Goal: Task Accomplishment & Management: Manage account settings

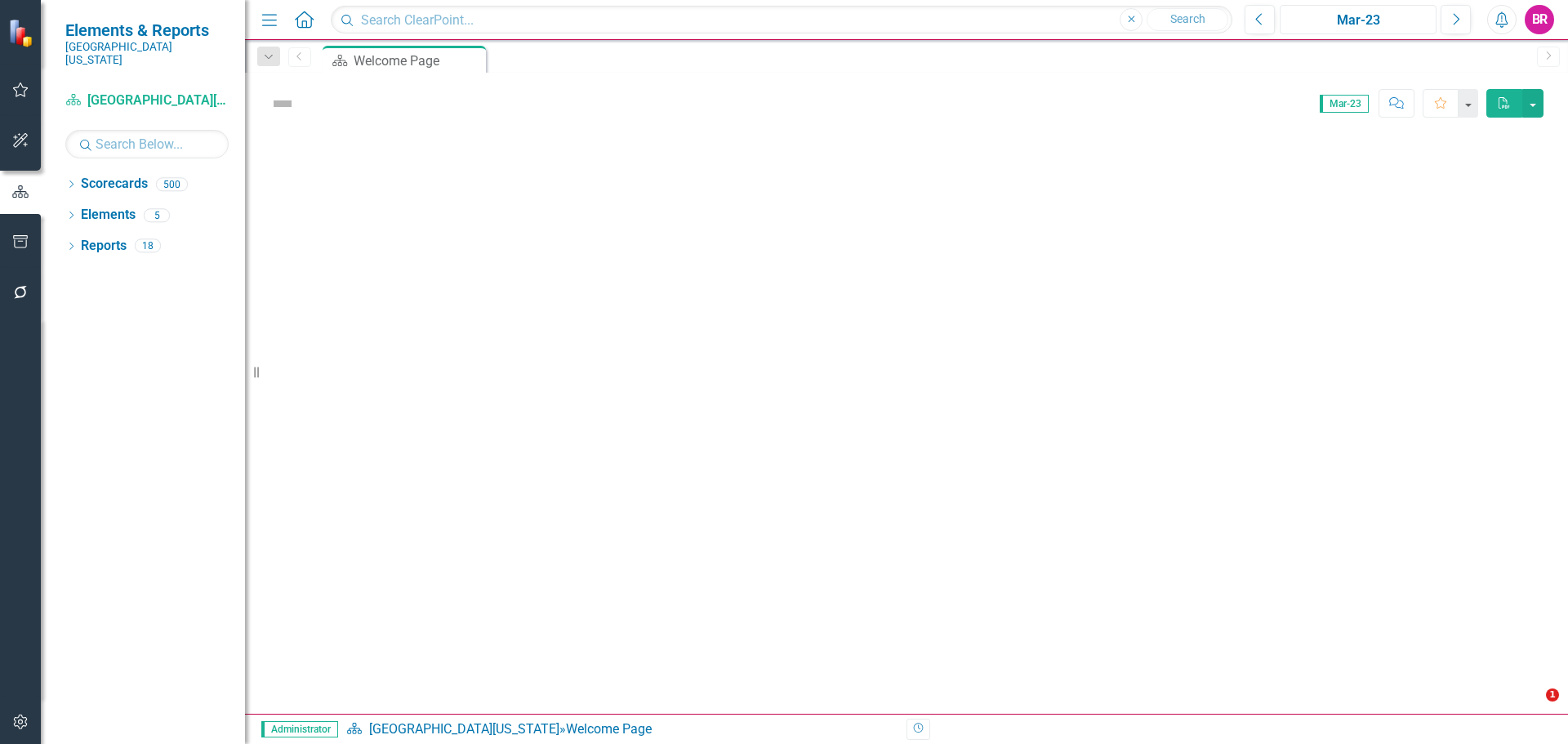
click at [1378, 23] on div "Mar-23" at bounding box center [1358, 20] width 146 height 19
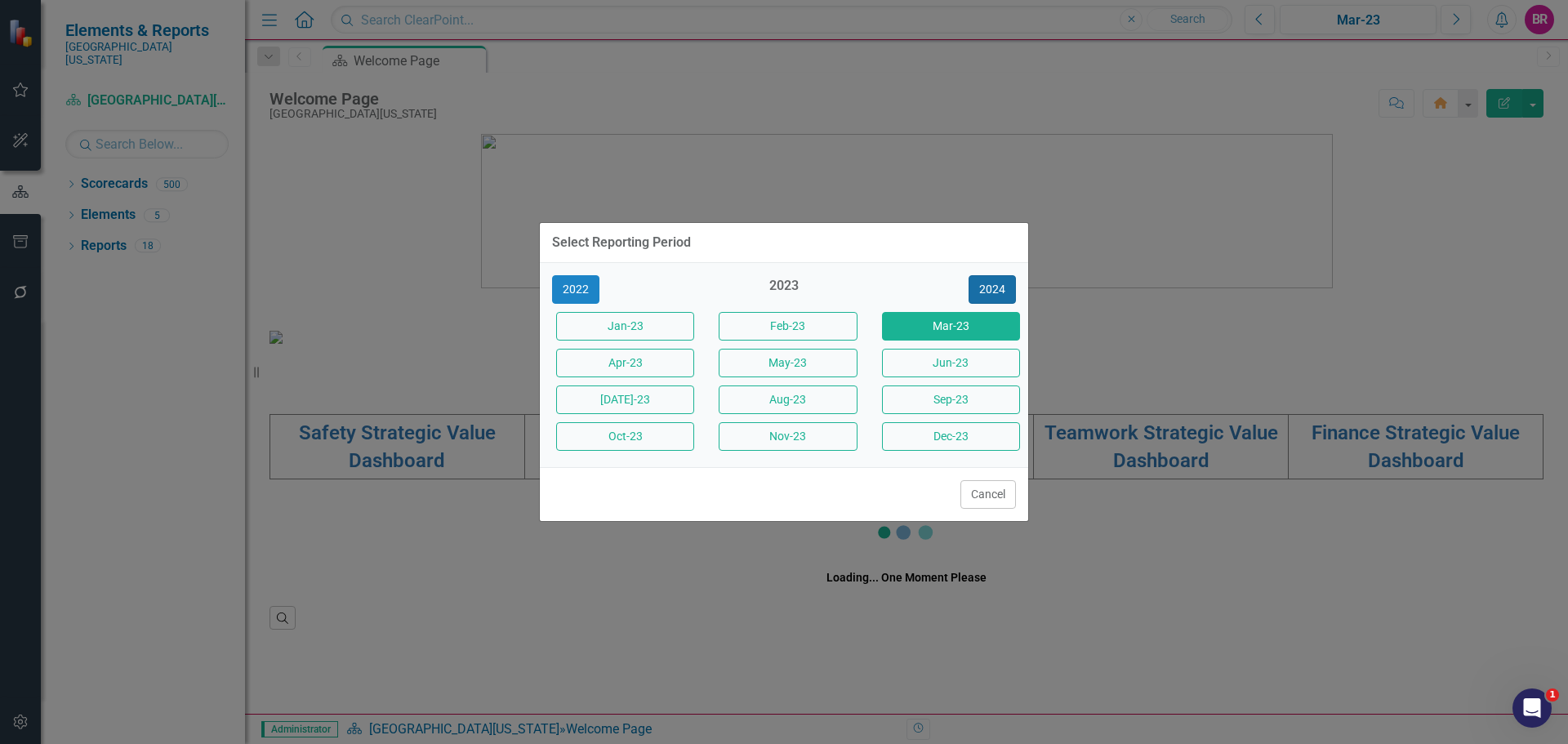
click at [986, 285] on button "2024" at bounding box center [992, 289] width 48 height 28
click at [986, 285] on button "2025" at bounding box center [992, 289] width 48 height 28
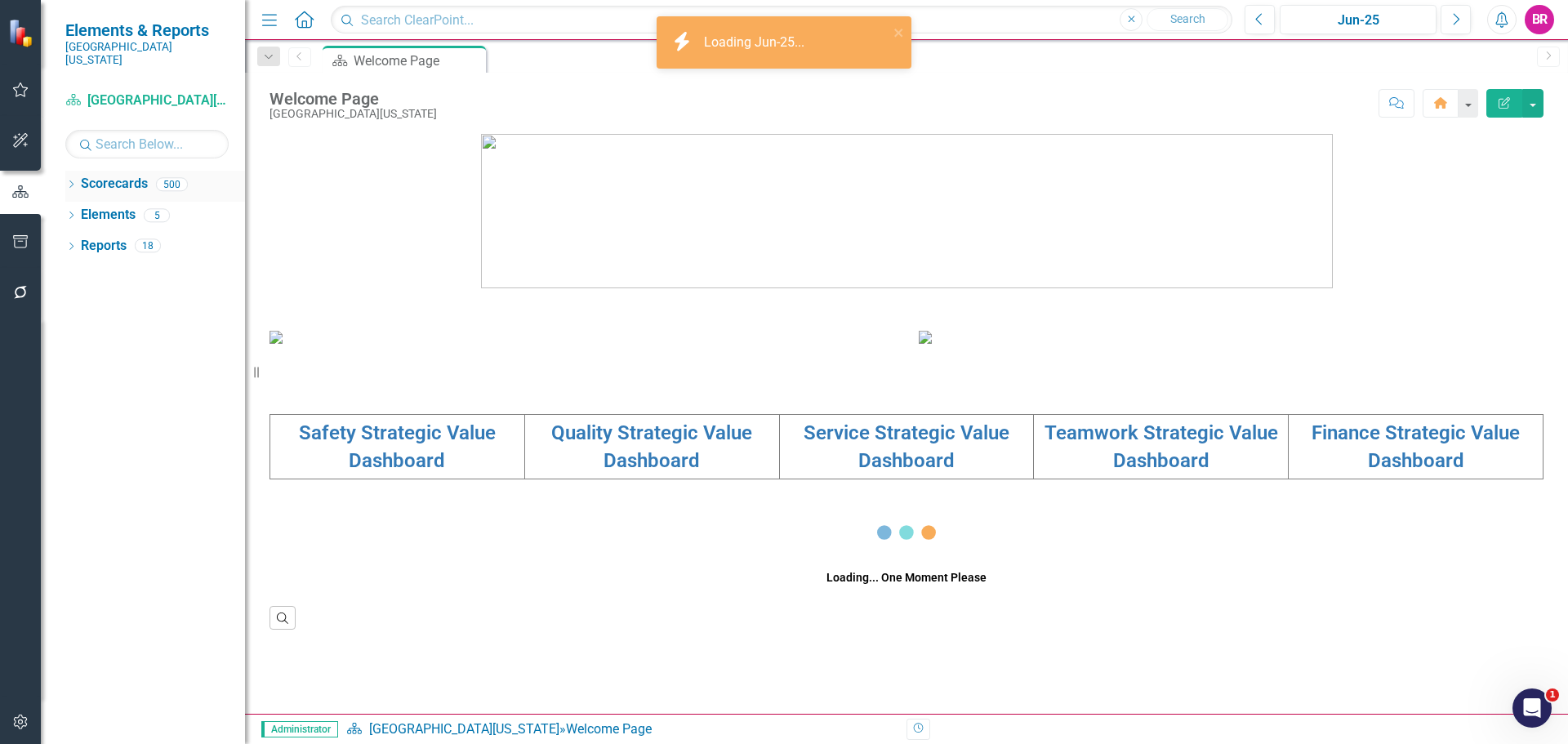
click at [68, 181] on icon "Dropdown" at bounding box center [70, 186] width 11 height 9
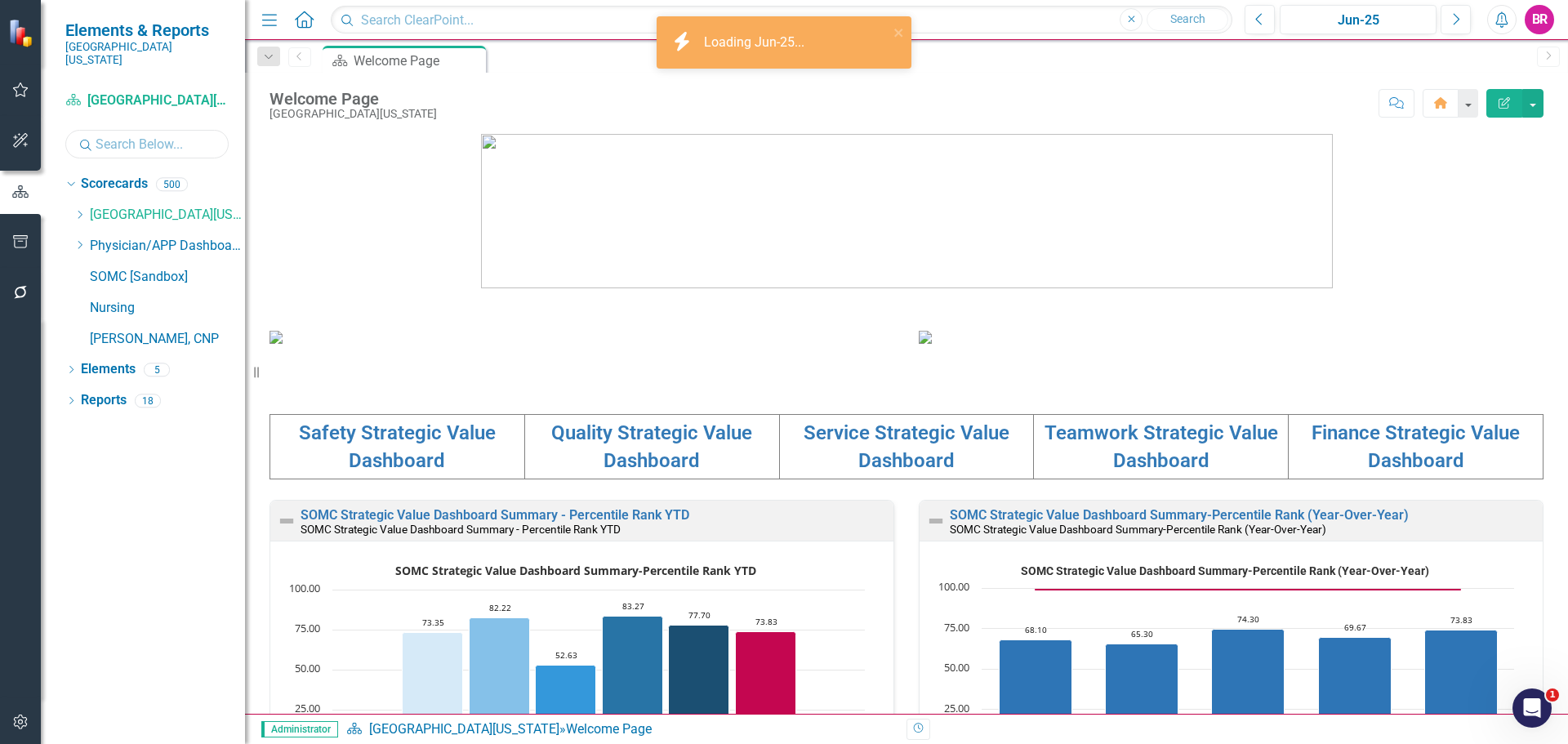
click at [103, 137] on input "text" at bounding box center [146, 144] width 163 height 28
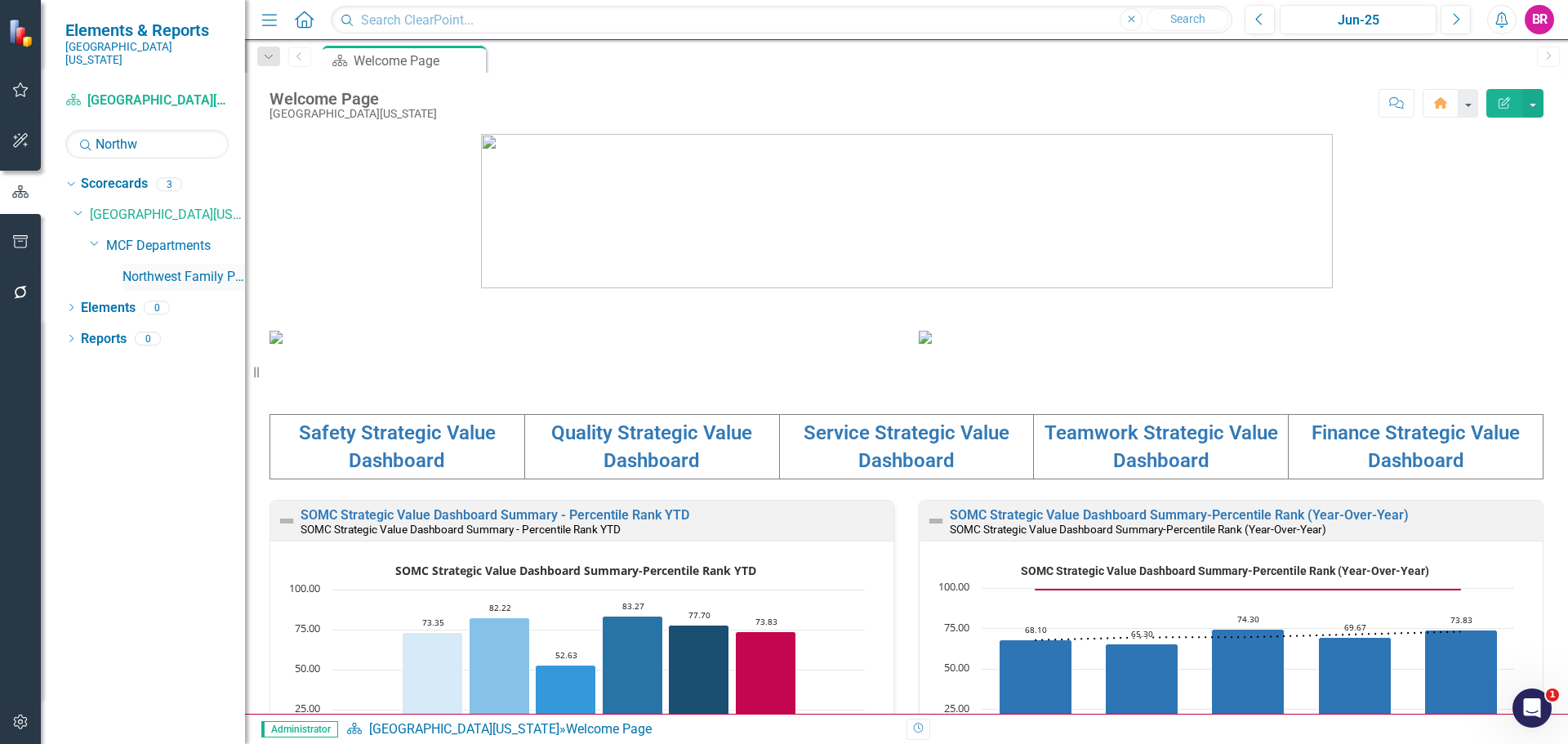
click at [186, 268] on link "Northwest Family Practice" at bounding box center [184, 277] width 123 height 19
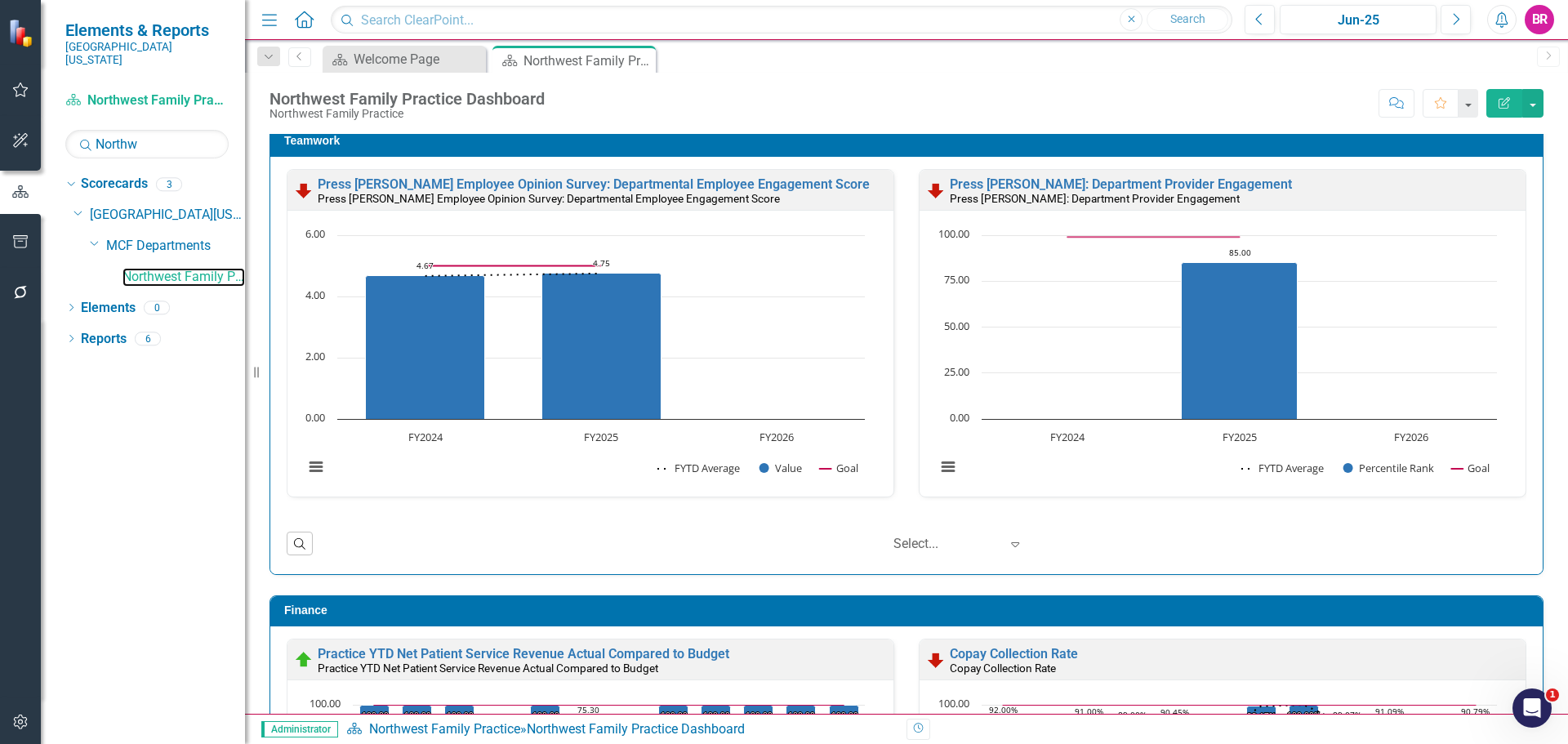
scroll to position [1388, 0]
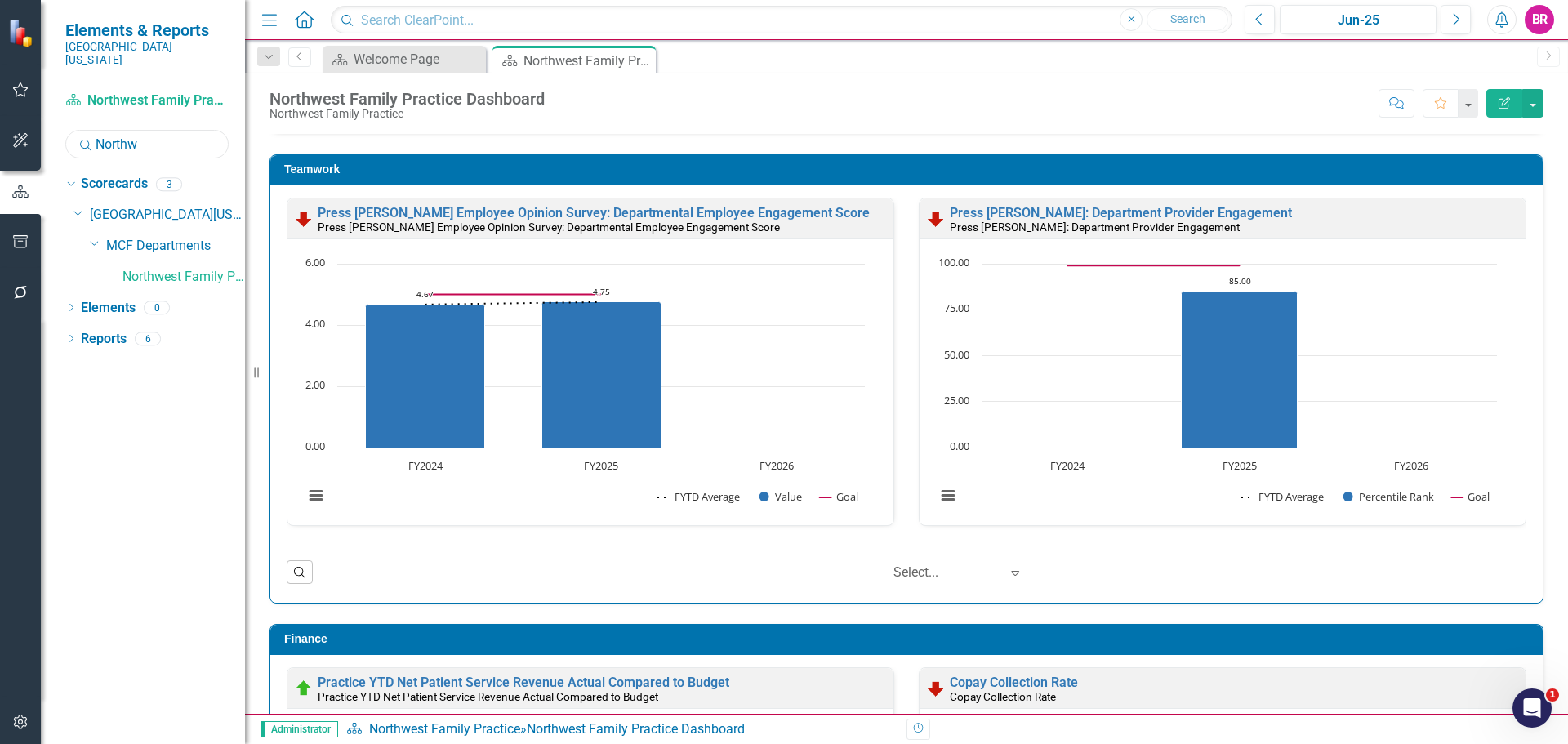
click at [147, 132] on input "Northw" at bounding box center [146, 144] width 163 height 28
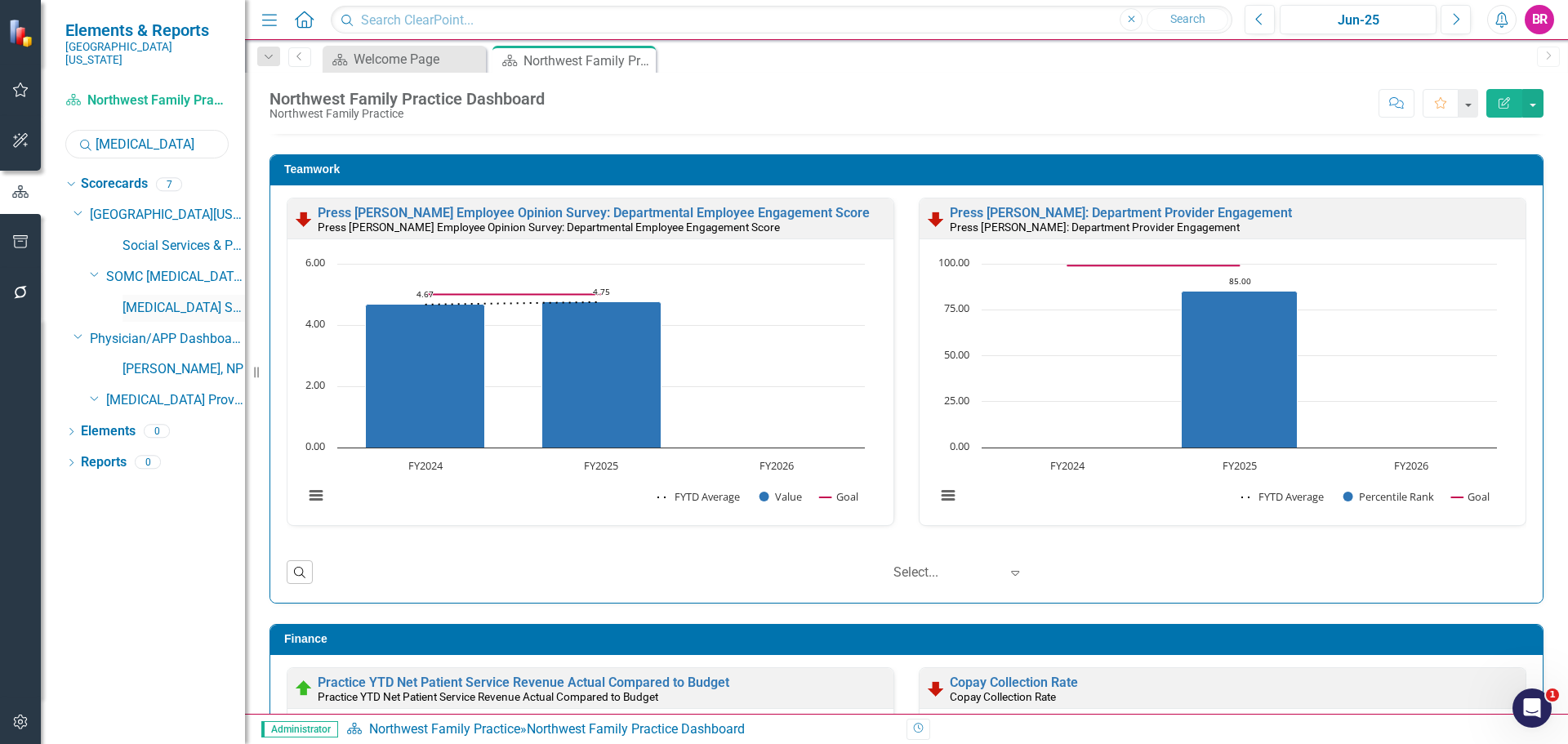
type input "[MEDICAL_DATA]"
drag, startPoint x: 161, startPoint y: 290, endPoint x: 174, endPoint y: 292, distance: 13.2
click at [161, 299] on link "[MEDICAL_DATA] Services and Infusion" at bounding box center [184, 308] width 123 height 19
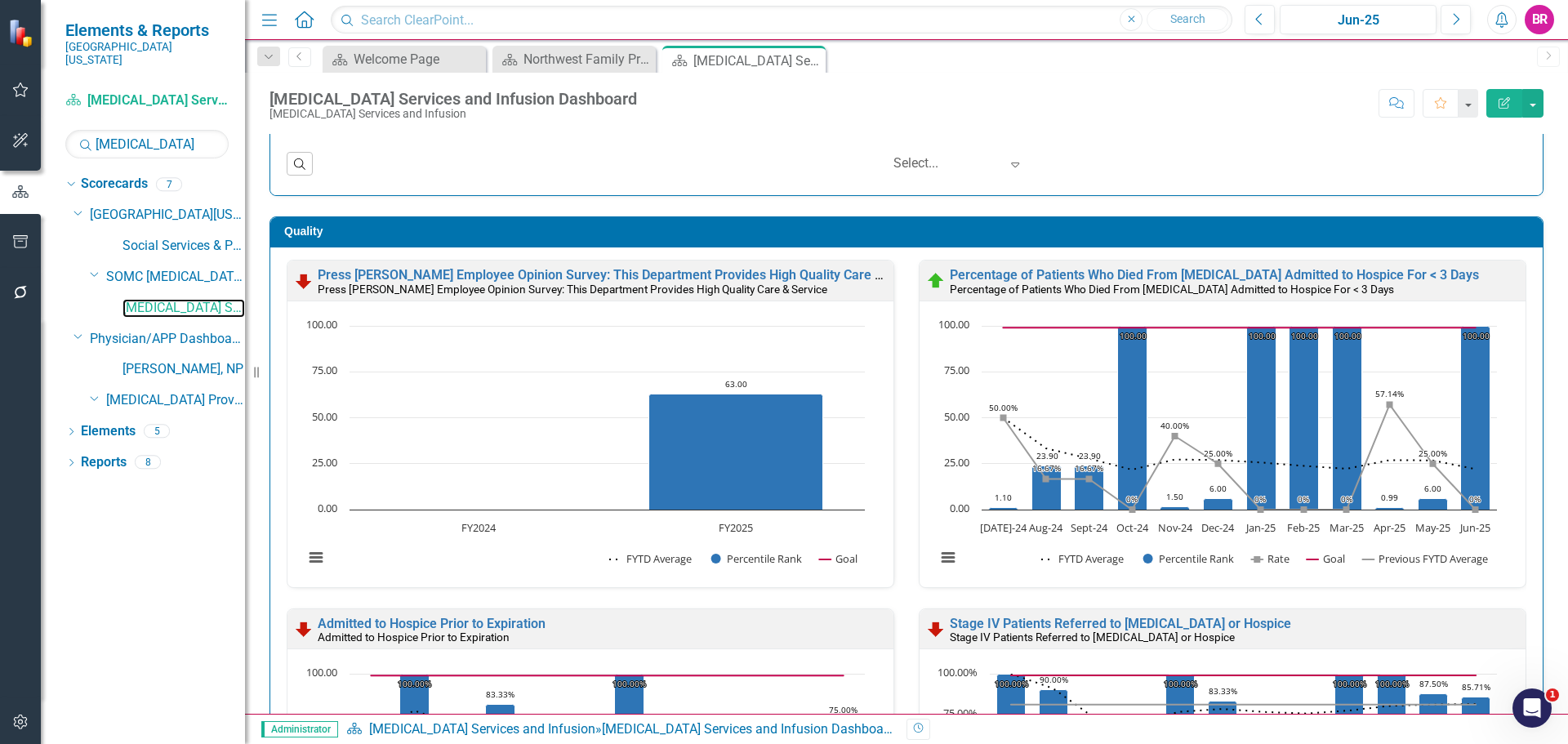
scroll to position [816, 0]
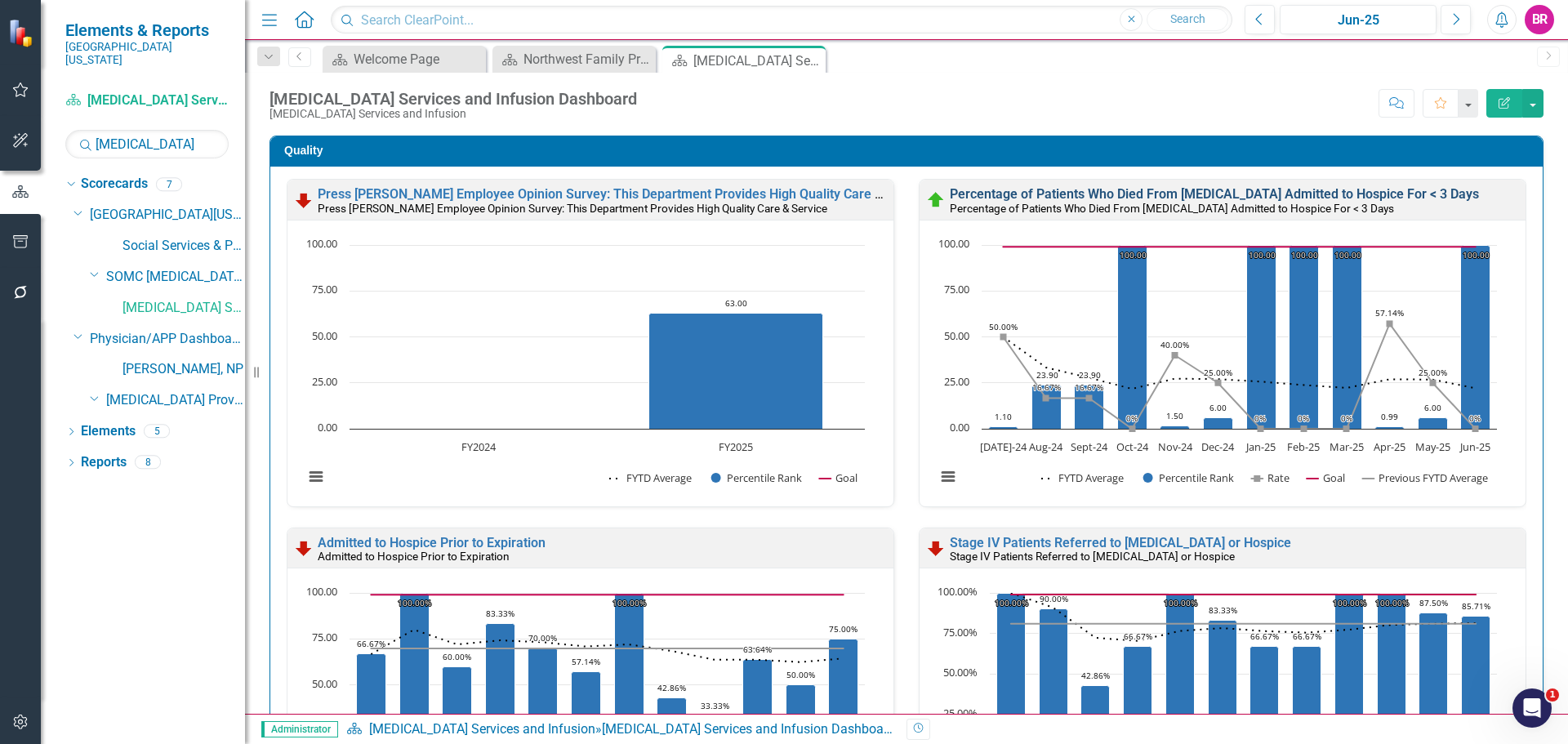
click at [1119, 193] on link "Percentage of Patients Who Died From [MEDICAL_DATA] Admitted to Hospice For < 3…" at bounding box center [1215, 193] width 529 height 16
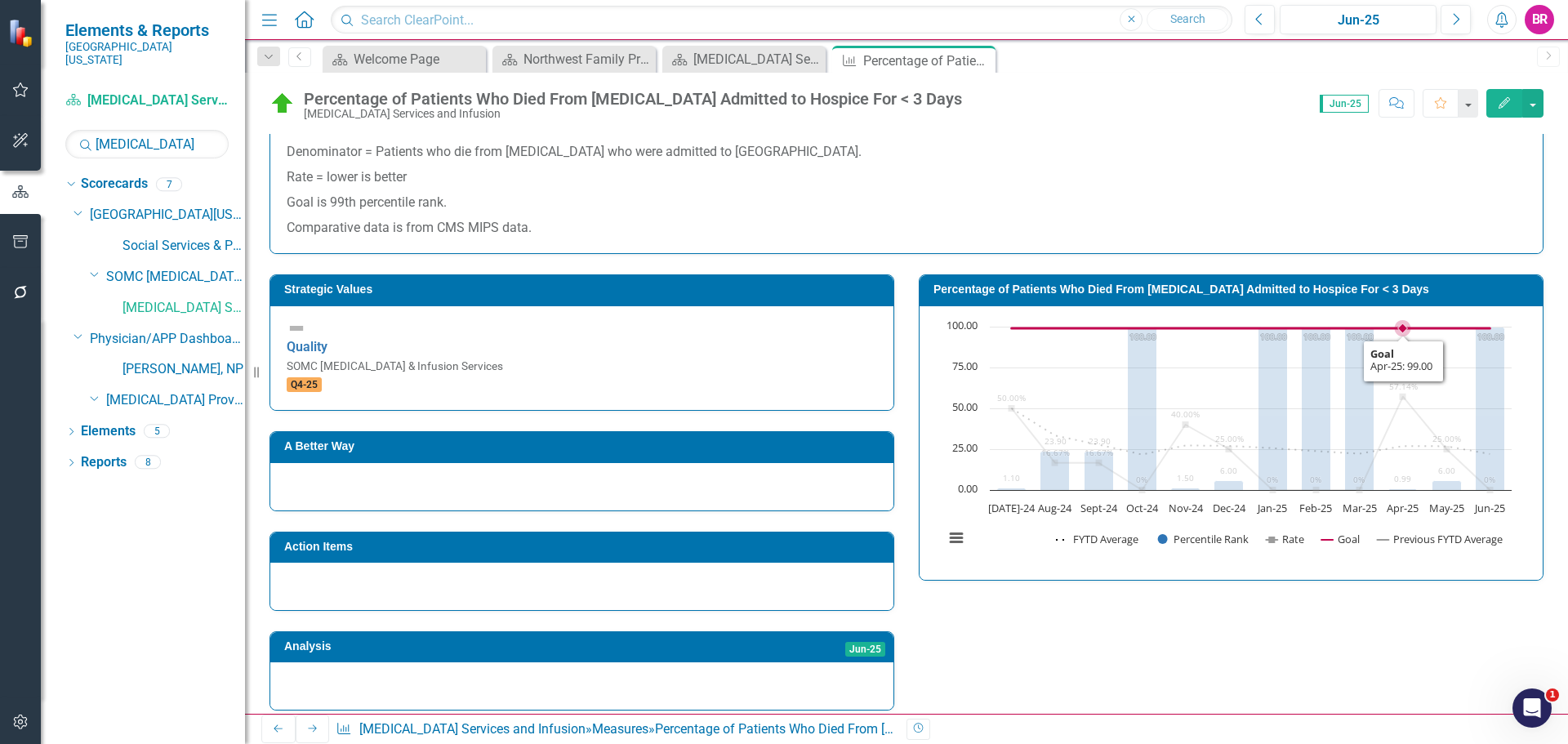
scroll to position [408, 0]
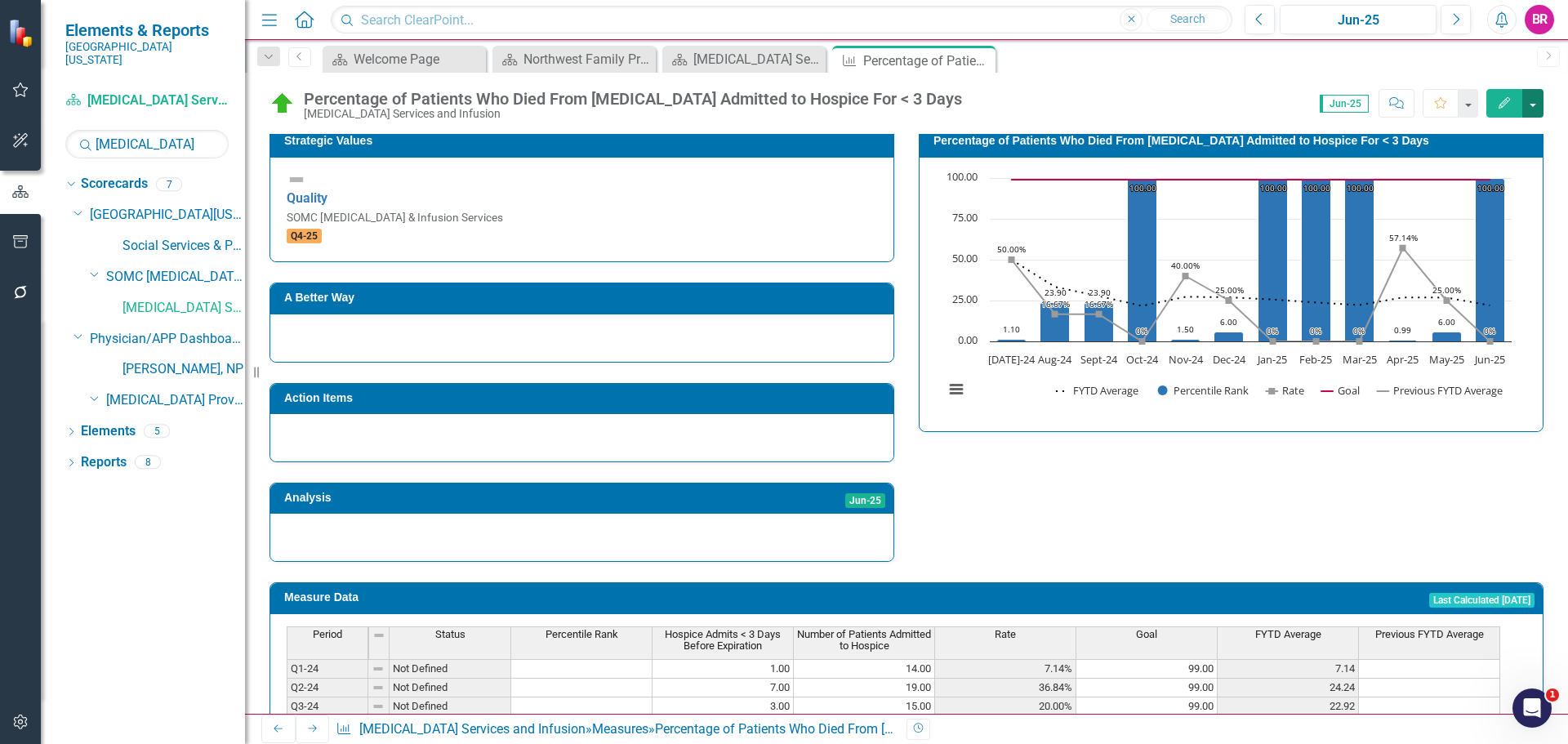
click at [1530, 102] on button "button" at bounding box center [1532, 102] width 21 height 28
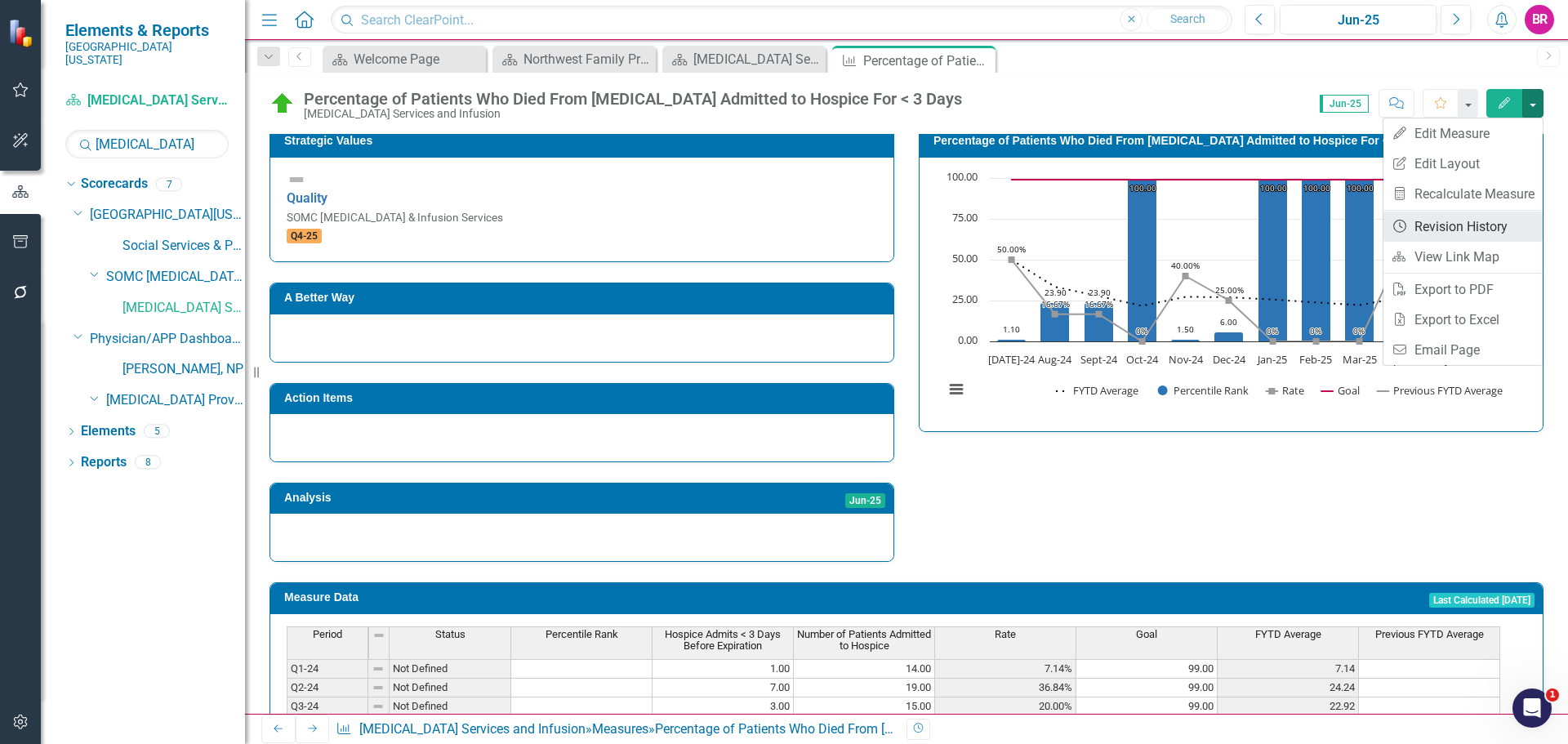
click at [1512, 228] on link "Revision History Revision History" at bounding box center [1464, 226] width 159 height 30
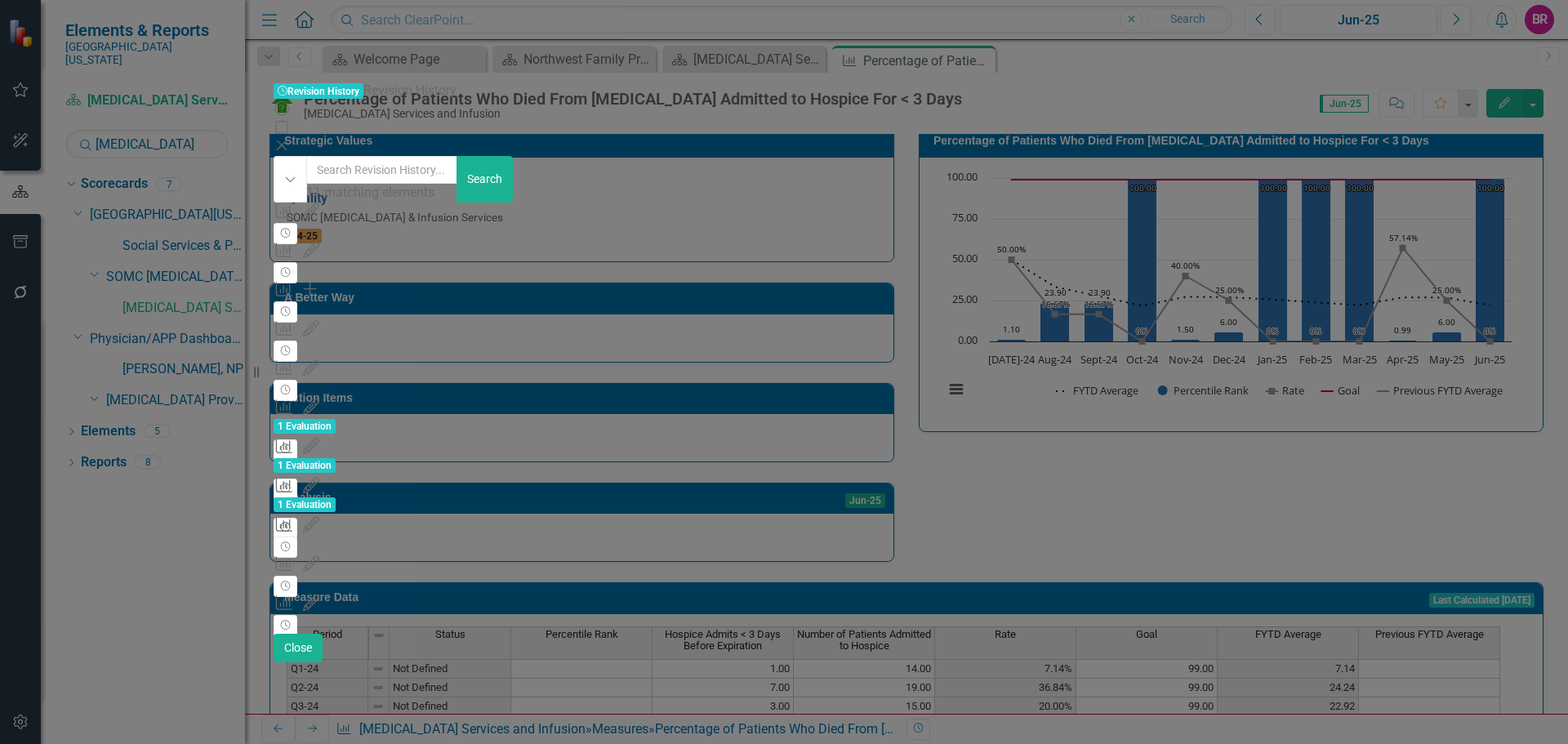
click at [291, 523] on icon "button" at bounding box center [286, 527] width 10 height 10
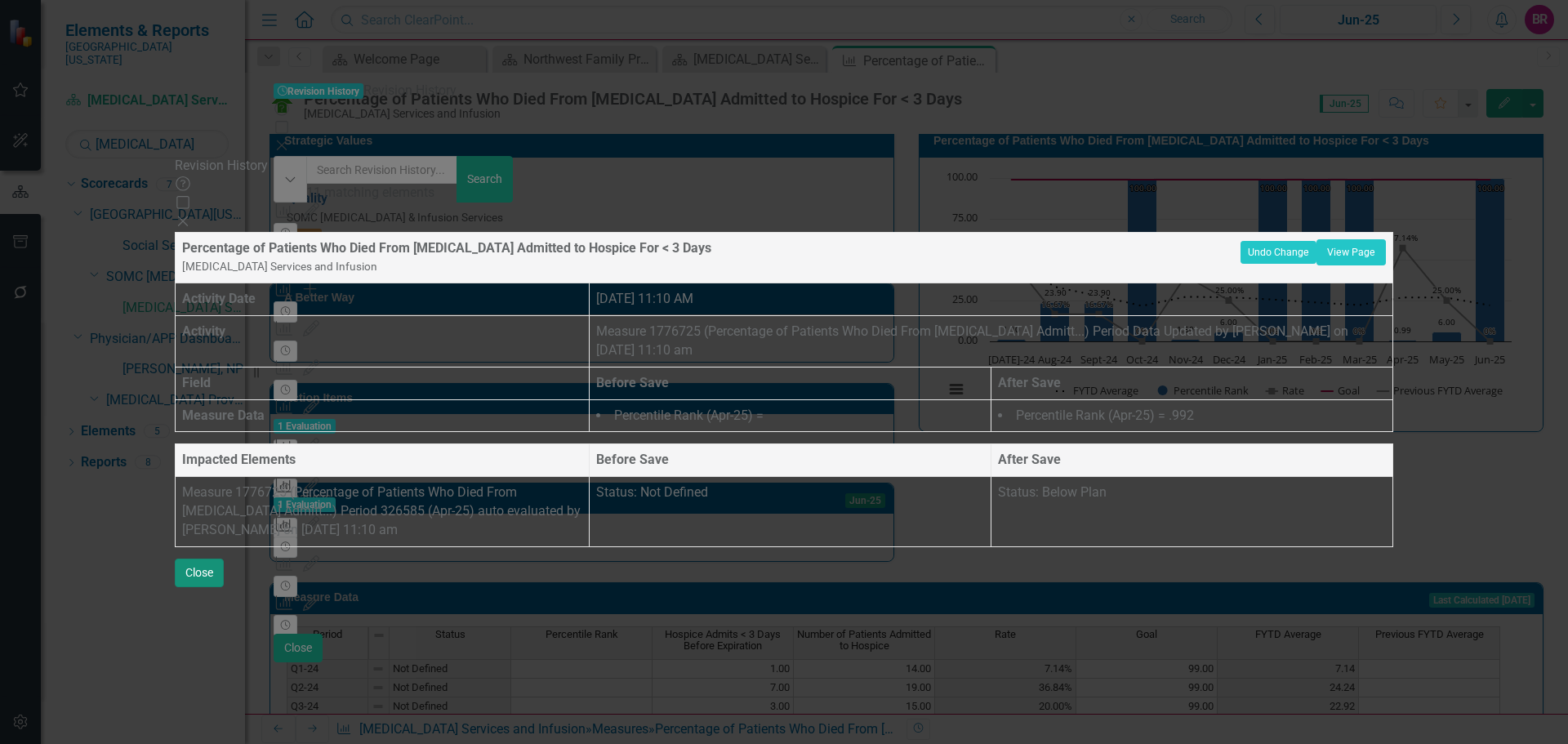
click at [223, 588] on button "Close" at bounding box center [200, 572] width 49 height 28
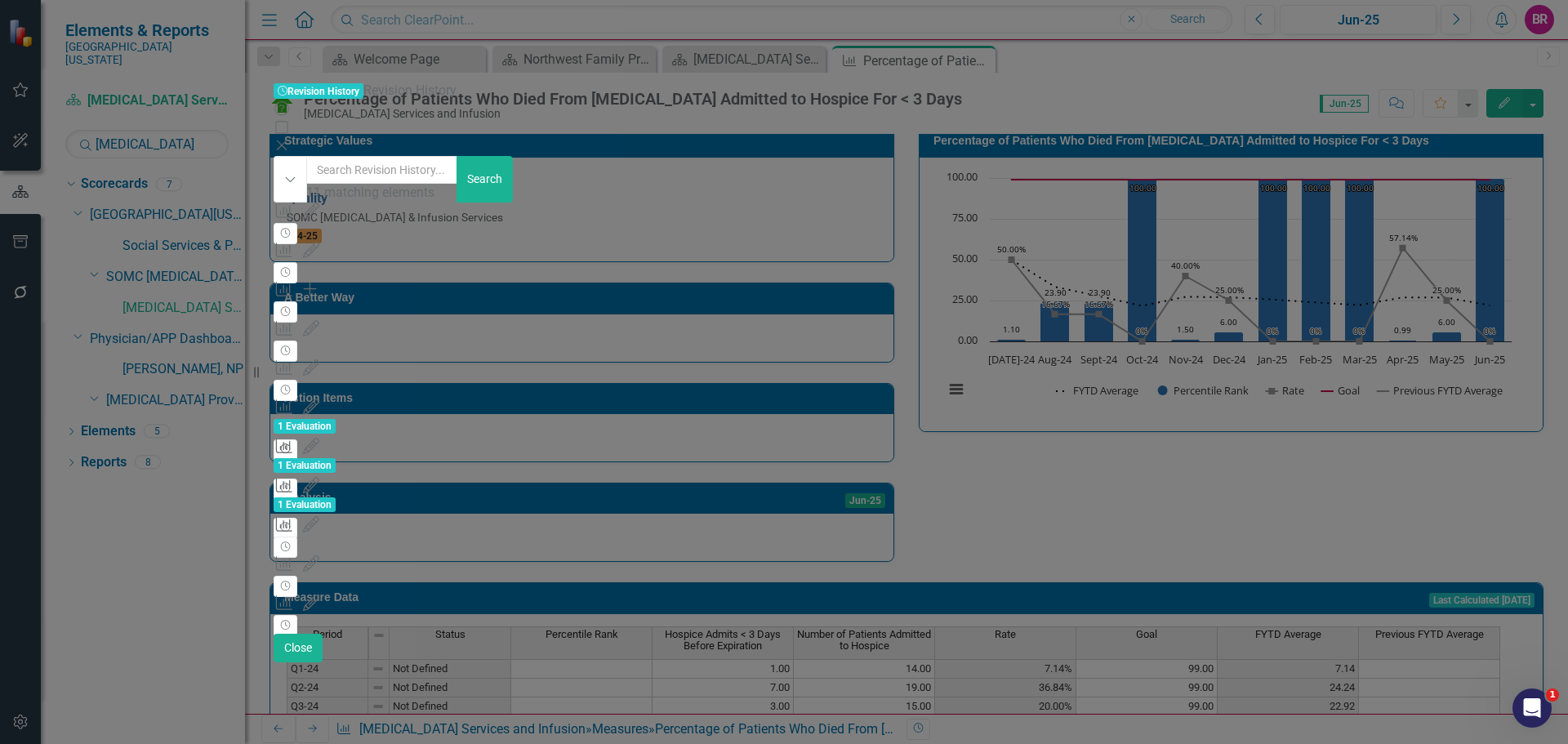
click at [291, 444] on icon "button" at bounding box center [286, 448] width 10 height 10
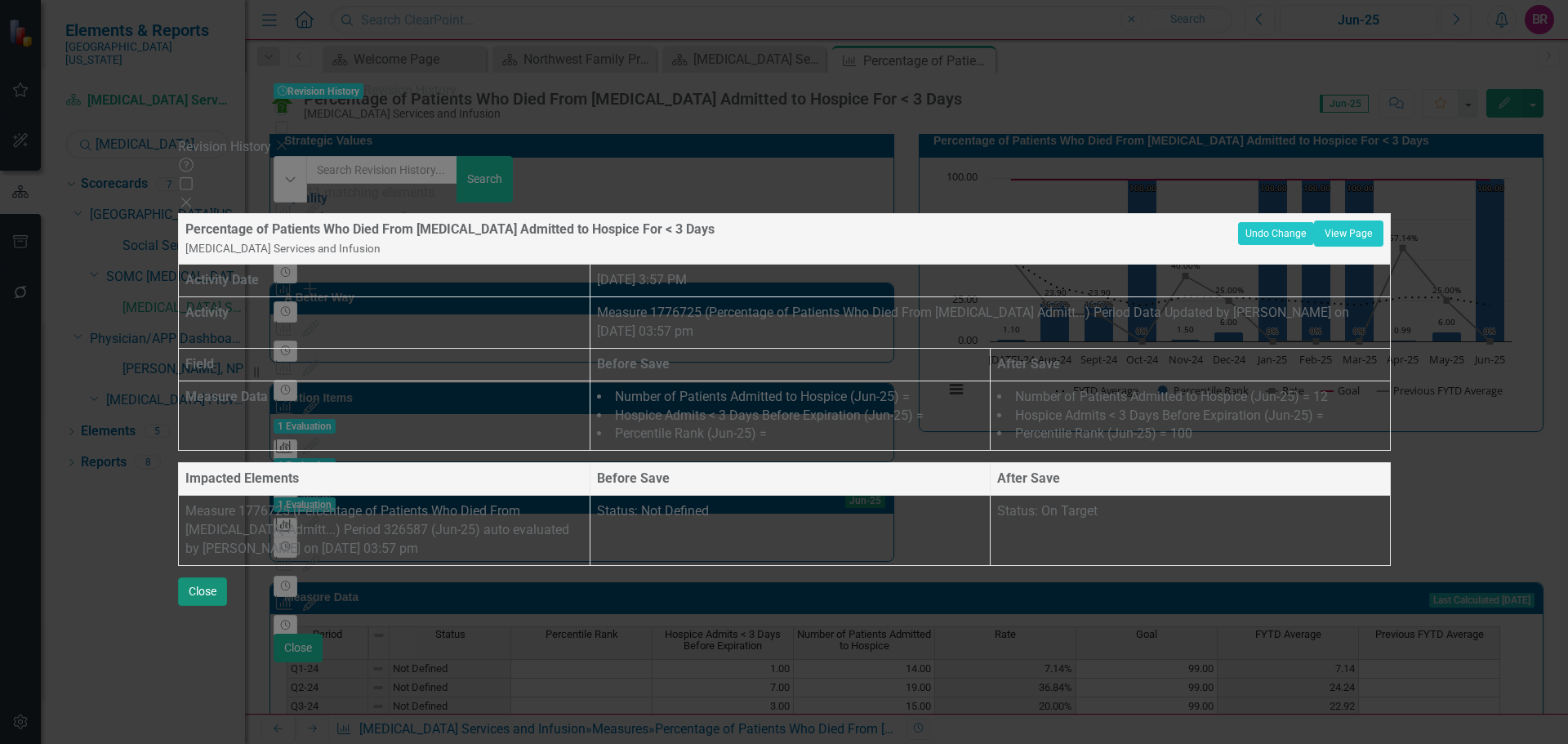
drag, startPoint x: 1541, startPoint y: 717, endPoint x: 26, endPoint y: 28, distance: 1664.3
click at [227, 606] on button "Close" at bounding box center [203, 591] width 49 height 28
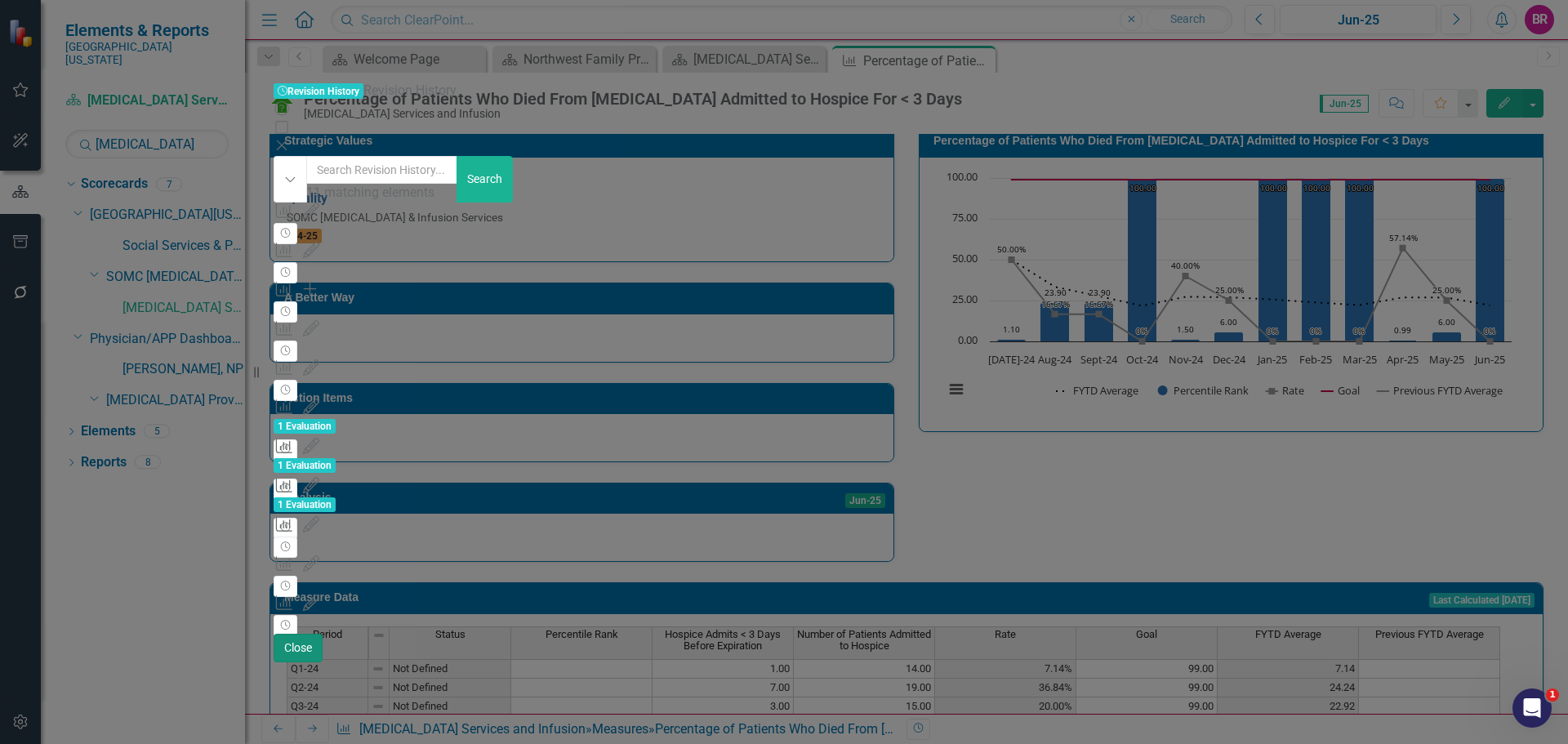
click at [322, 663] on button "Close" at bounding box center [298, 647] width 49 height 28
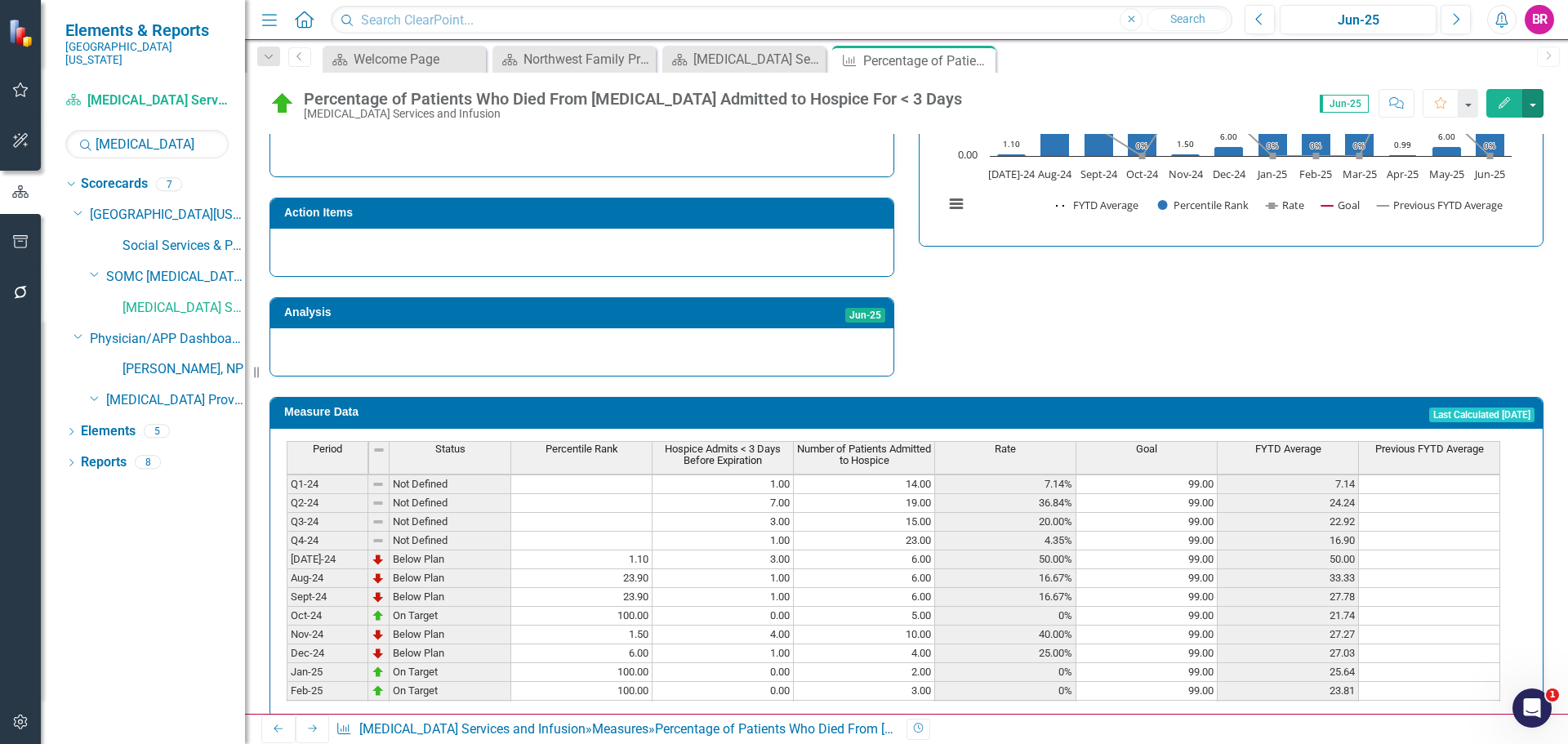
scroll to position [0, 0]
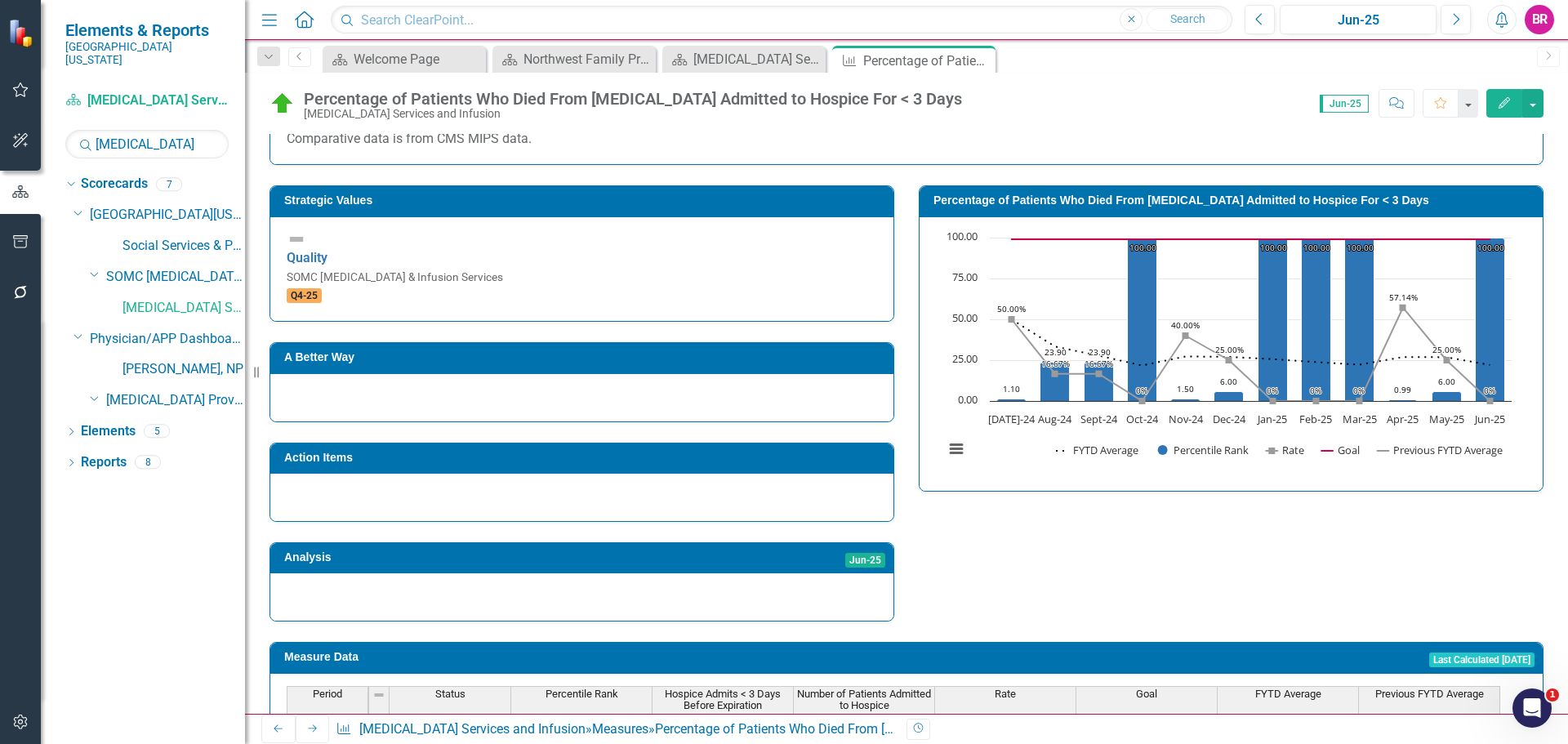
click at [1189, 207] on h3 "Percentage of Patients Who Died From [MEDICAL_DATA] Admitted to Hospice For < 3…" at bounding box center [1234, 199] width 601 height 12
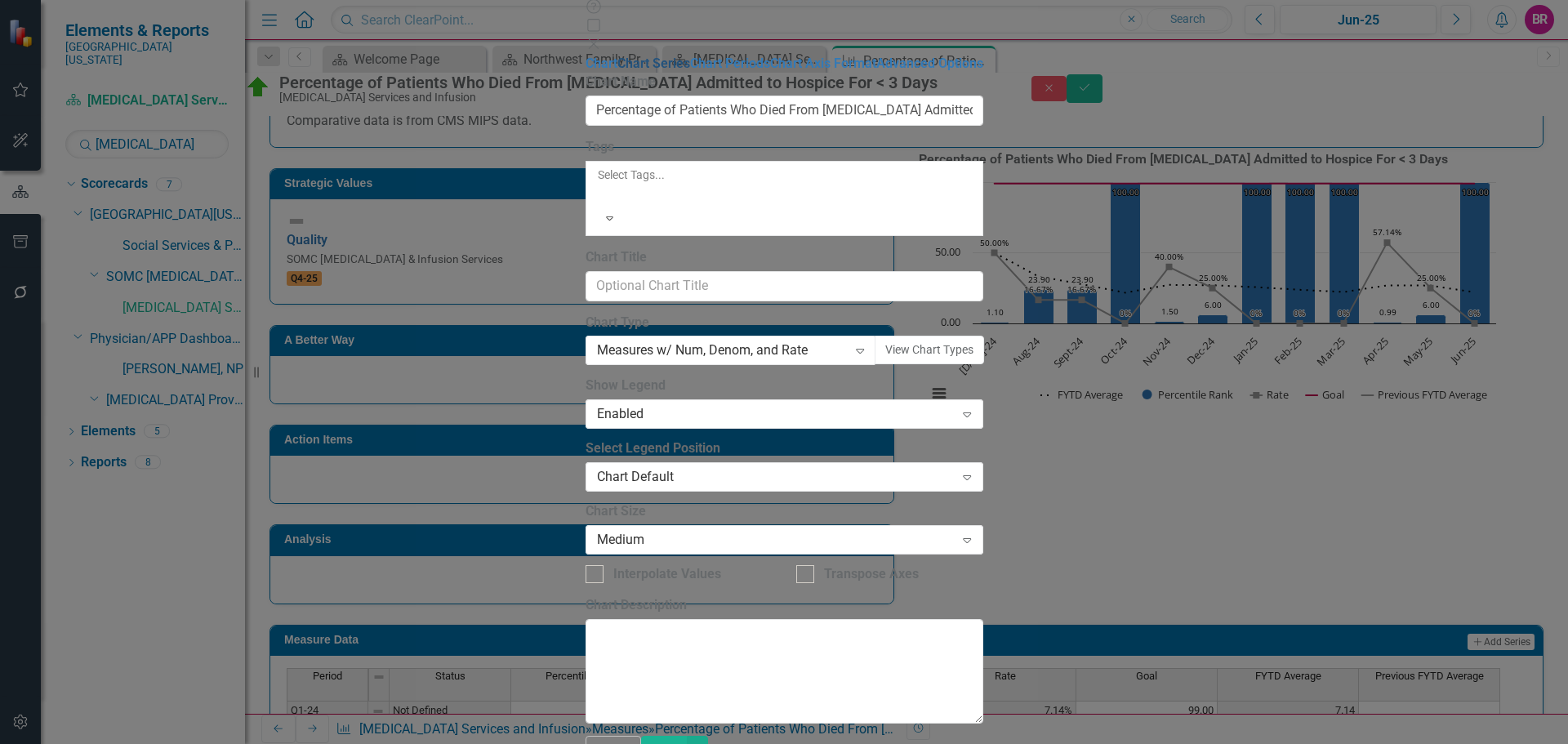
click at [618, 71] on link "Chart Series" at bounding box center [654, 63] width 72 height 16
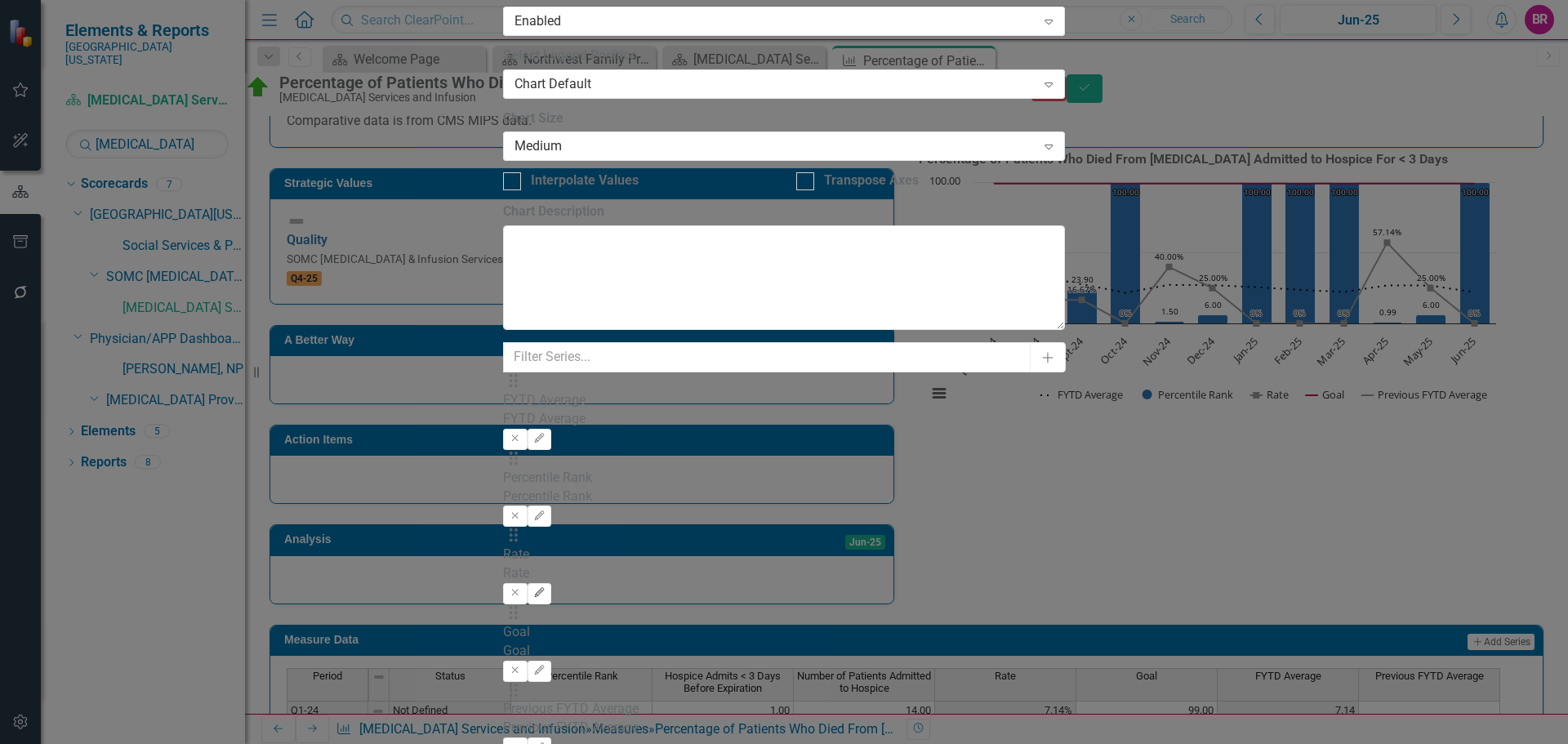
click at [551, 583] on button "Edit" at bounding box center [539, 593] width 24 height 21
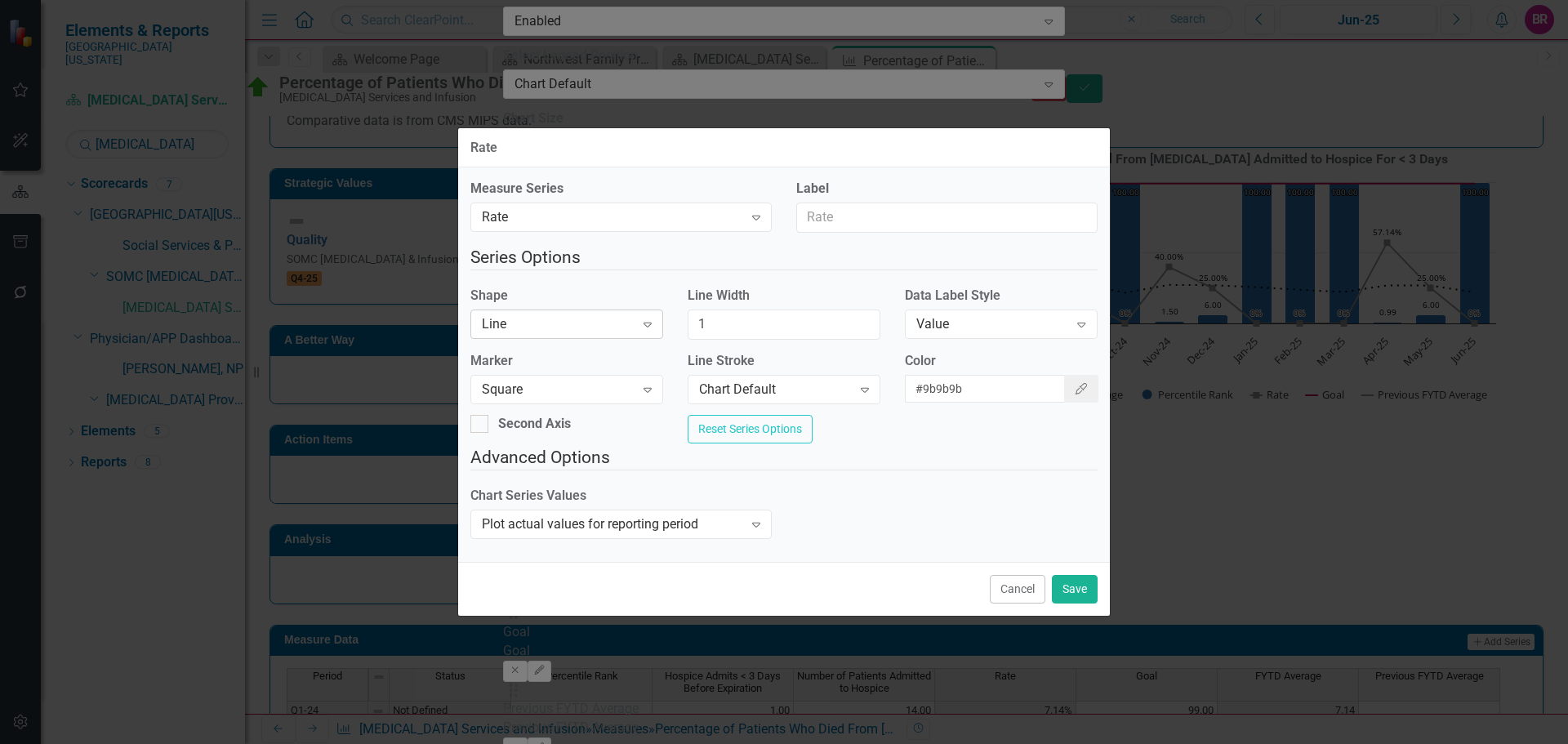
click at [585, 323] on div "Line" at bounding box center [557, 324] width 153 height 19
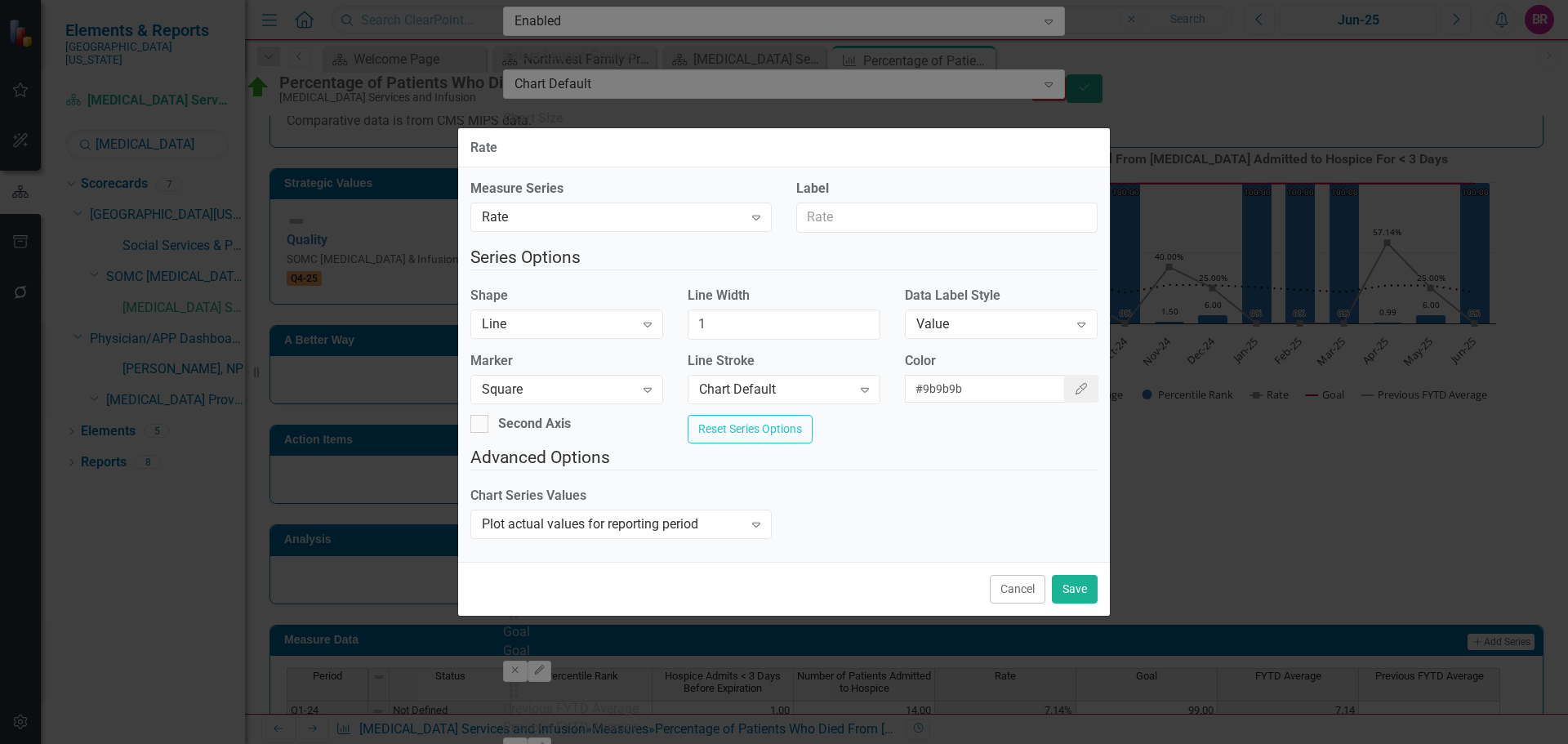
click at [601, 402] on div "Marker Square Expand" at bounding box center [567, 383] width 217 height 63
click at [618, 382] on div "Square" at bounding box center [557, 389] width 153 height 19
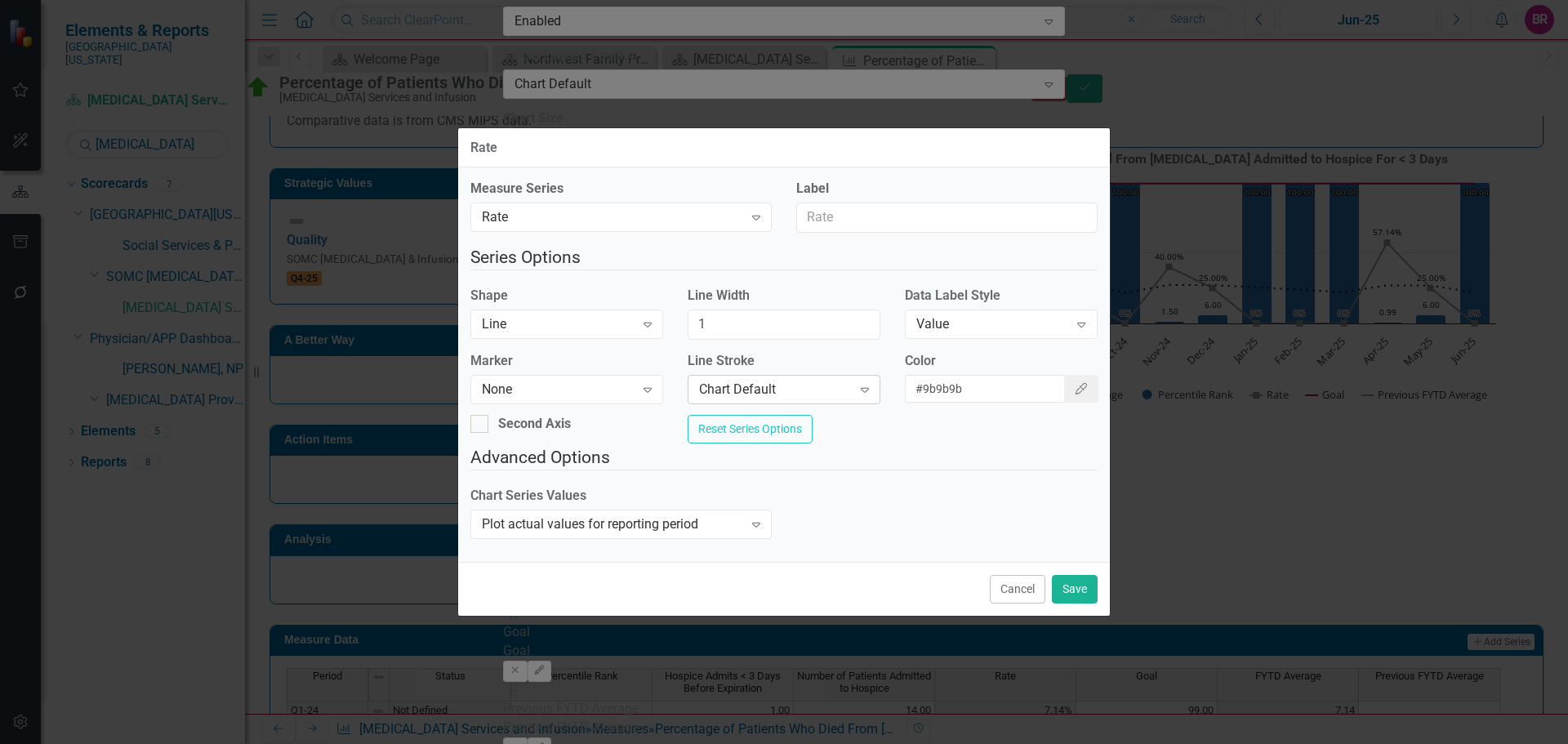
click at [767, 383] on div "Chart Default" at bounding box center [775, 389] width 153 height 19
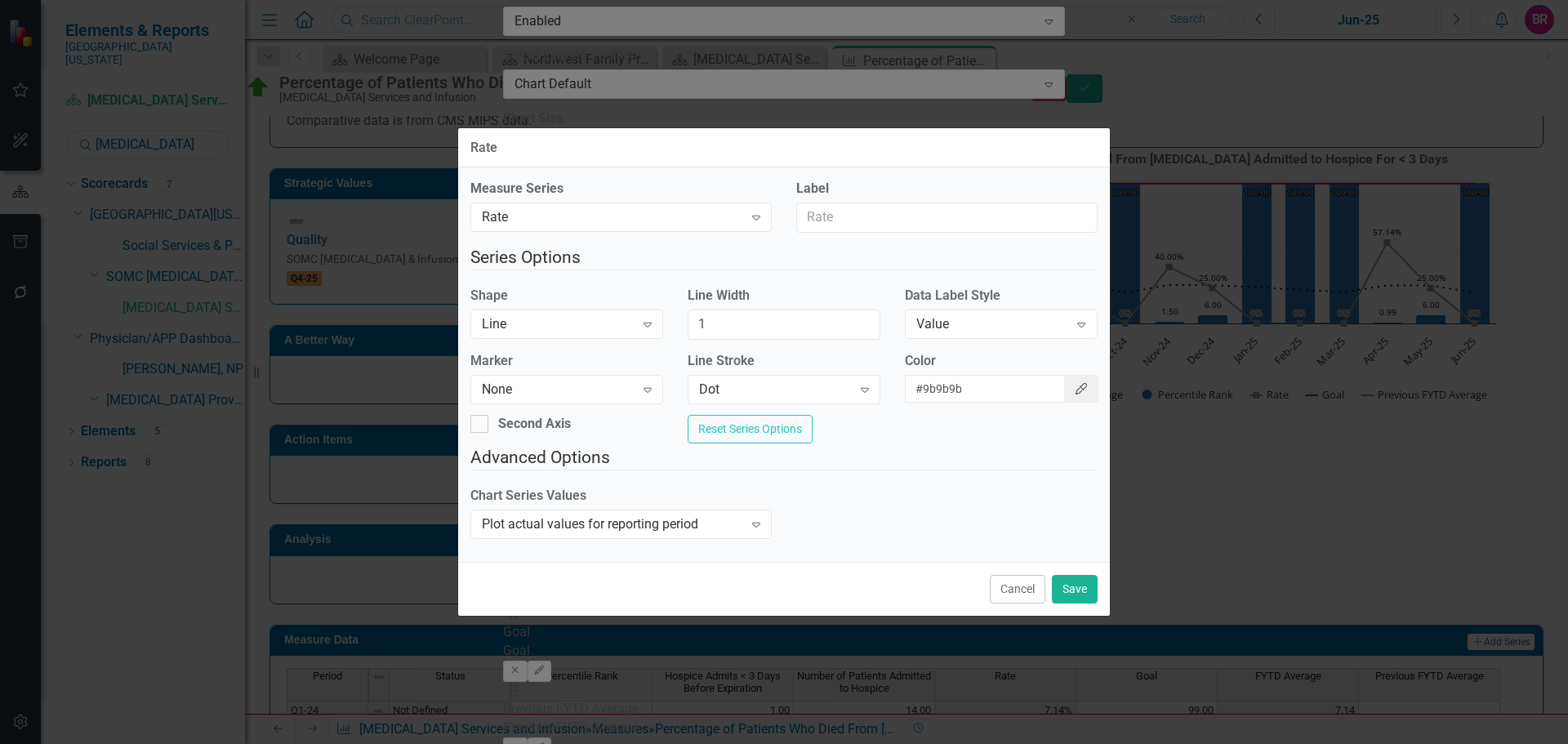
click at [1065, 375] on button "Color Picker" at bounding box center [1081, 389] width 34 height 27
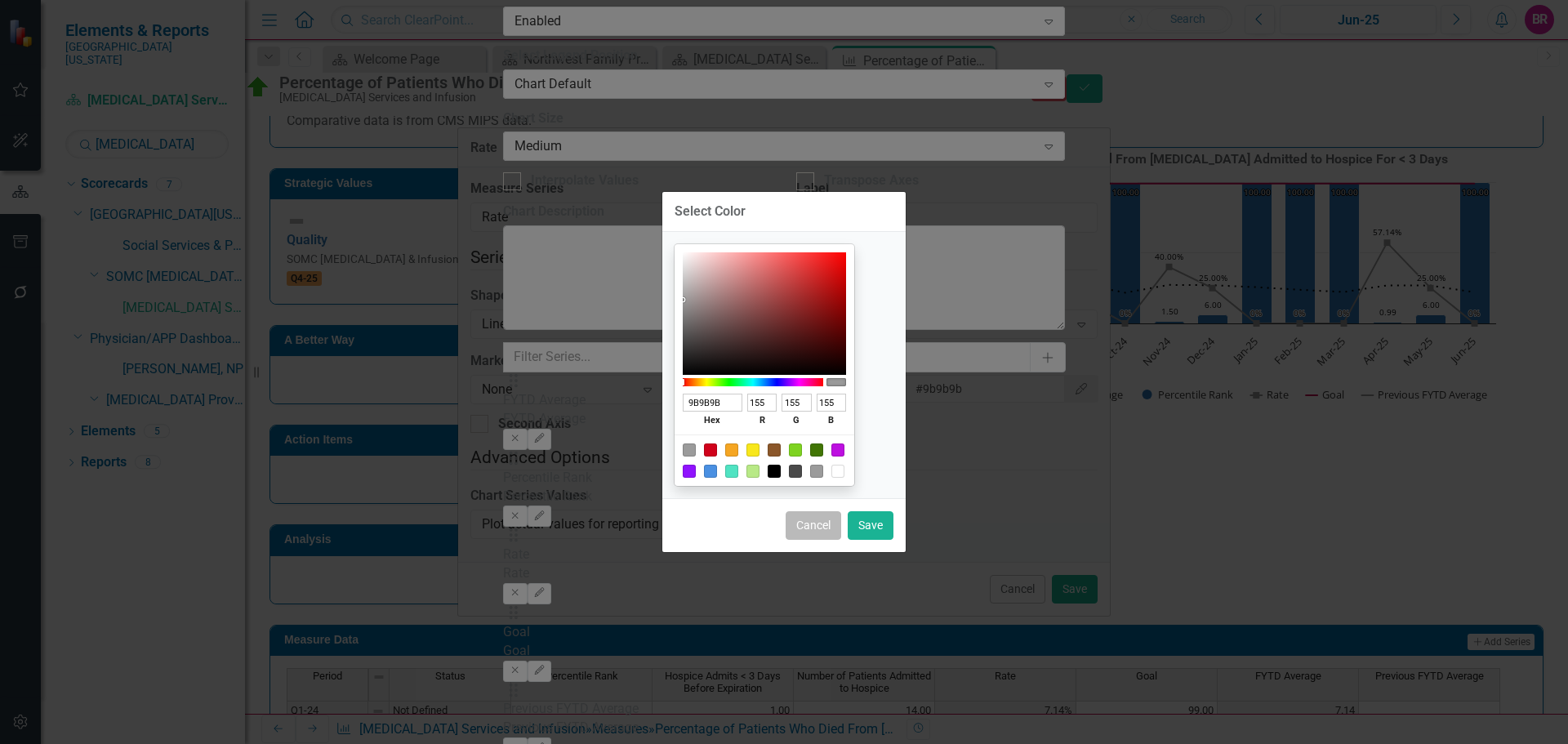
click at [817, 532] on button "Cancel" at bounding box center [813, 525] width 56 height 28
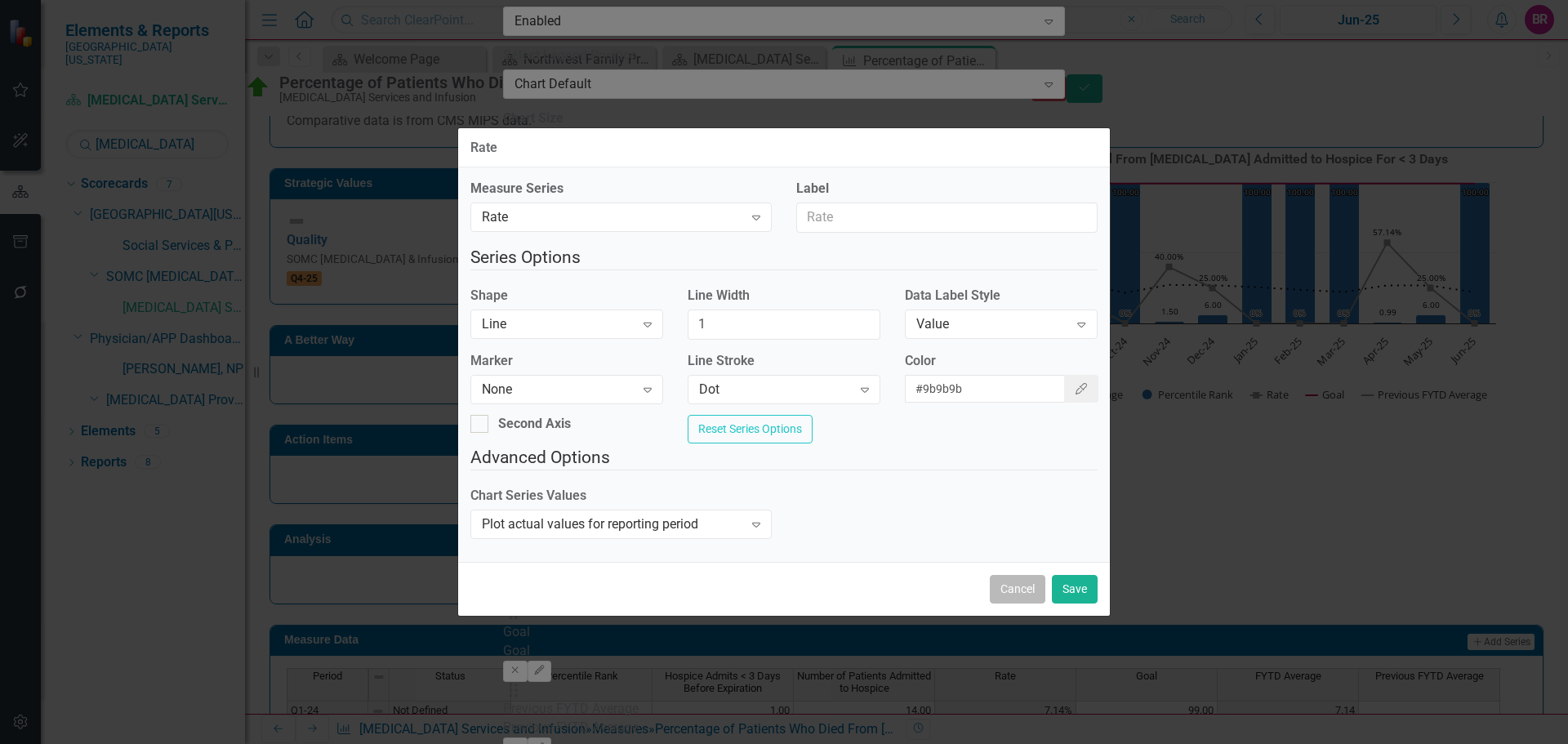
click at [1012, 598] on button "Cancel" at bounding box center [1018, 588] width 56 height 28
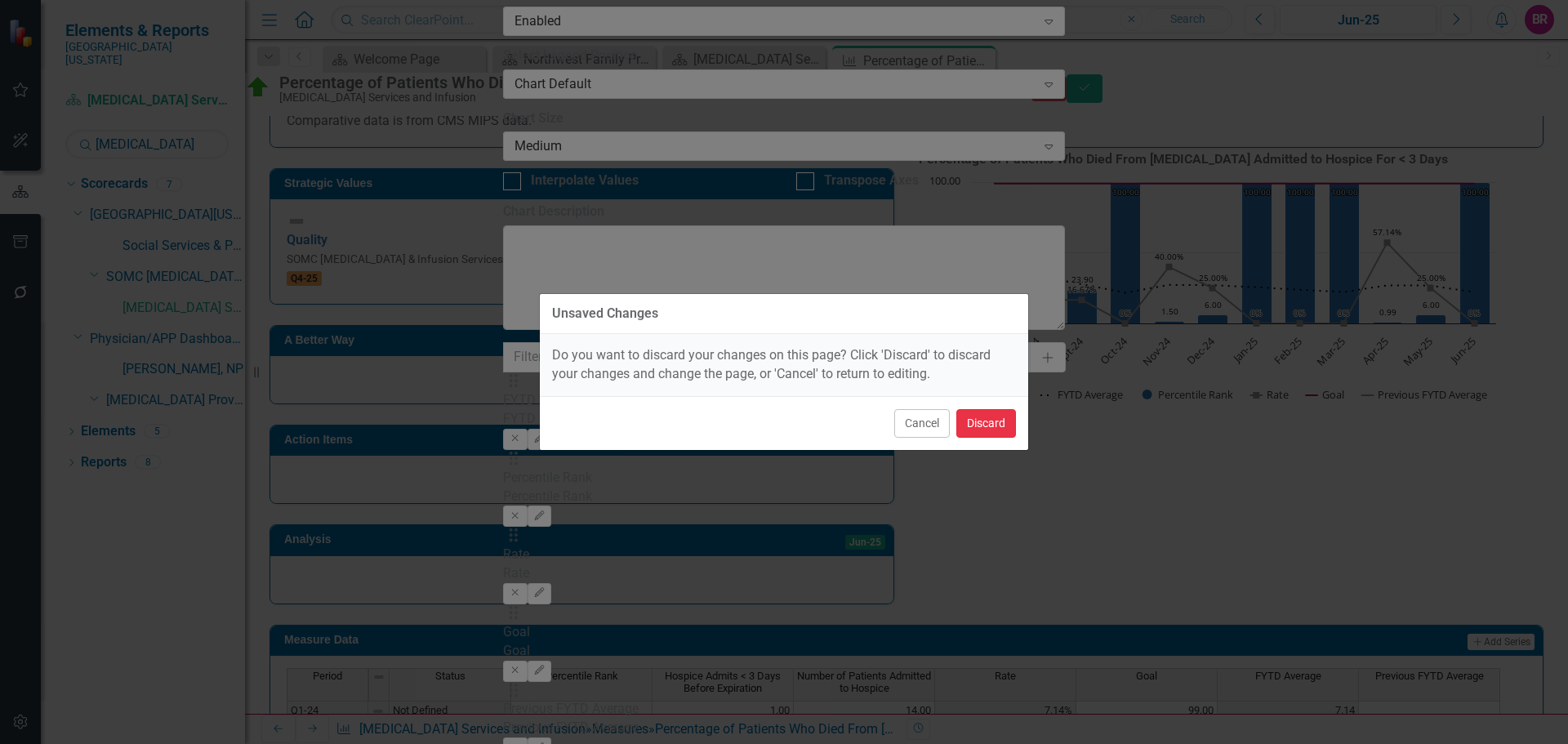
click at [992, 426] on button "Discard" at bounding box center [986, 423] width 59 height 28
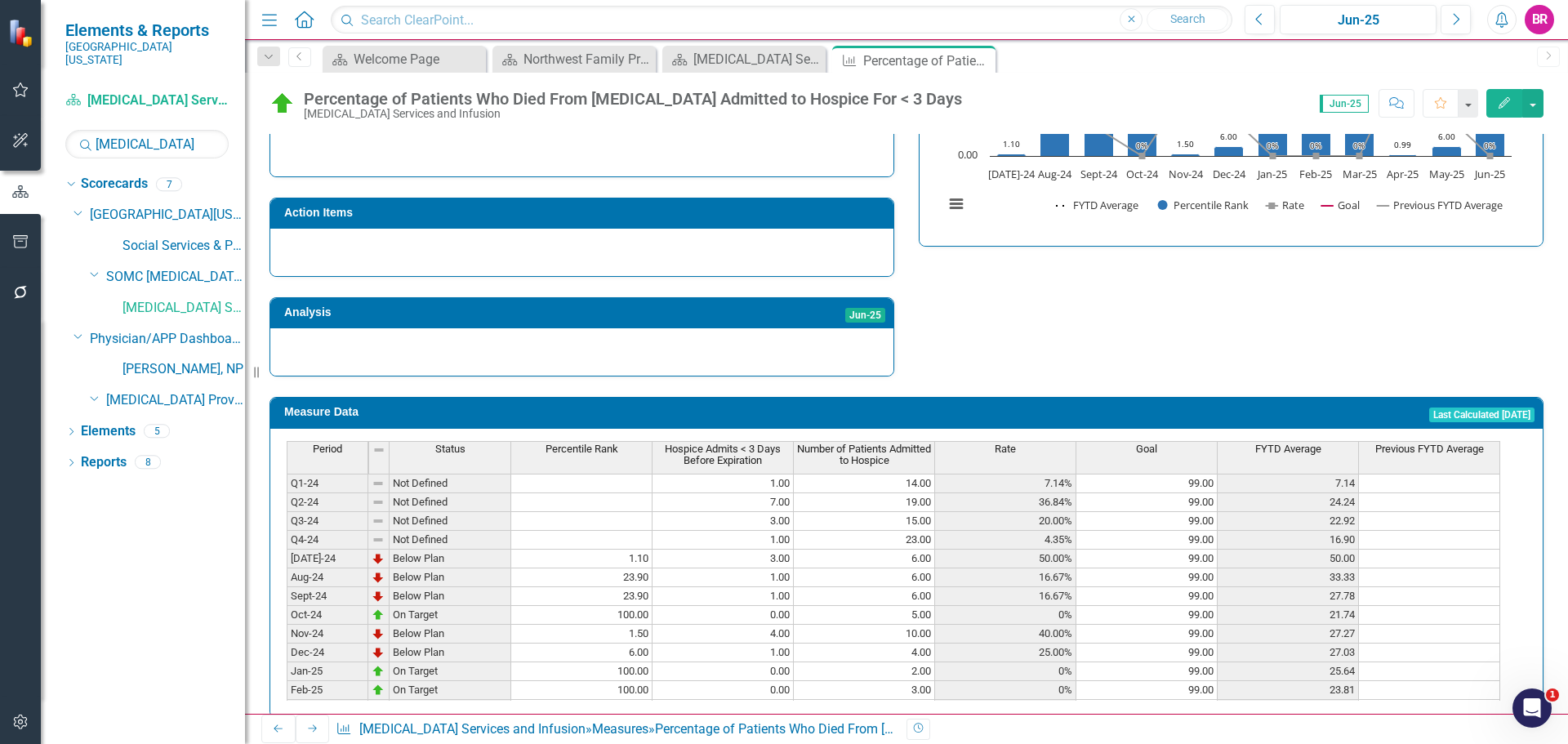
click at [1392, 550] on td at bounding box center [1430, 559] width 141 height 19
click at [1422, 566] on div at bounding box center [1429, 567] width 141 height 2
click at [1433, 550] on td at bounding box center [1430, 559] width 141 height 19
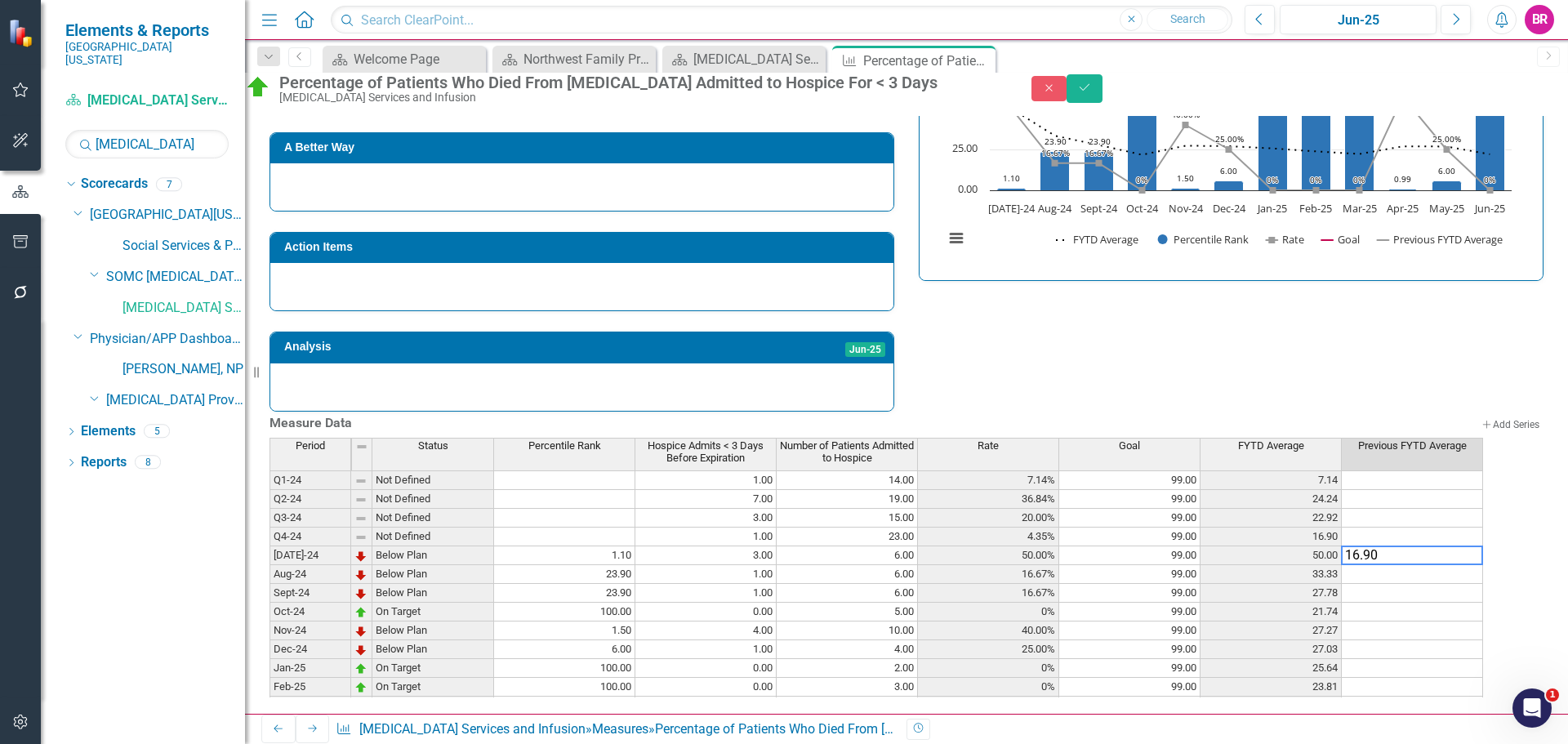
type textarea "16.90"
click at [1389, 322] on div "Strategic Values Quality SOMC Cancer & Infusion Services Q4-25 A Better Way Act…" at bounding box center [906, 183] width 1299 height 457
click at [1483, 546] on td "16.90" at bounding box center [1412, 555] width 141 height 19
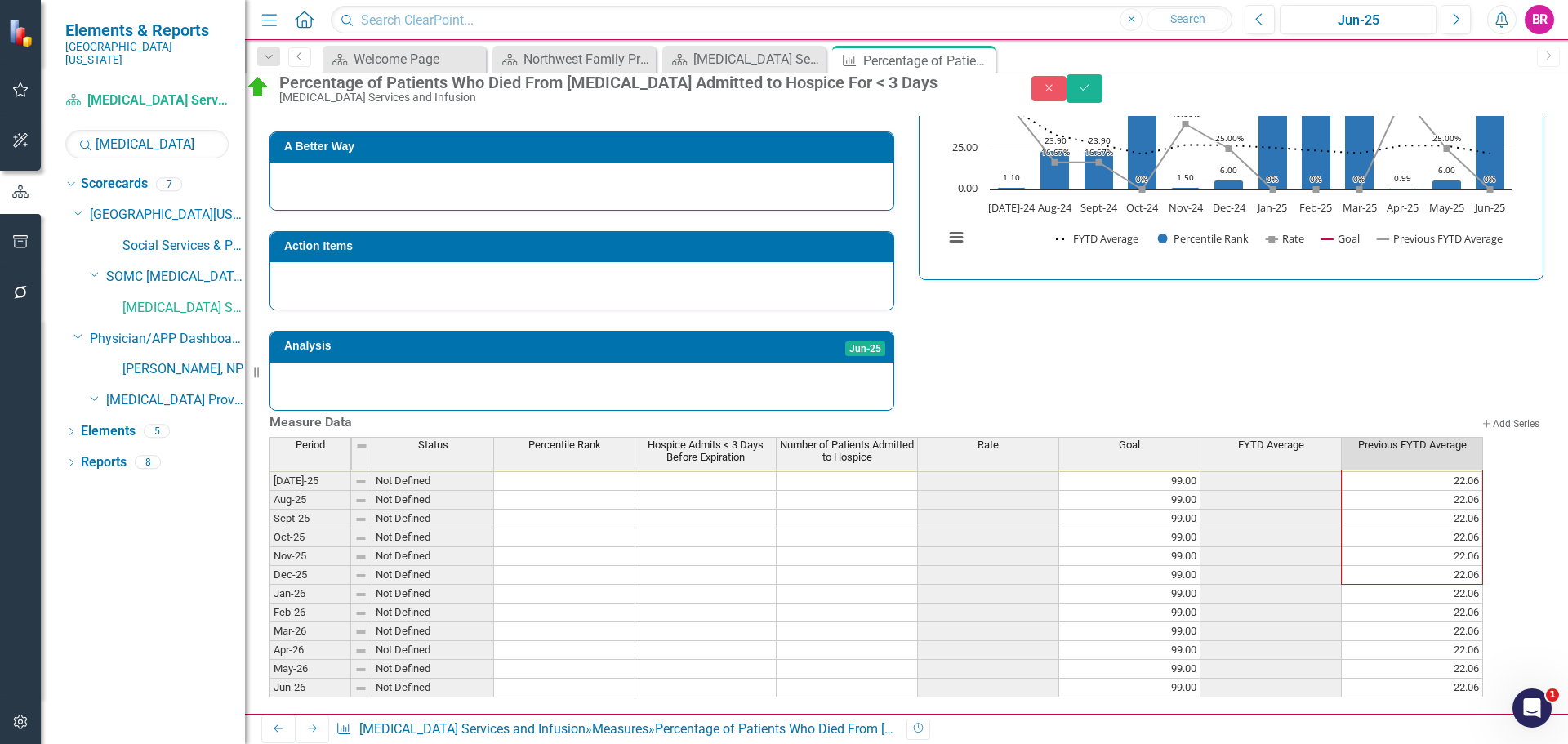
scroll to position [136, 0]
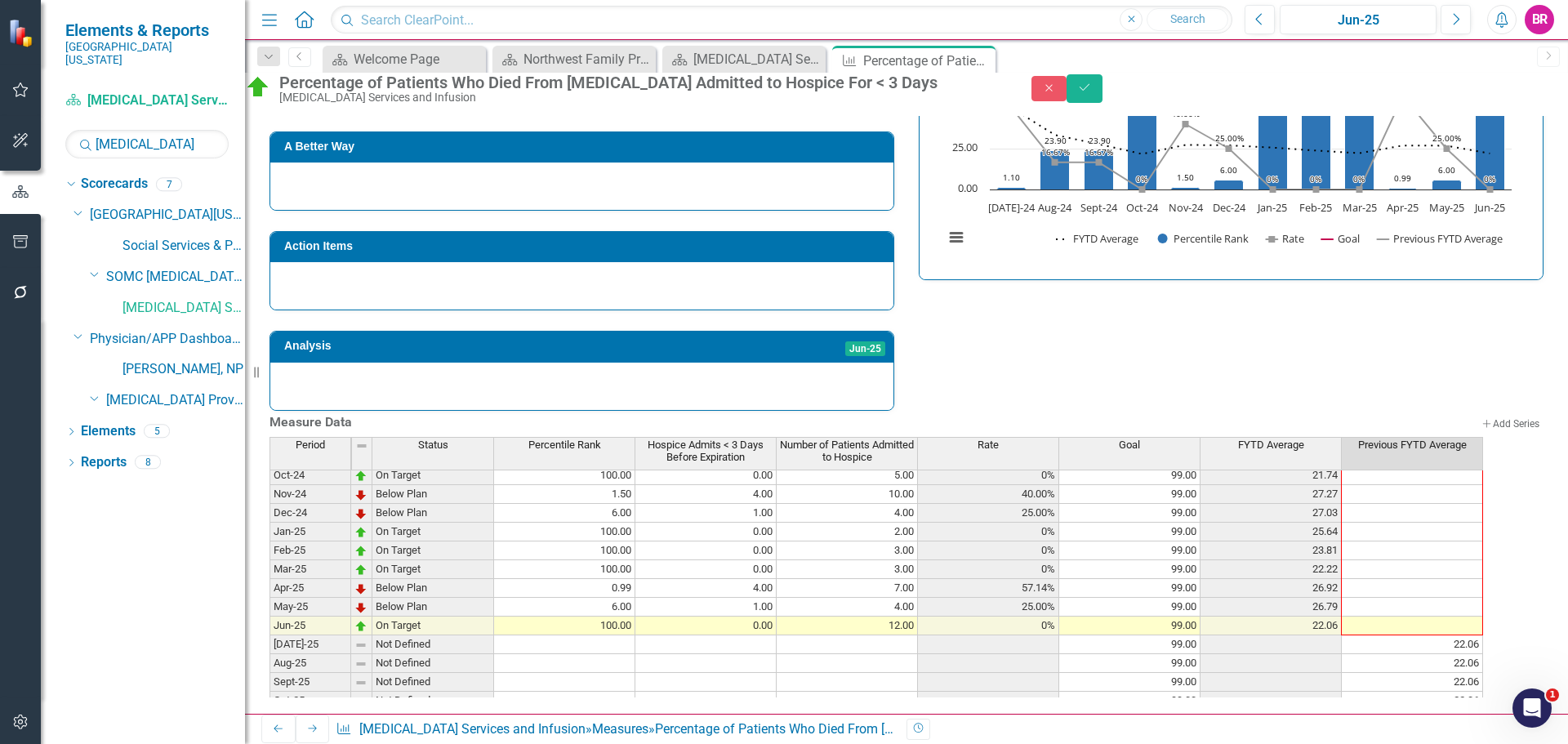
drag, startPoint x: 1498, startPoint y: 549, endPoint x: 1488, endPoint y: 605, distance: 56.9
click at [269, 605] on div "Period Status Percentile Rank Hospice Admits < 3 Days Before Expiration Number …" at bounding box center [269, 590] width 0 height 542
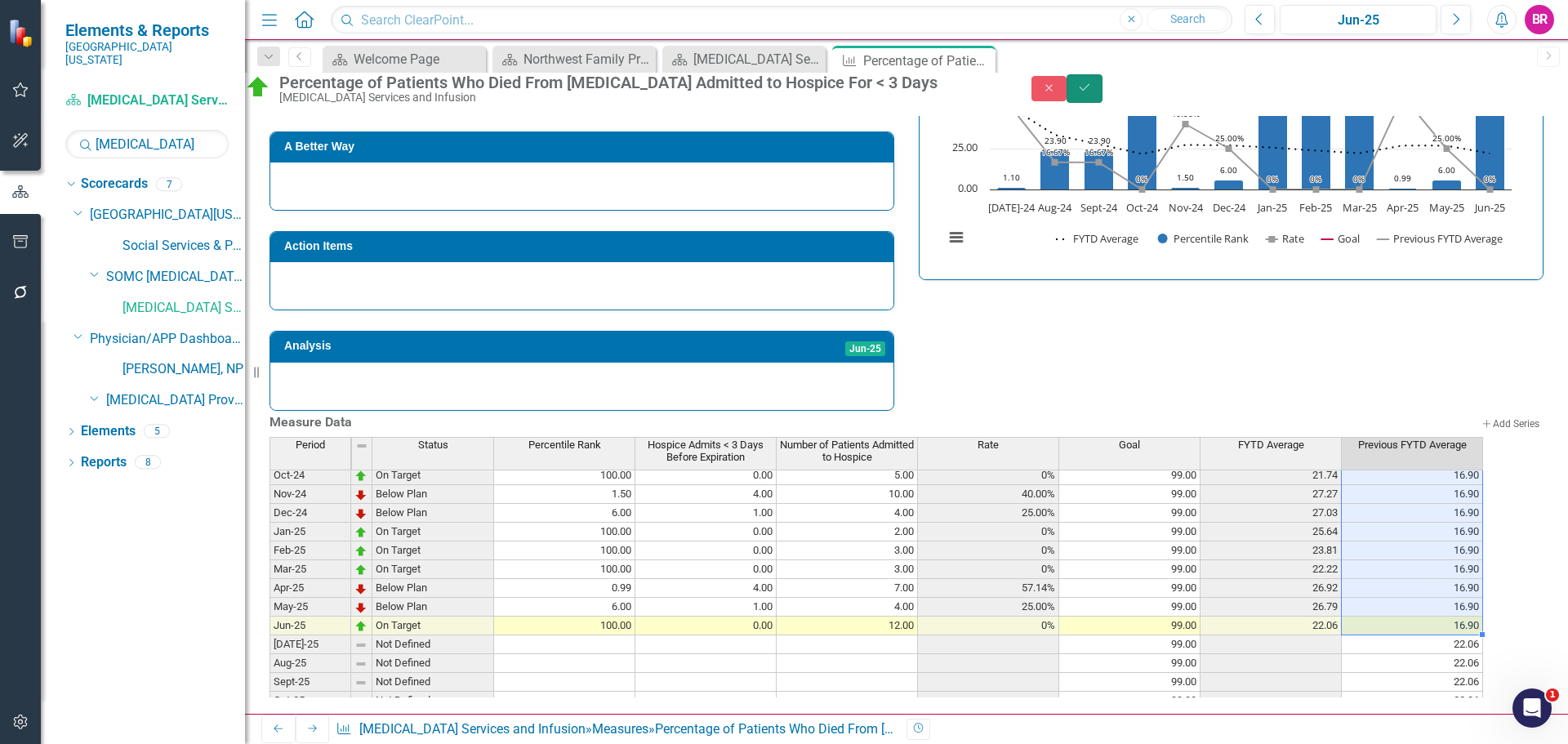
drag, startPoint x: 1533, startPoint y: 109, endPoint x: 1546, endPoint y: 200, distance: 91.9
click at [1103, 102] on button "Save" at bounding box center [1084, 88] width 36 height 28
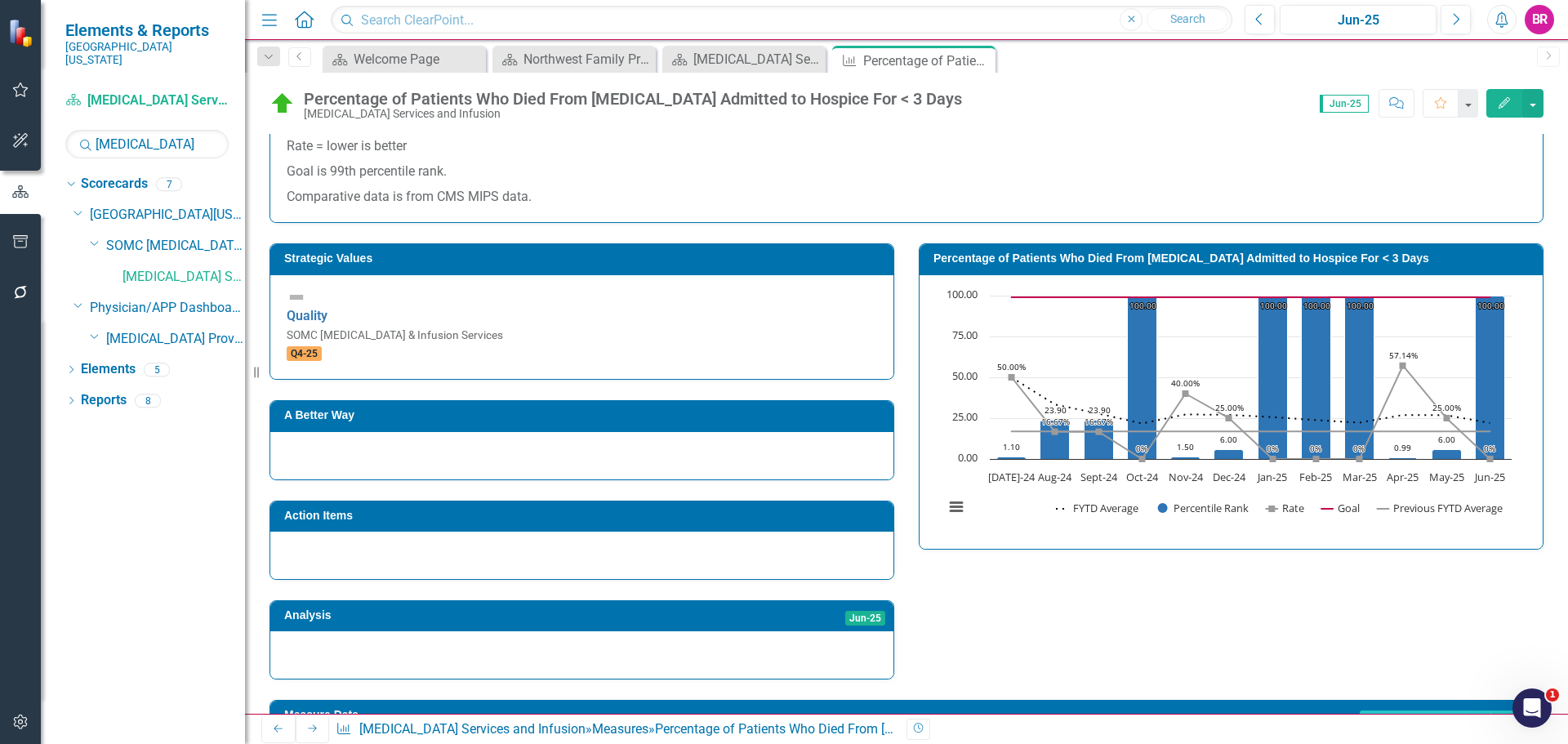
scroll to position [327, 0]
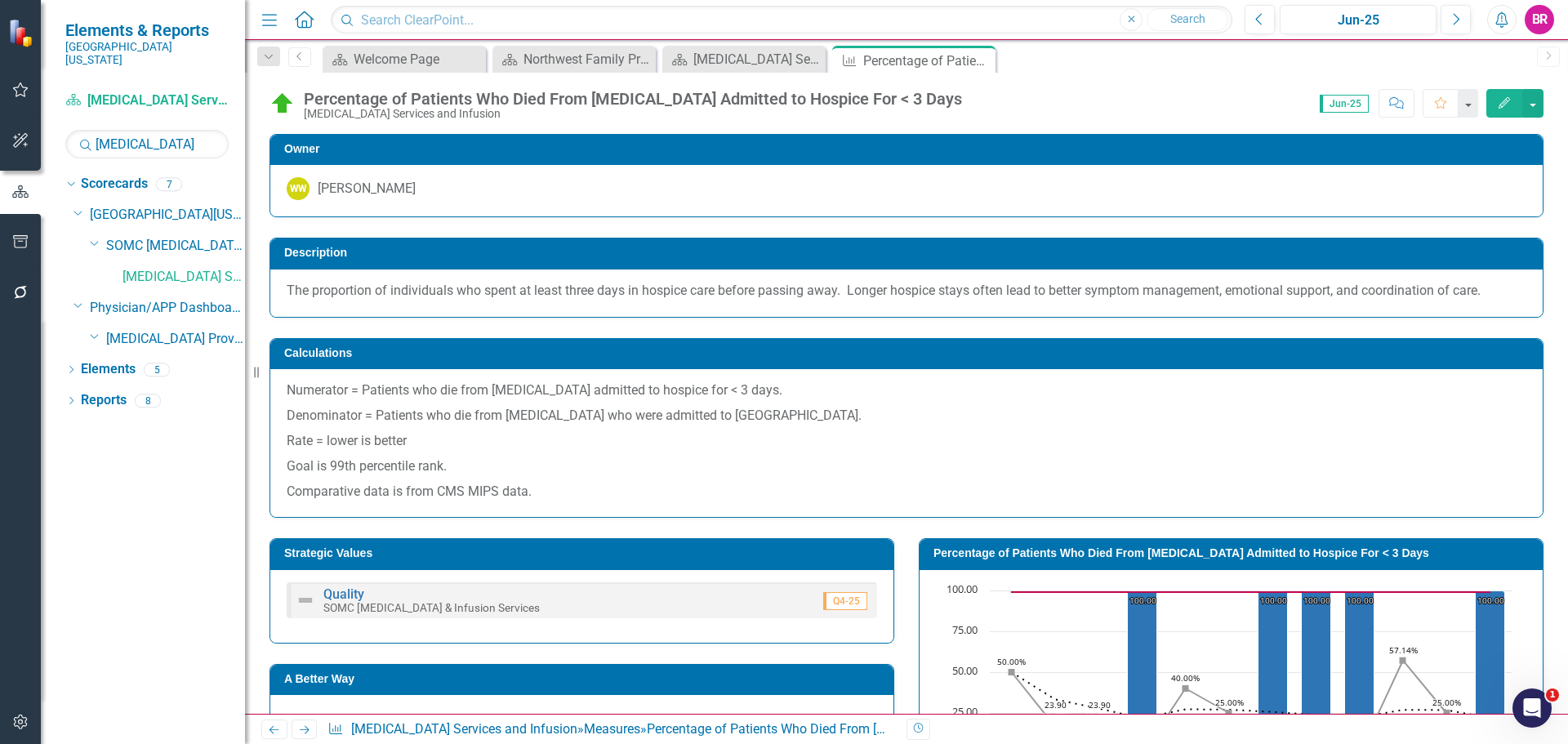
scroll to position [327, 0]
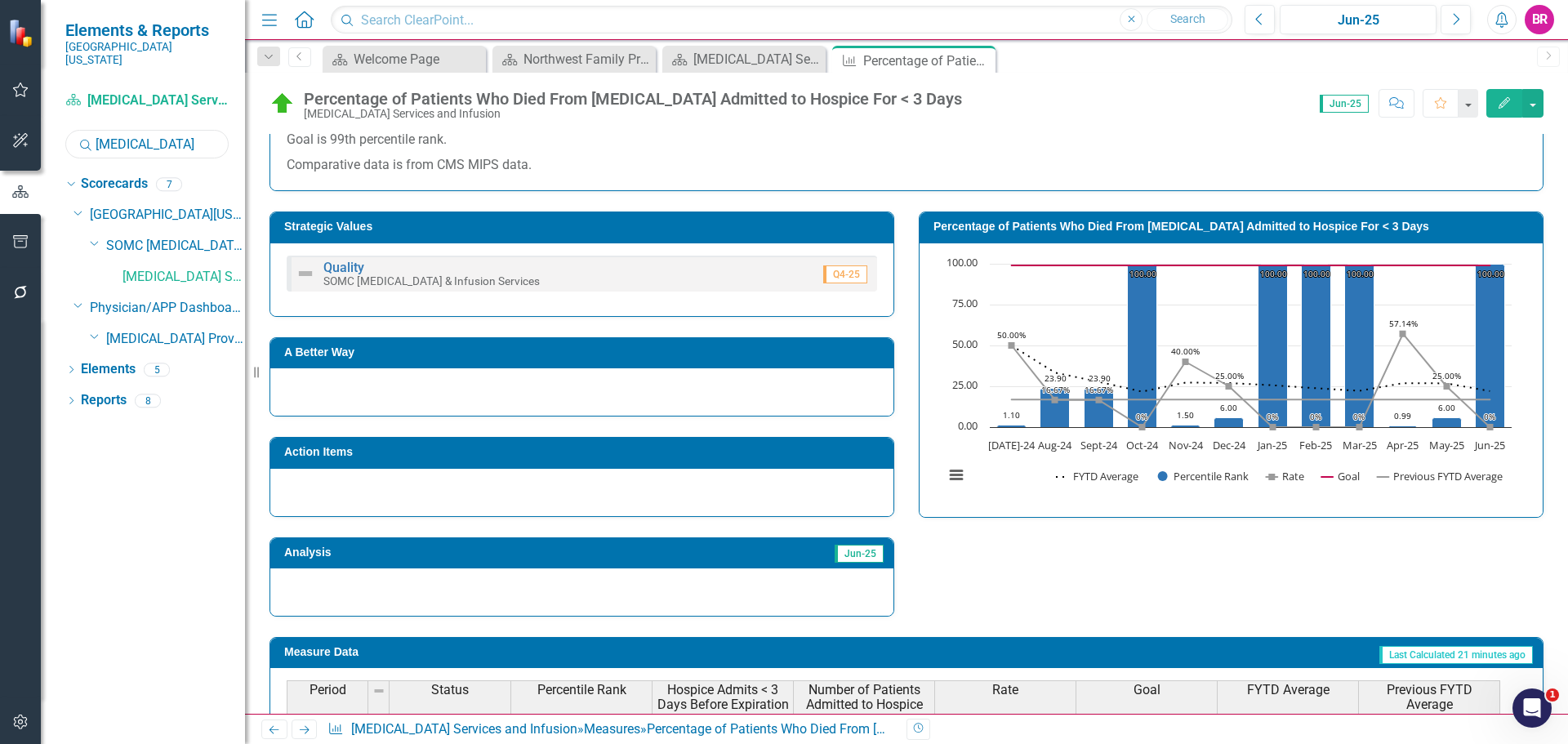
click at [146, 143] on input "[MEDICAL_DATA]" at bounding box center [146, 144] width 163 height 28
click at [149, 142] on input "[MEDICAL_DATA]" at bounding box center [146, 144] width 163 height 28
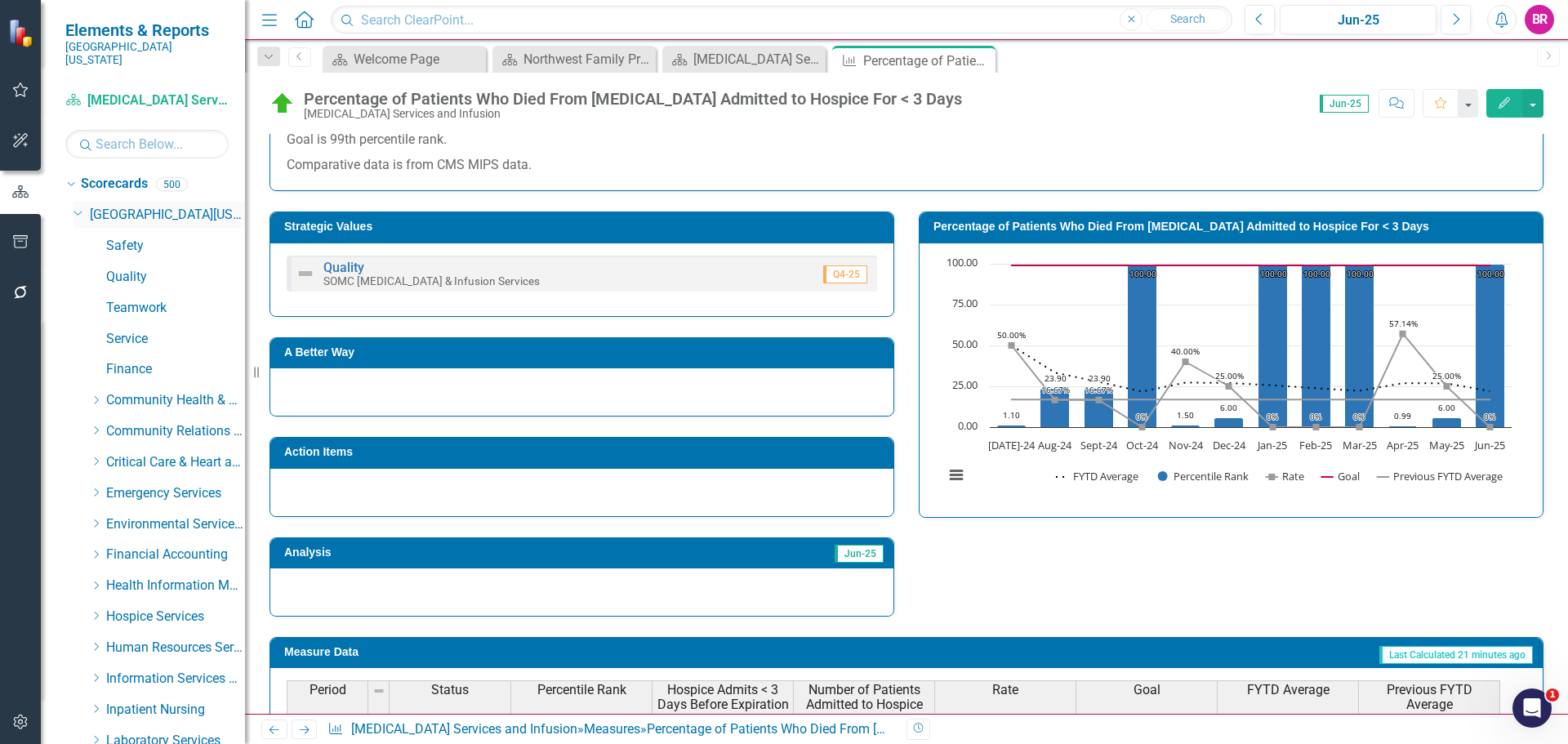
click at [79, 206] on icon "Dropdown" at bounding box center [78, 211] width 10 height 12
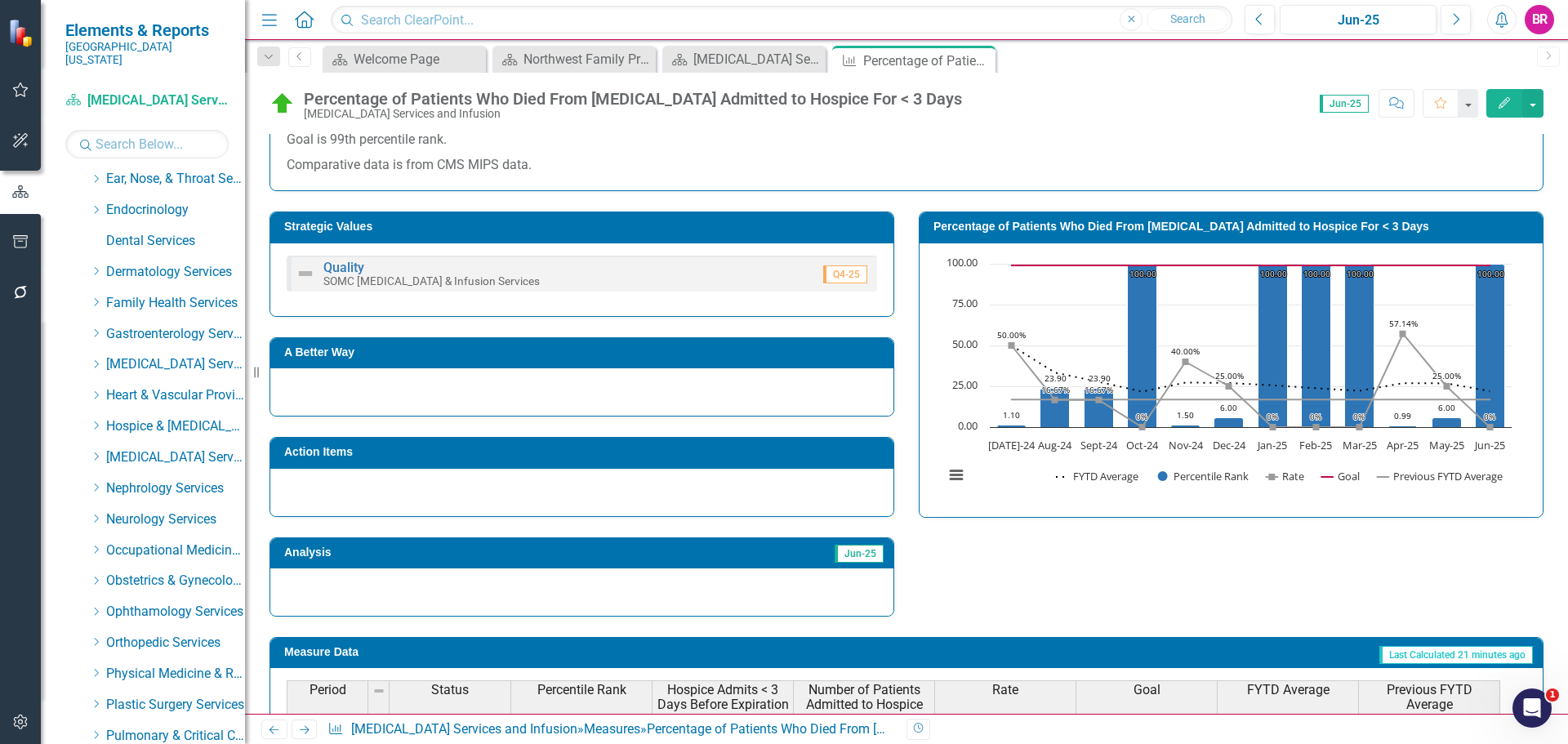
scroll to position [0, 0]
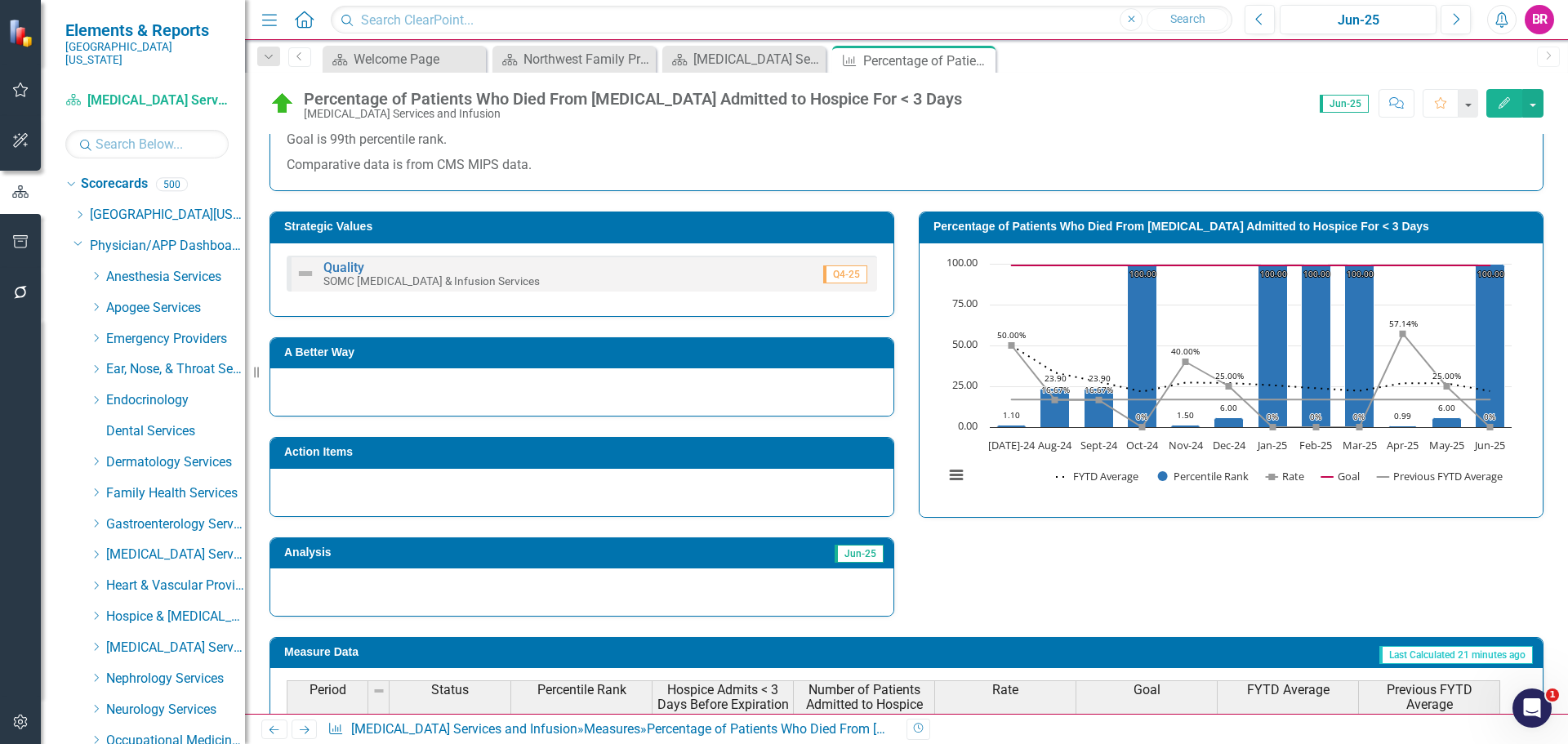
click at [77, 237] on icon "Dropdown" at bounding box center [78, 243] width 10 height 12
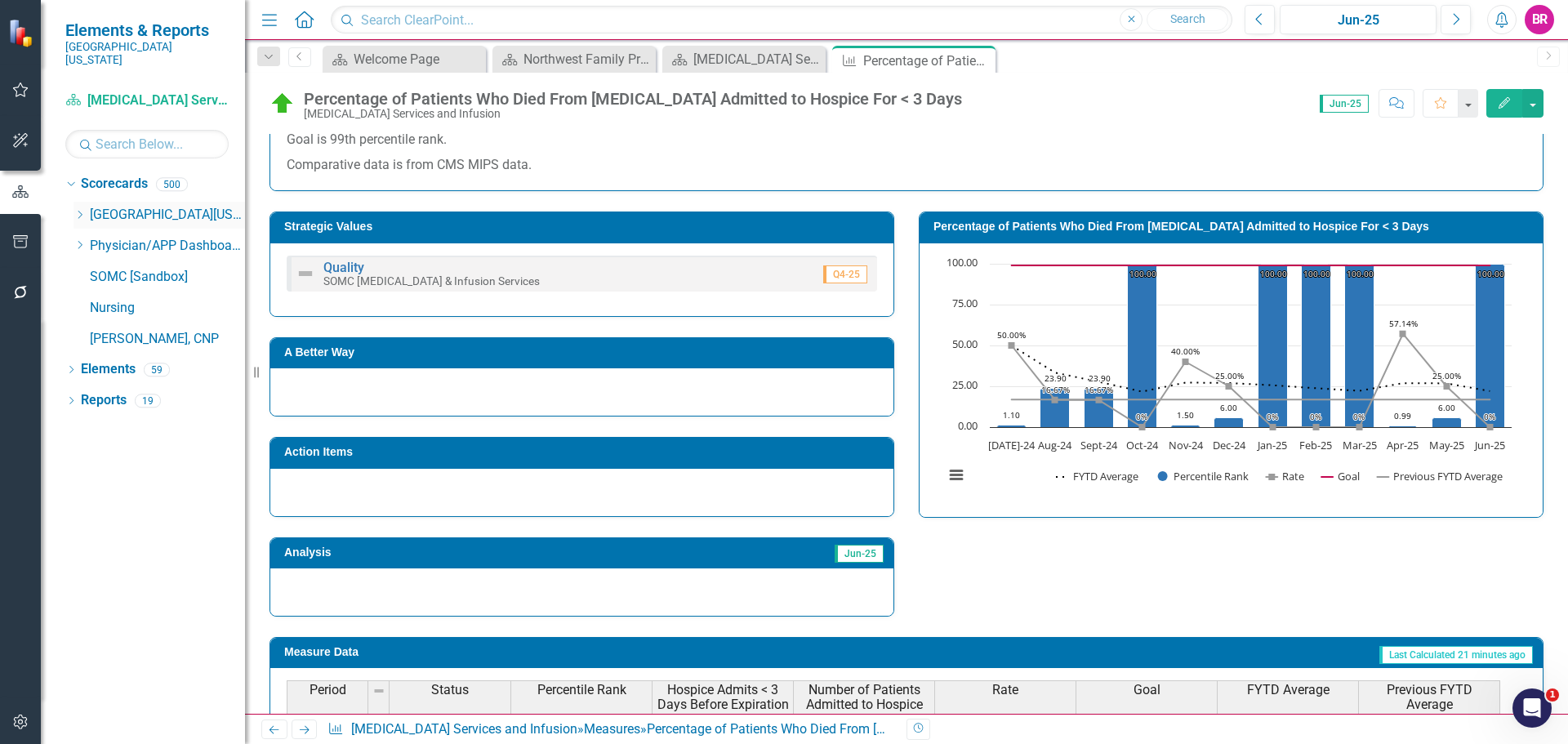
click at [83, 213] on div "Dropdown [GEOGRAPHIC_DATA][US_STATE]" at bounding box center [158, 214] width 171 height 27
click at [80, 210] on icon "Dropdown" at bounding box center [79, 214] width 12 height 10
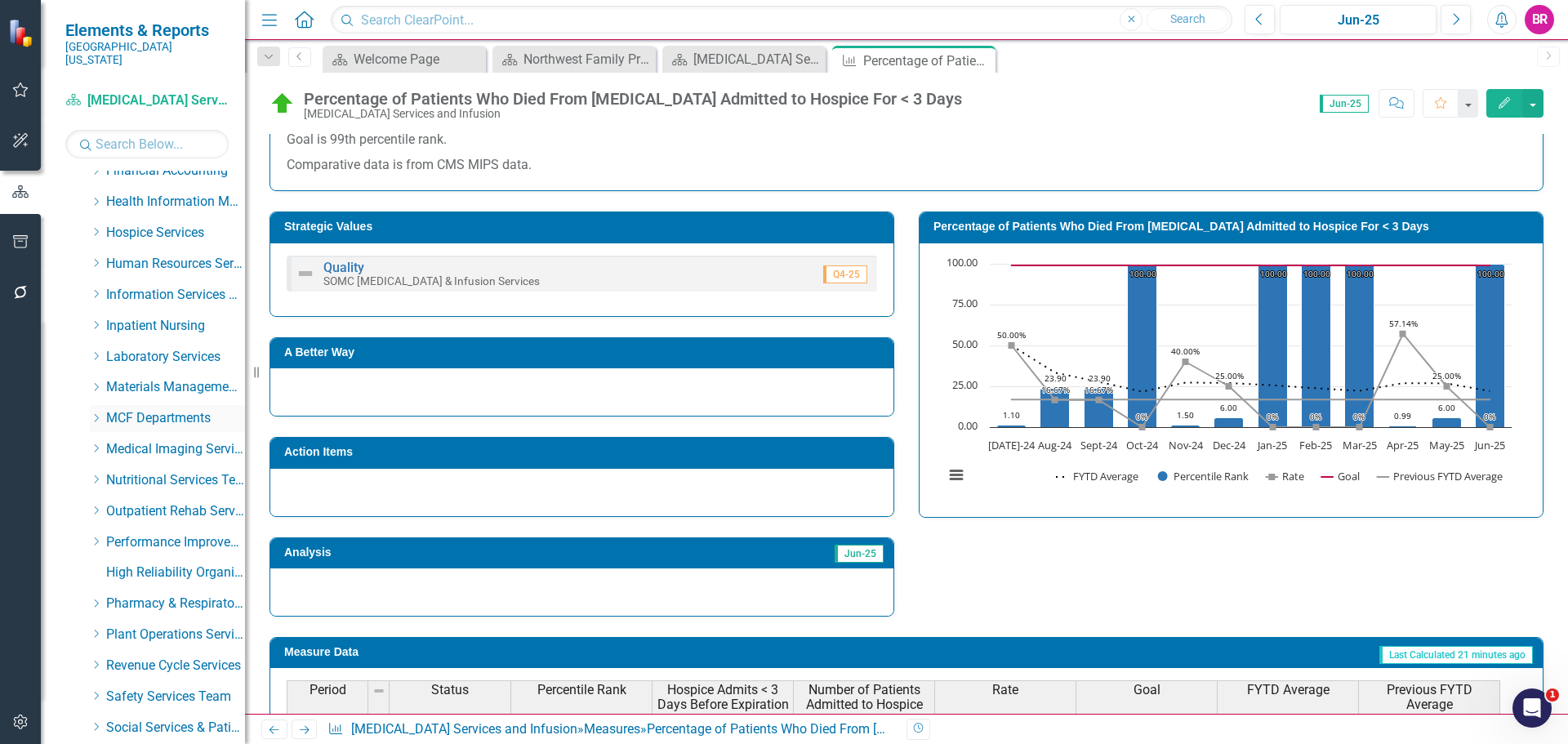
scroll to position [408, 0]
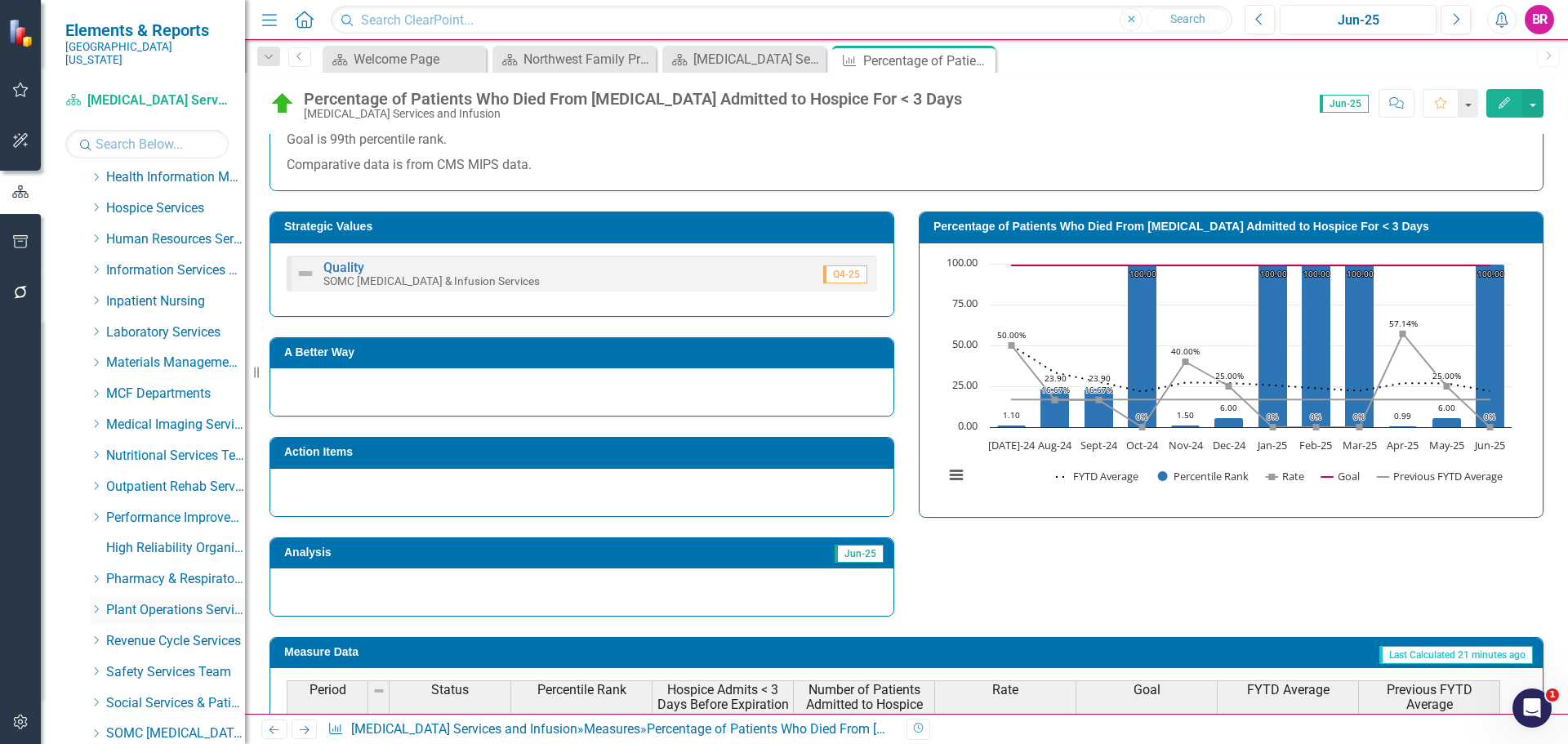
click at [97, 604] on icon "Dropdown" at bounding box center [95, 609] width 12 height 10
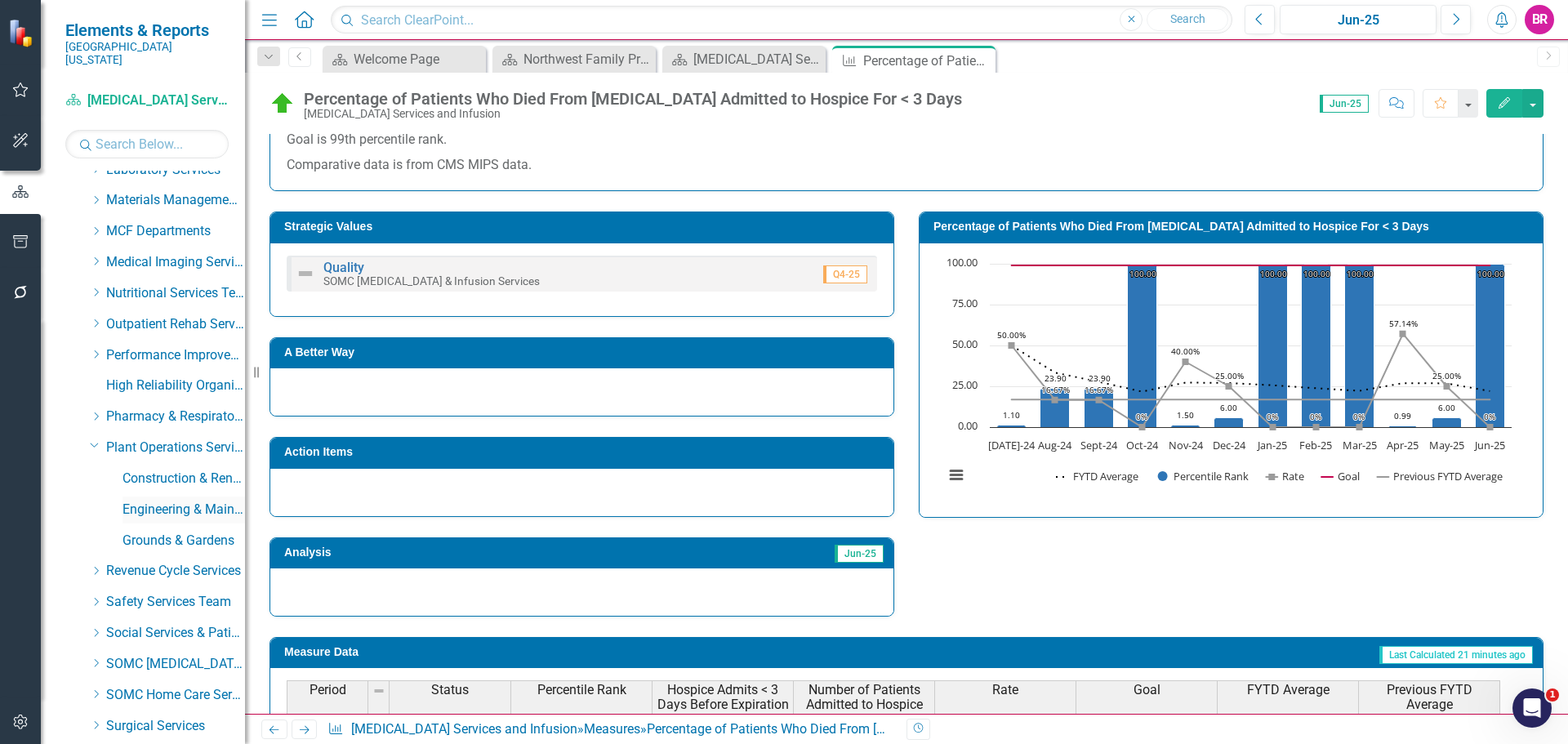
scroll to position [572, 0]
click at [170, 531] on link "Grounds & Gardens" at bounding box center [184, 540] width 123 height 19
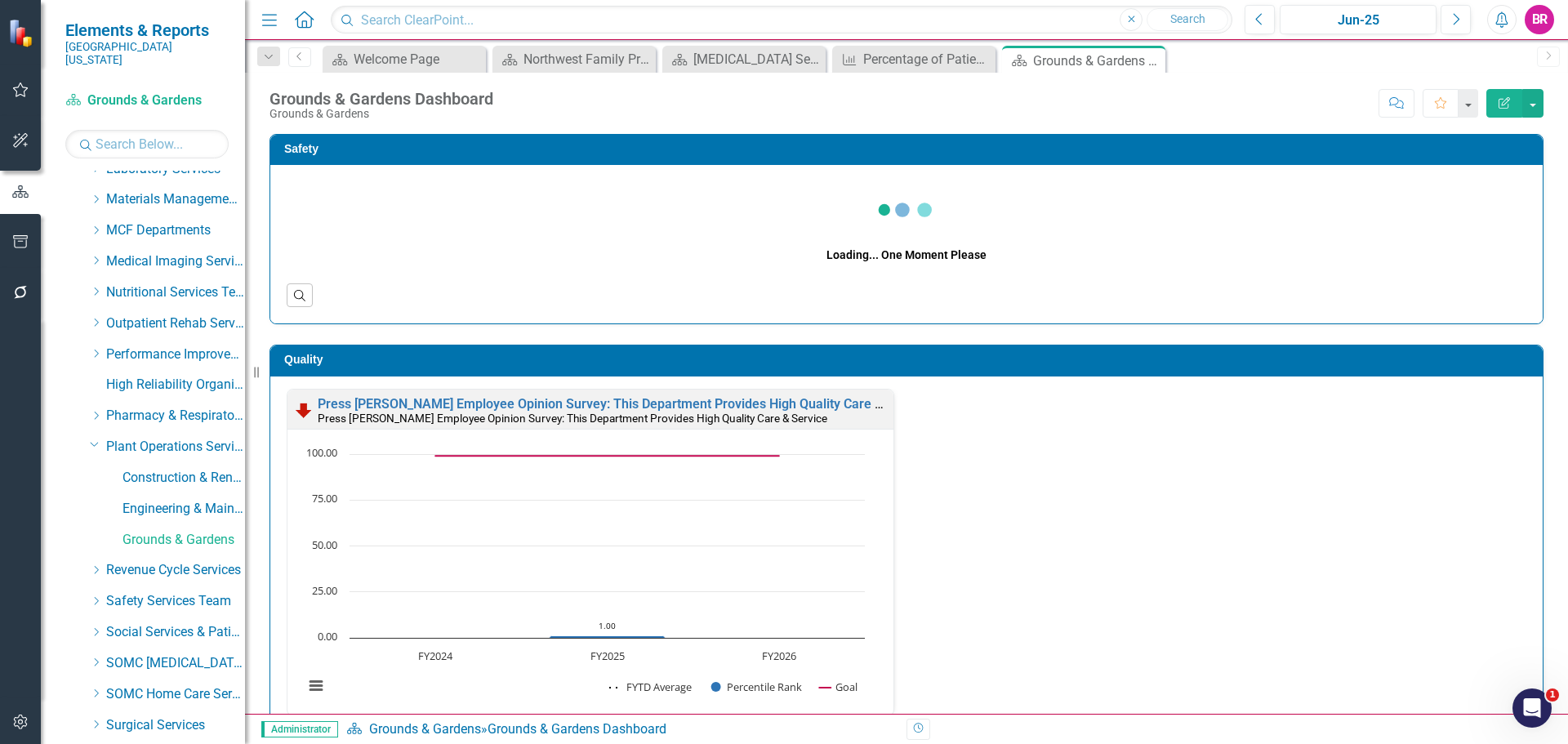
click at [0, 0] on icon "Close" at bounding box center [0, 0] width 0 height 0
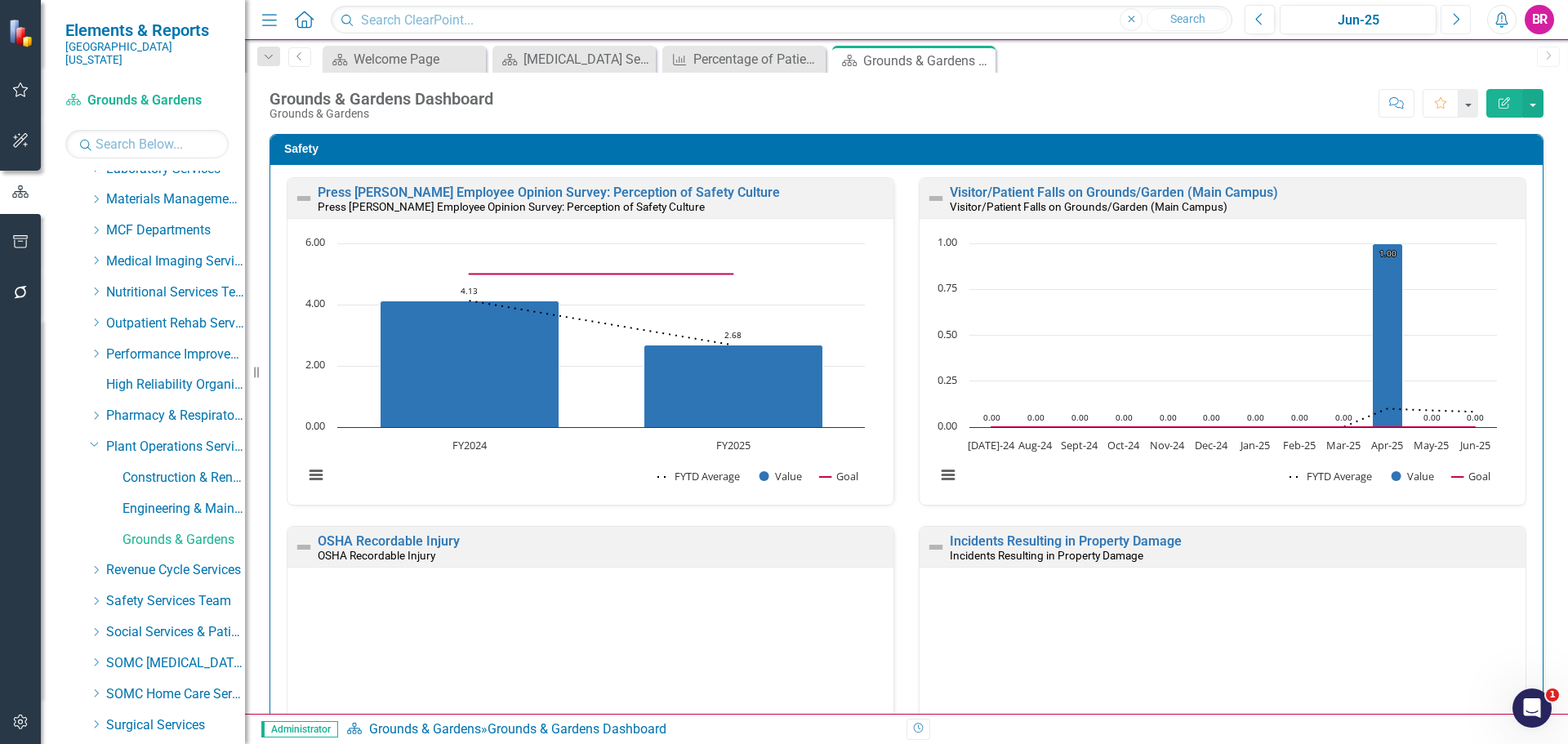
click at [1460, 27] on button "Next" at bounding box center [1455, 19] width 30 height 29
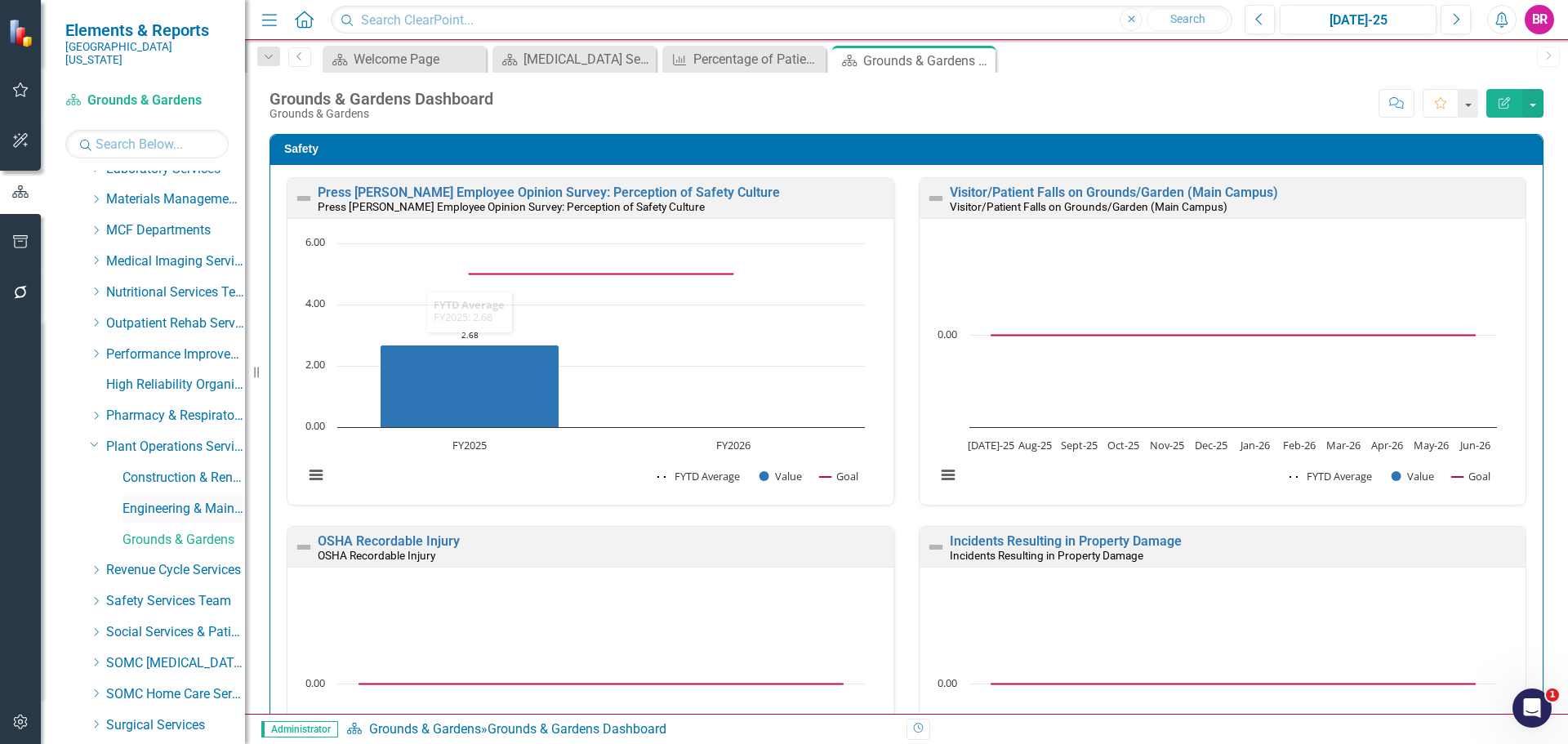
click at [189, 500] on link "Engineering & Maintenance" at bounding box center [184, 509] width 123 height 19
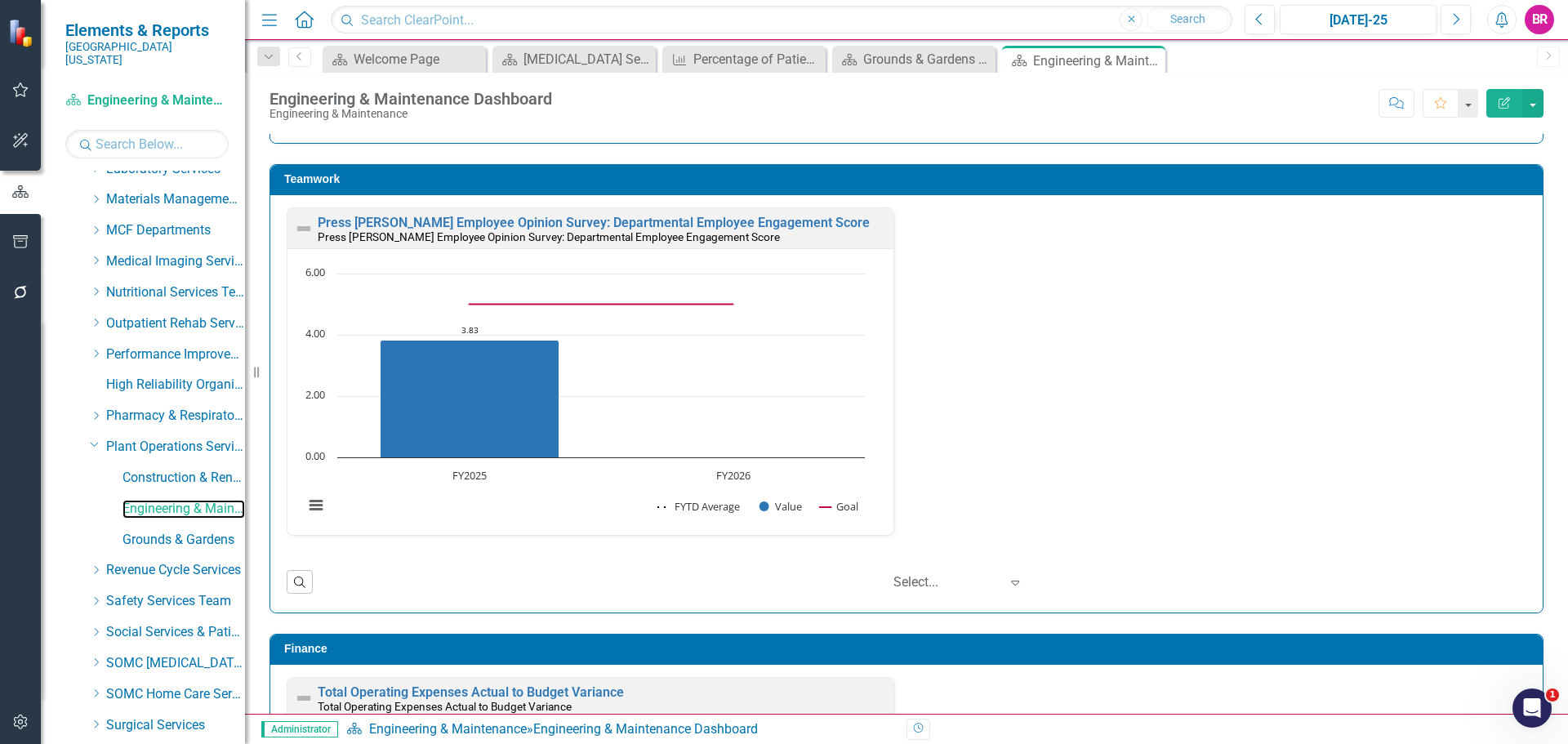
scroll to position [1388, 0]
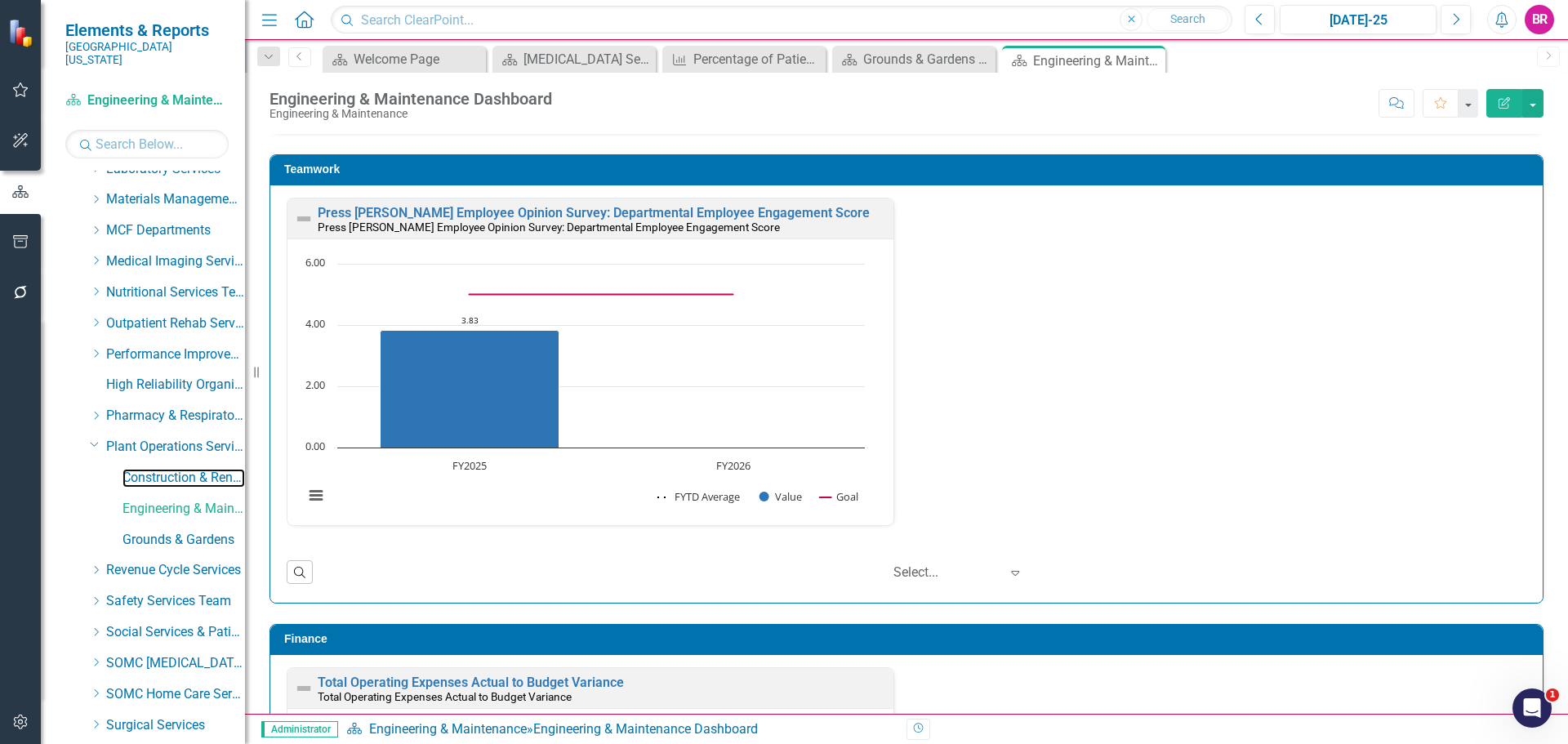
drag, startPoint x: 156, startPoint y: 460, endPoint x: 340, endPoint y: 468, distance: 184.2
click at [156, 469] on link "Construction & Renovation" at bounding box center [184, 478] width 123 height 19
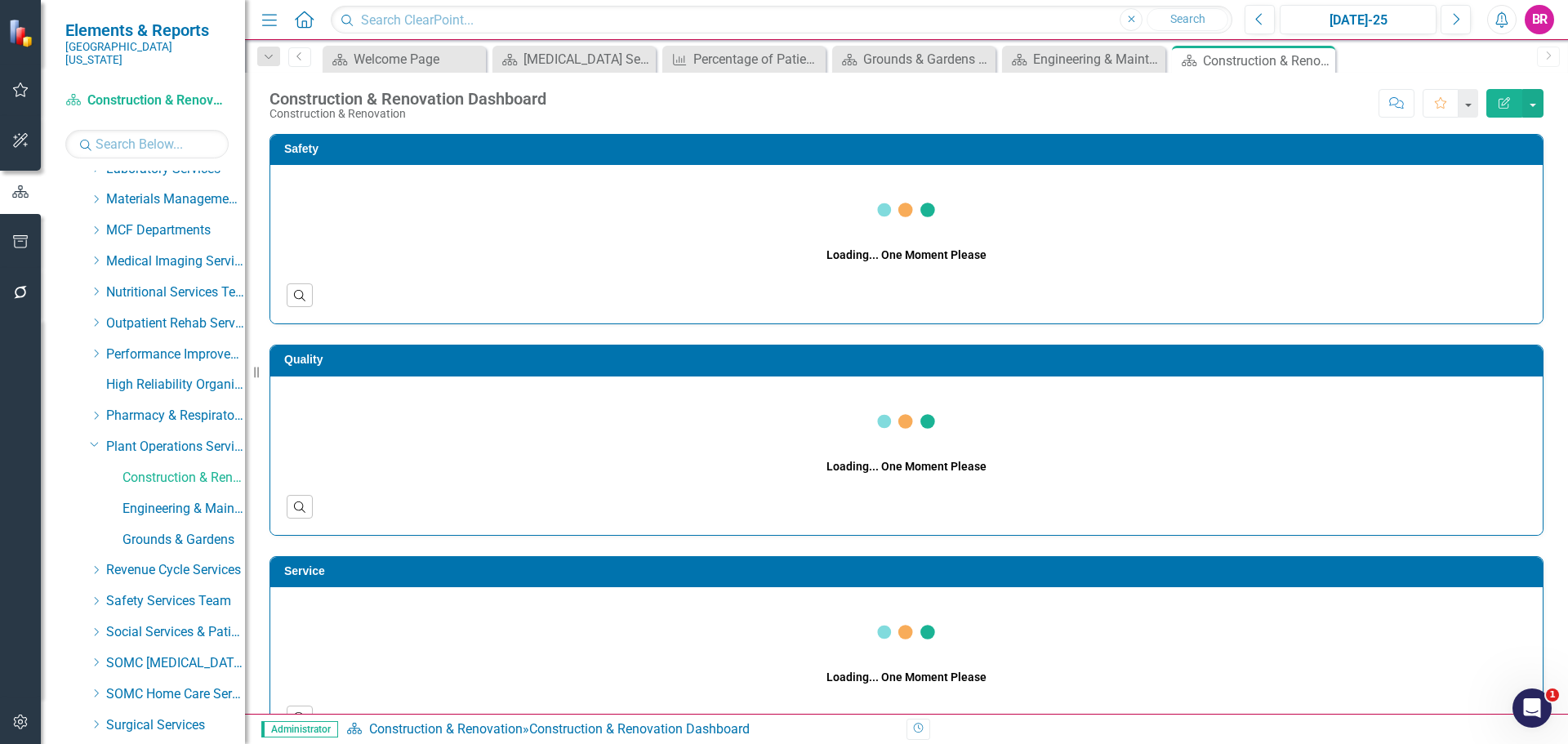
click at [1551, 368] on div "Safety Loading... One Moment Please Search Quality Loading... One Moment Please…" at bounding box center [907, 649] width 1324 height 1072
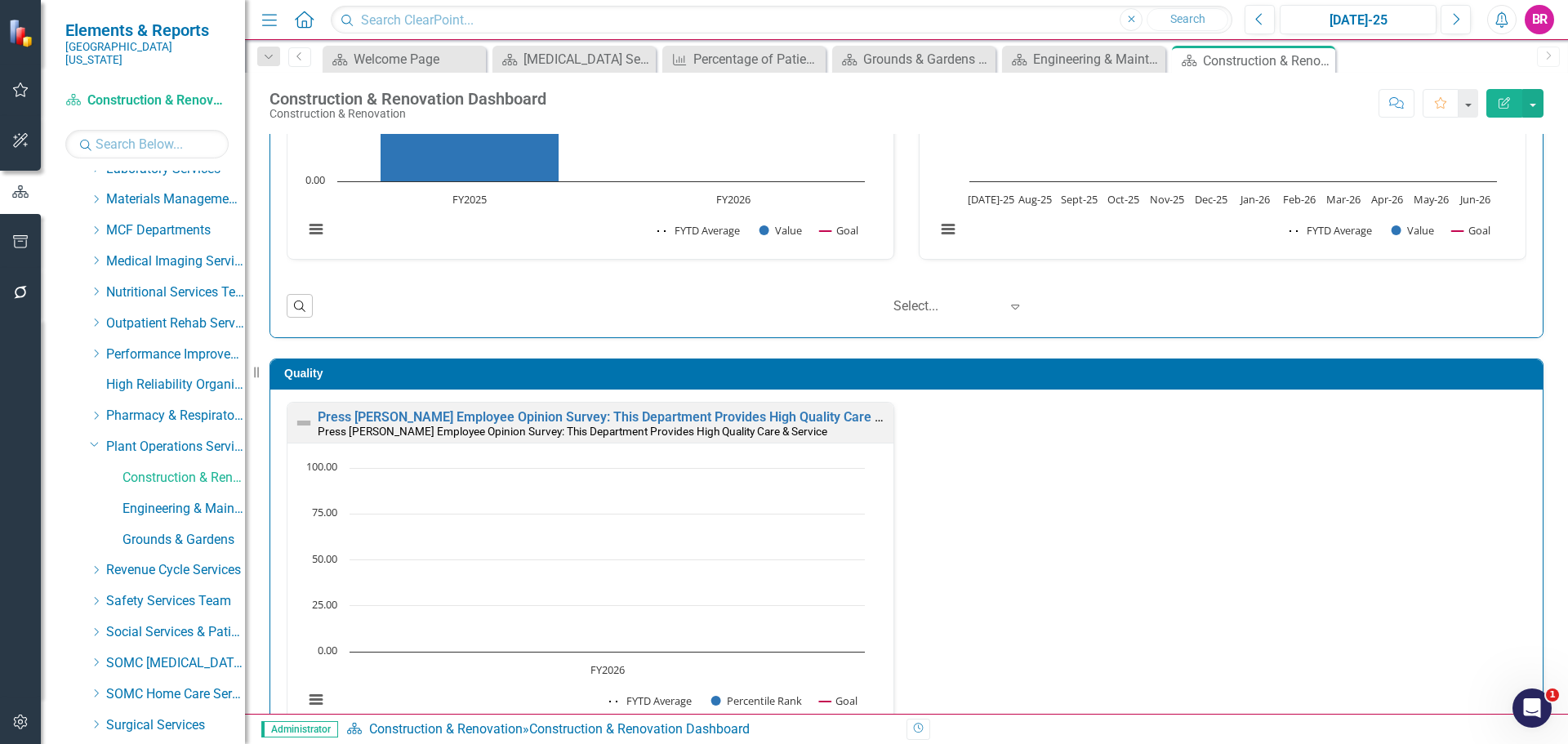
scroll to position [1, 0]
click at [99, 437] on icon "Dropdown" at bounding box center [94, 443] width 10 height 12
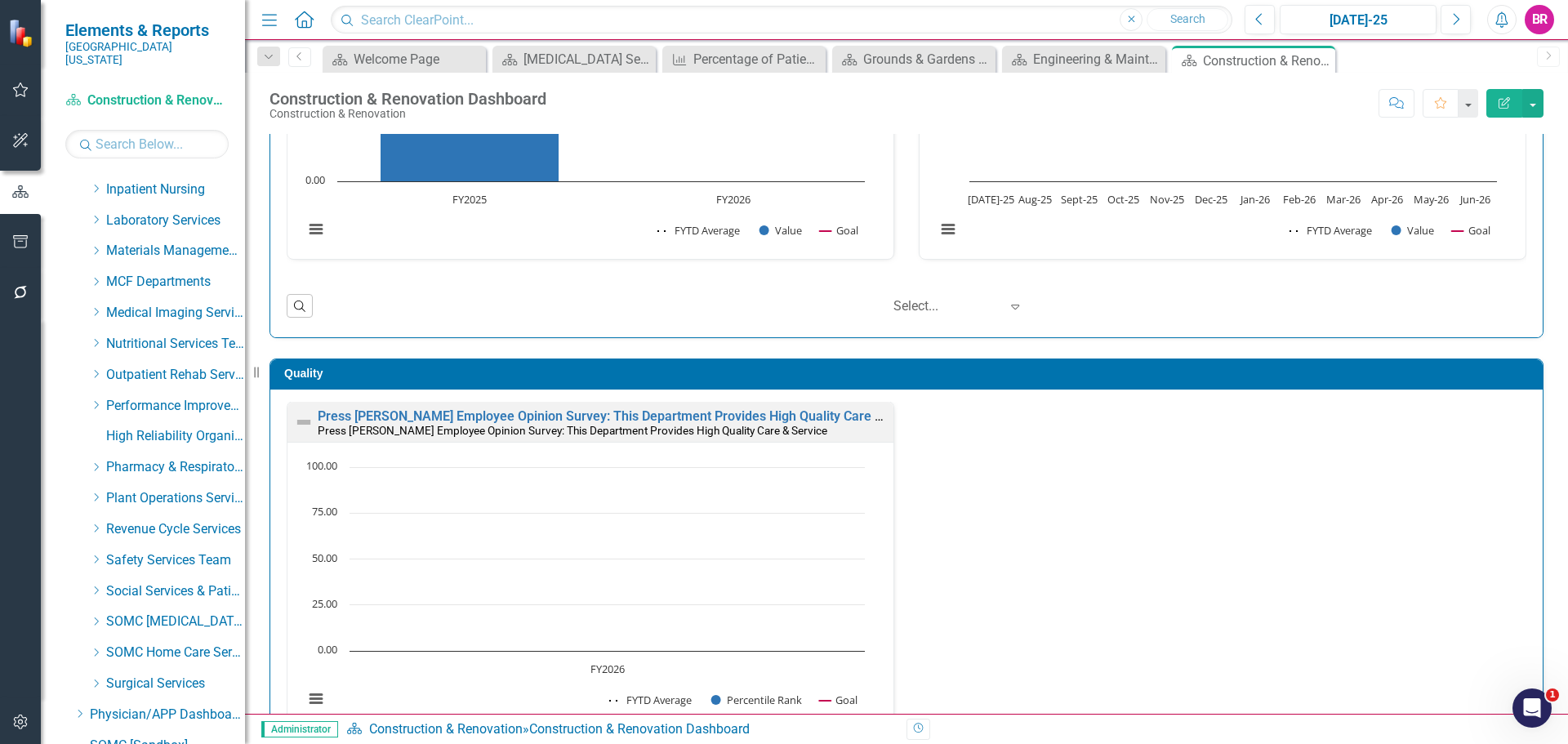
scroll to position [572, 0]
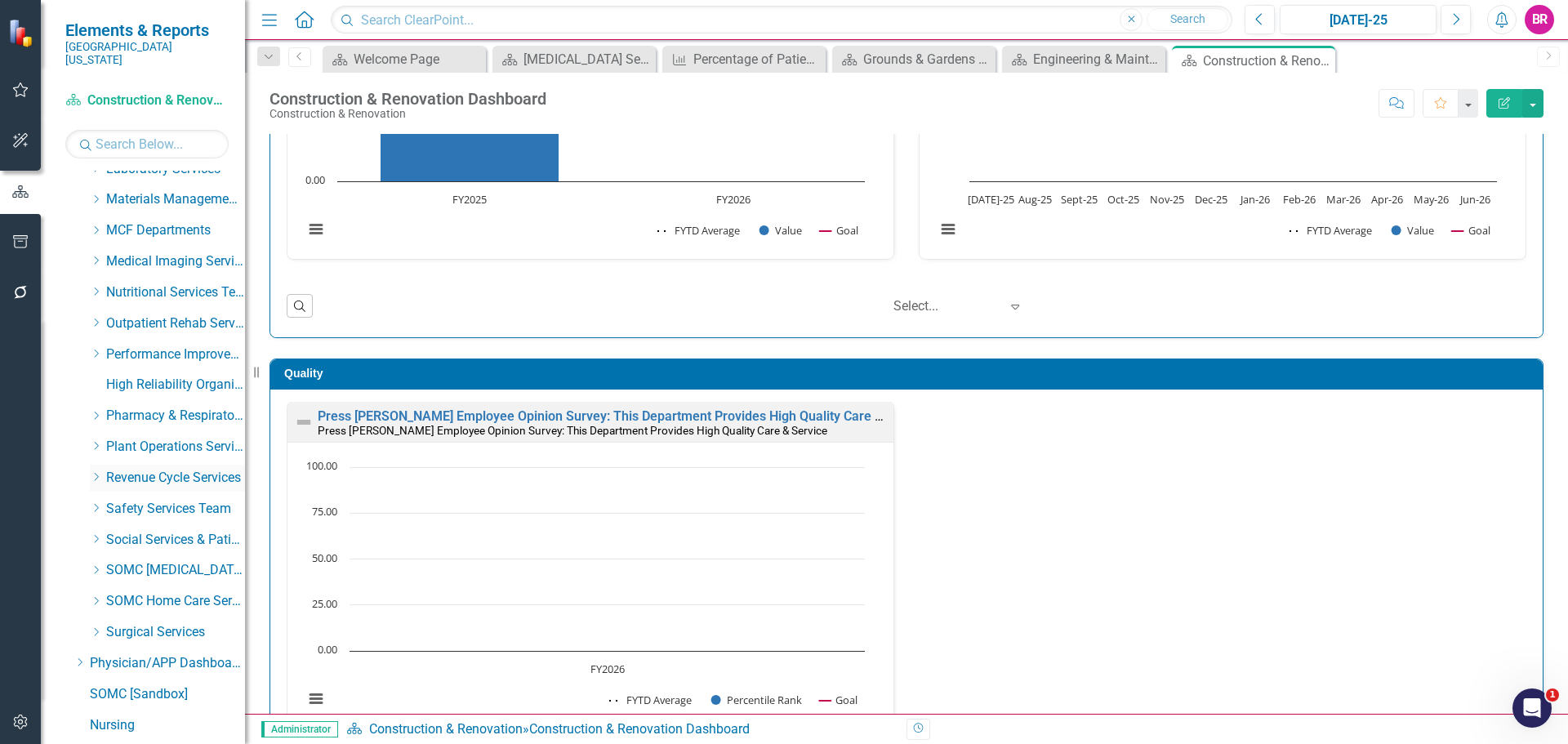
click at [98, 472] on icon "Dropdown" at bounding box center [95, 477] width 12 height 10
click at [187, 500] on link "Cashiering & Posting" at bounding box center [184, 509] width 123 height 19
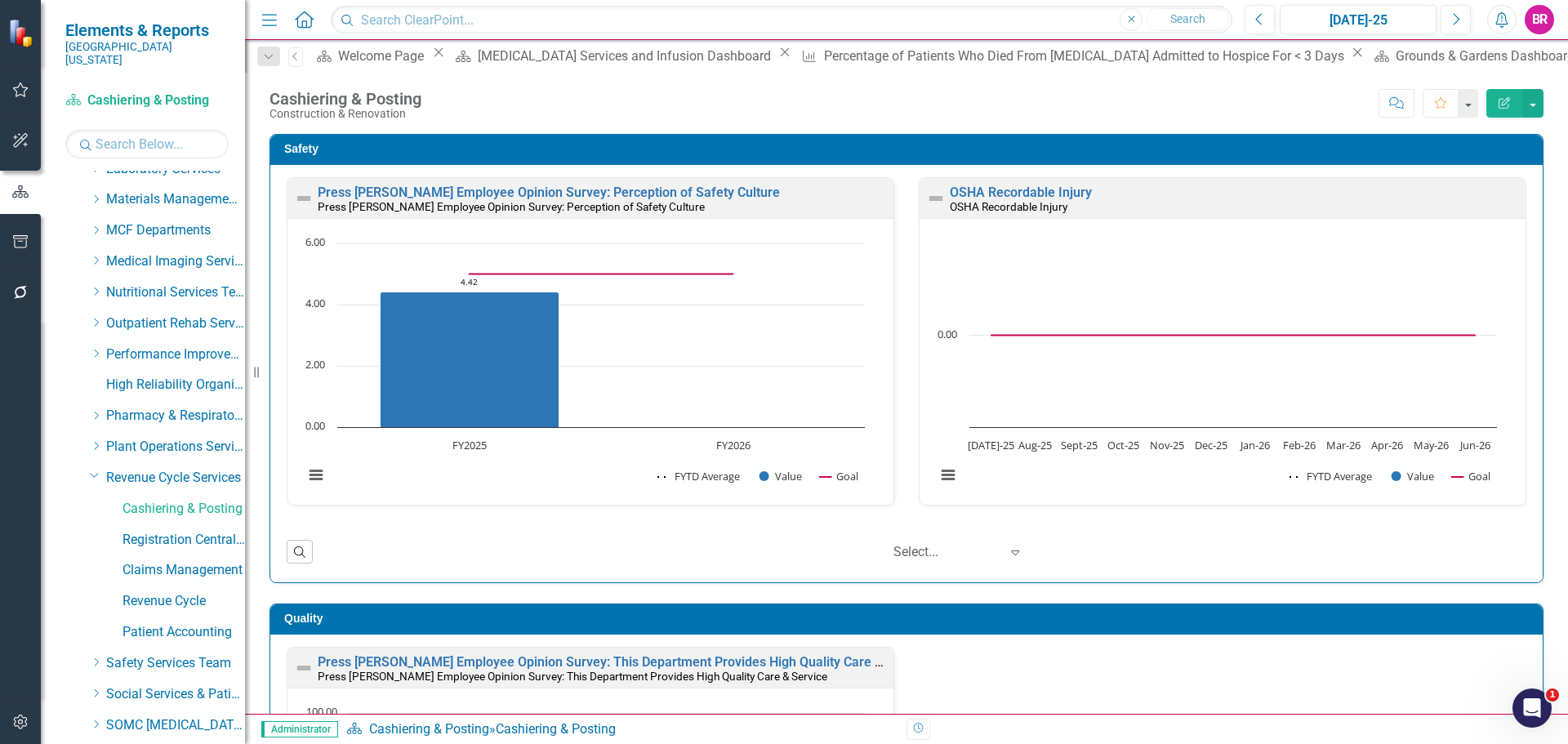
click at [777, 59] on icon "Close" at bounding box center [785, 52] width 16 height 13
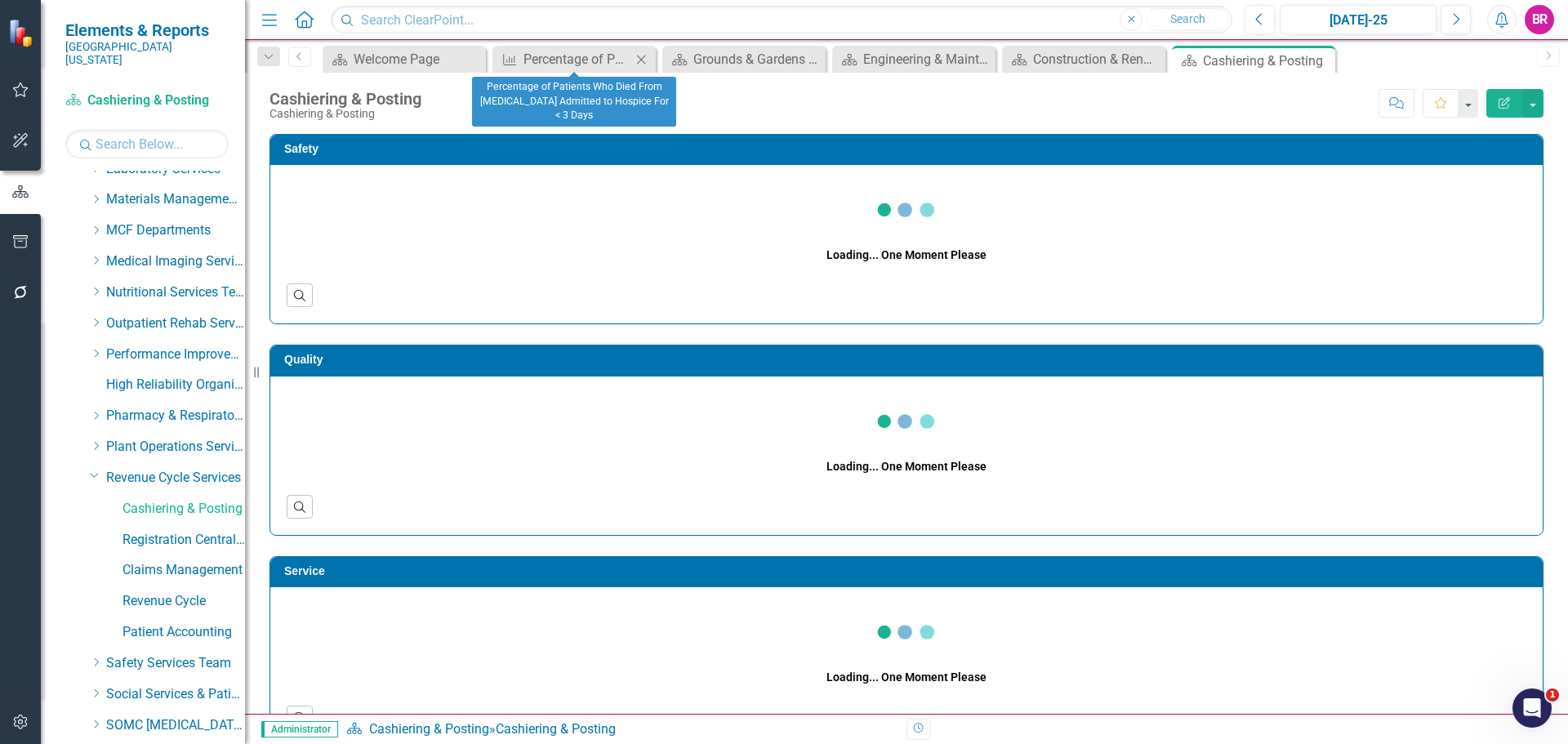
click at [641, 60] on icon at bounding box center [642, 59] width 9 height 9
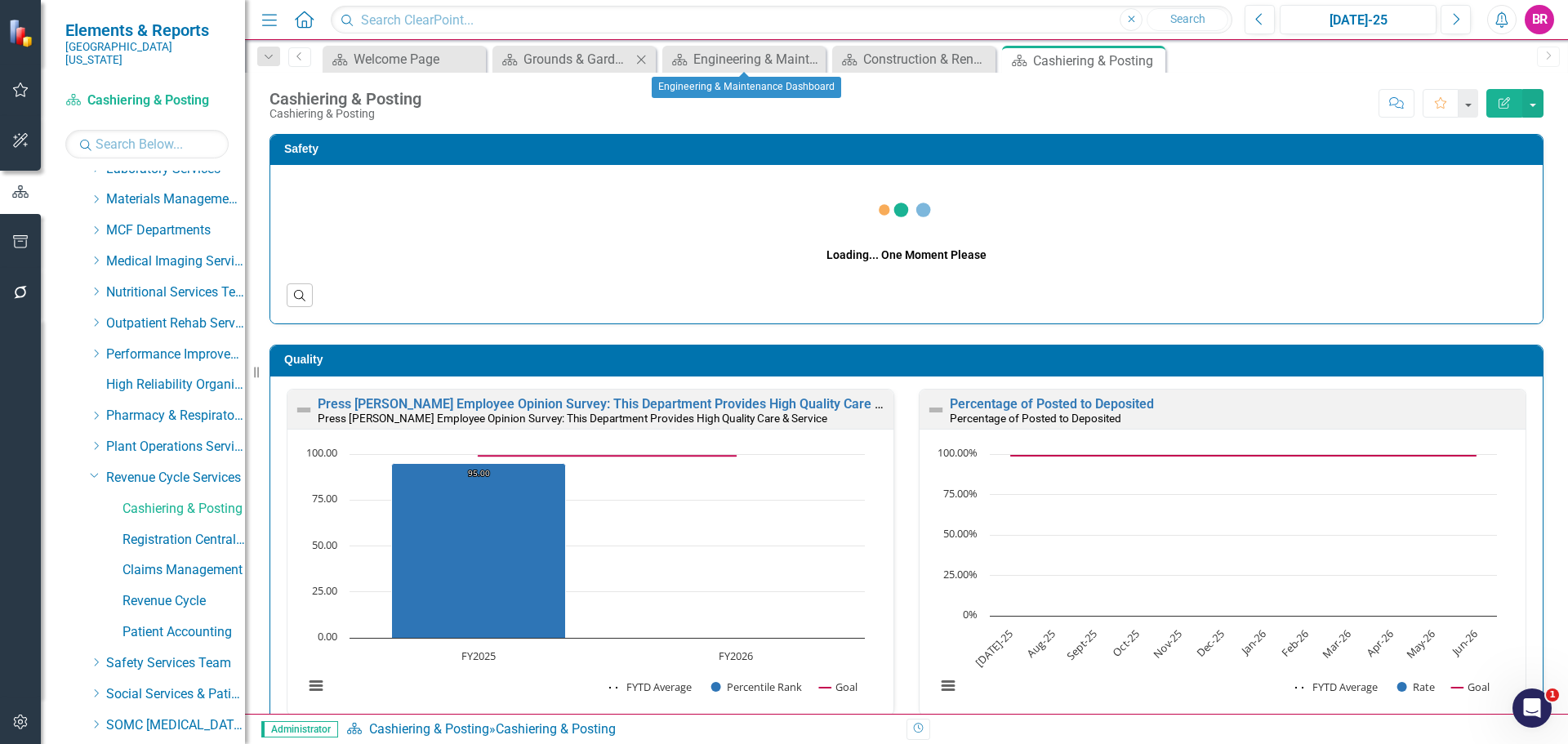
click at [637, 60] on icon "Close" at bounding box center [642, 59] width 16 height 13
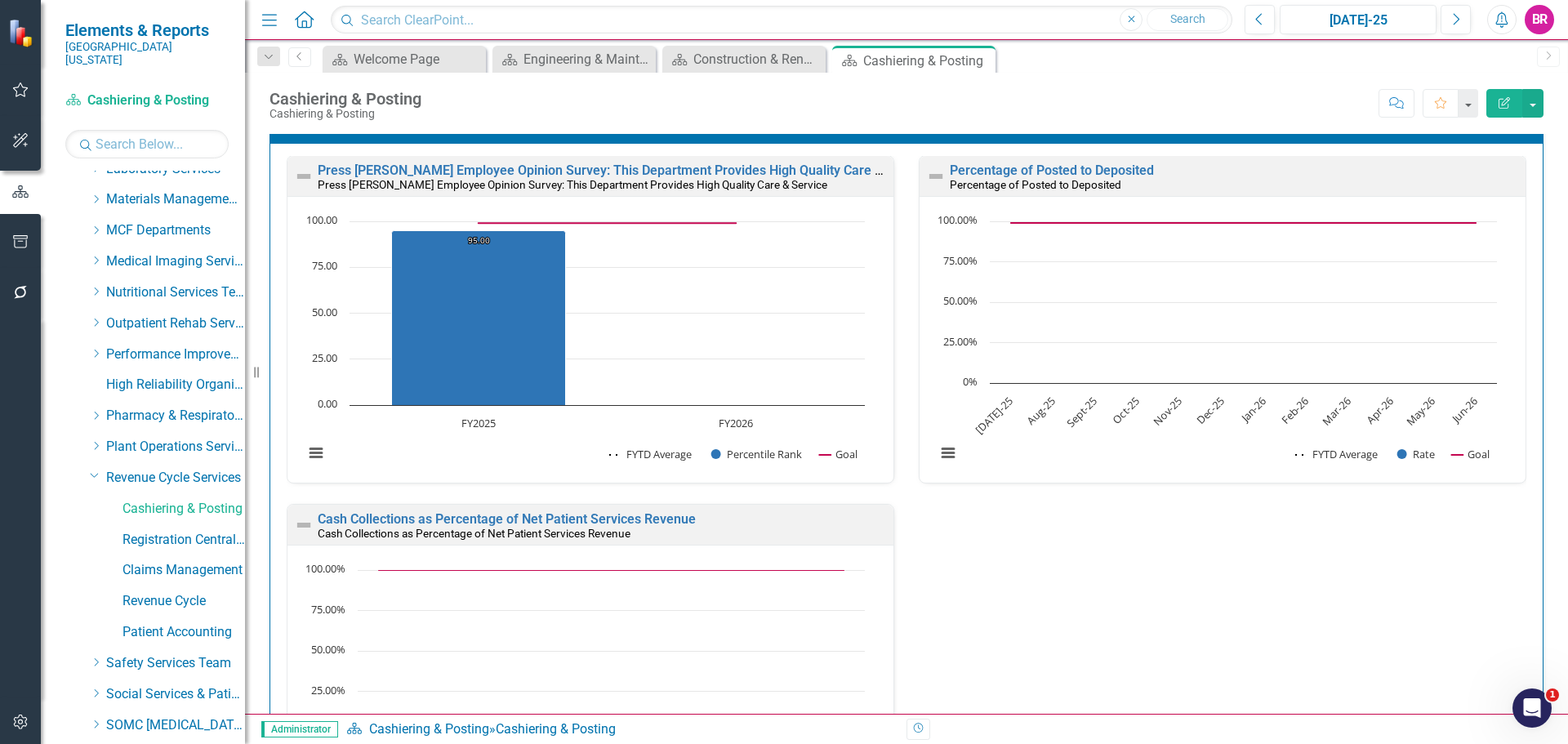
scroll to position [501, 0]
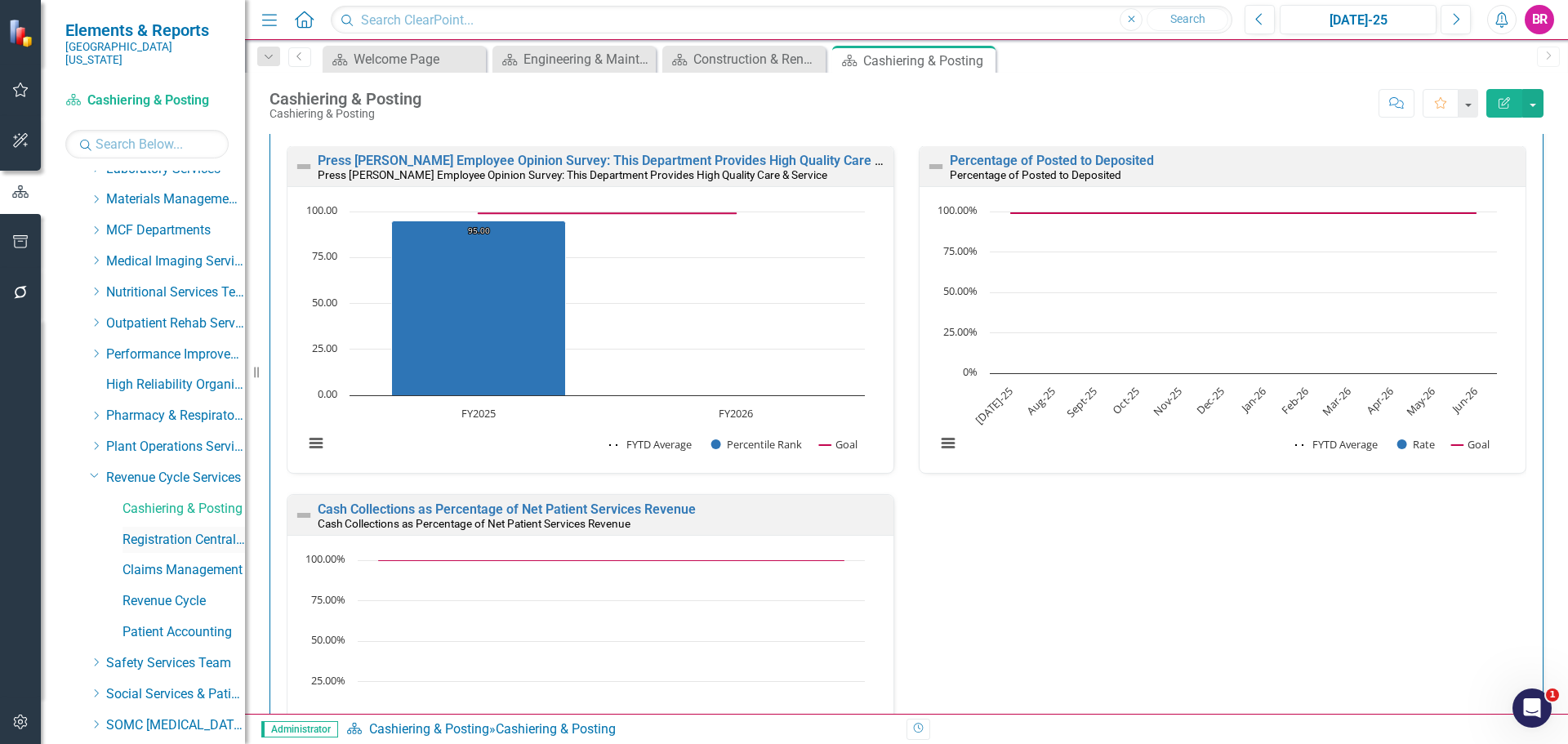
click at [171, 531] on link "Registration Central Scheduling" at bounding box center [184, 540] width 123 height 19
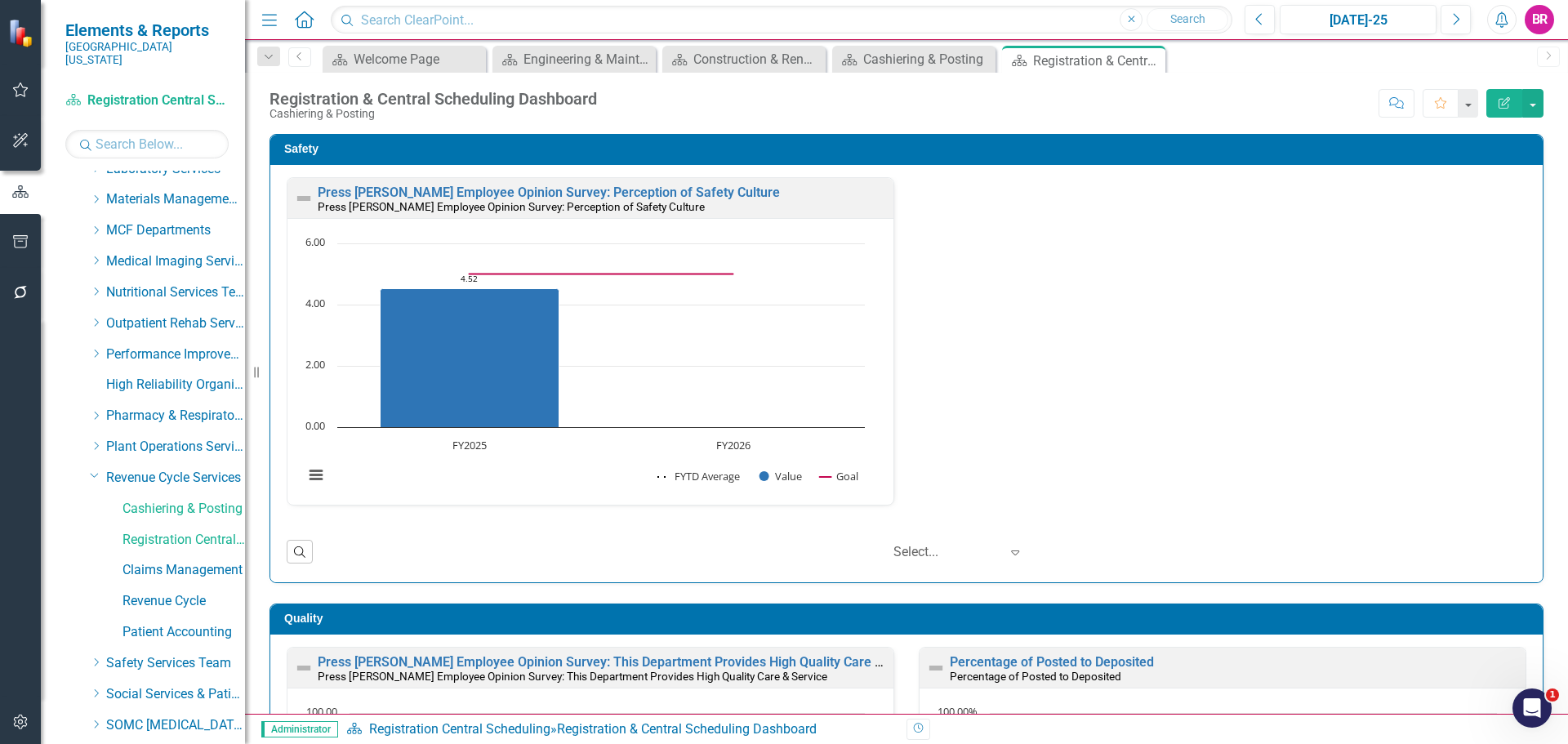
click at [1539, 439] on div "Safety Press [PERSON_NAME] Employee Opinion Survey: Perception of Safety Cultur…" at bounding box center [906, 348] width 1299 height 469
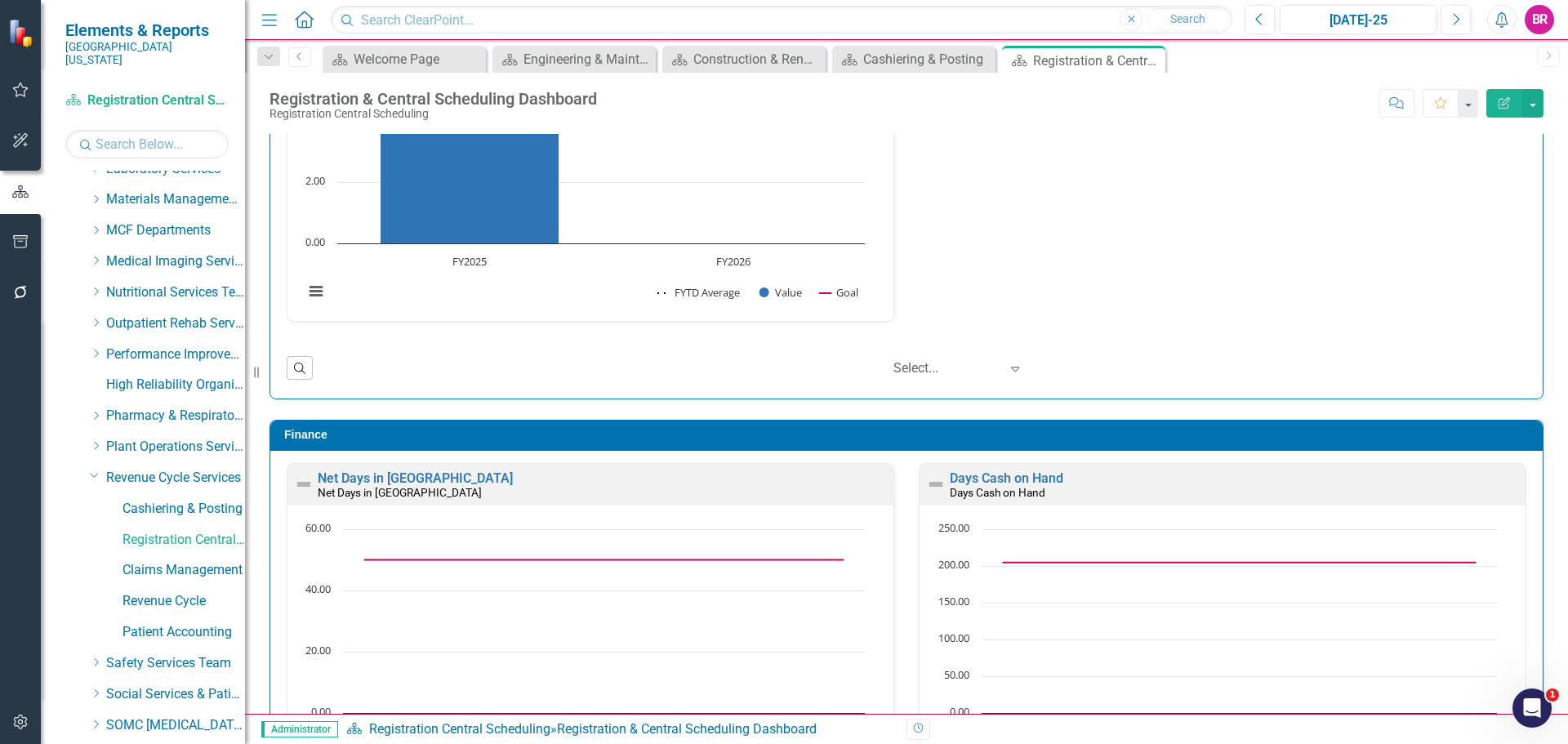
scroll to position [1634, 0]
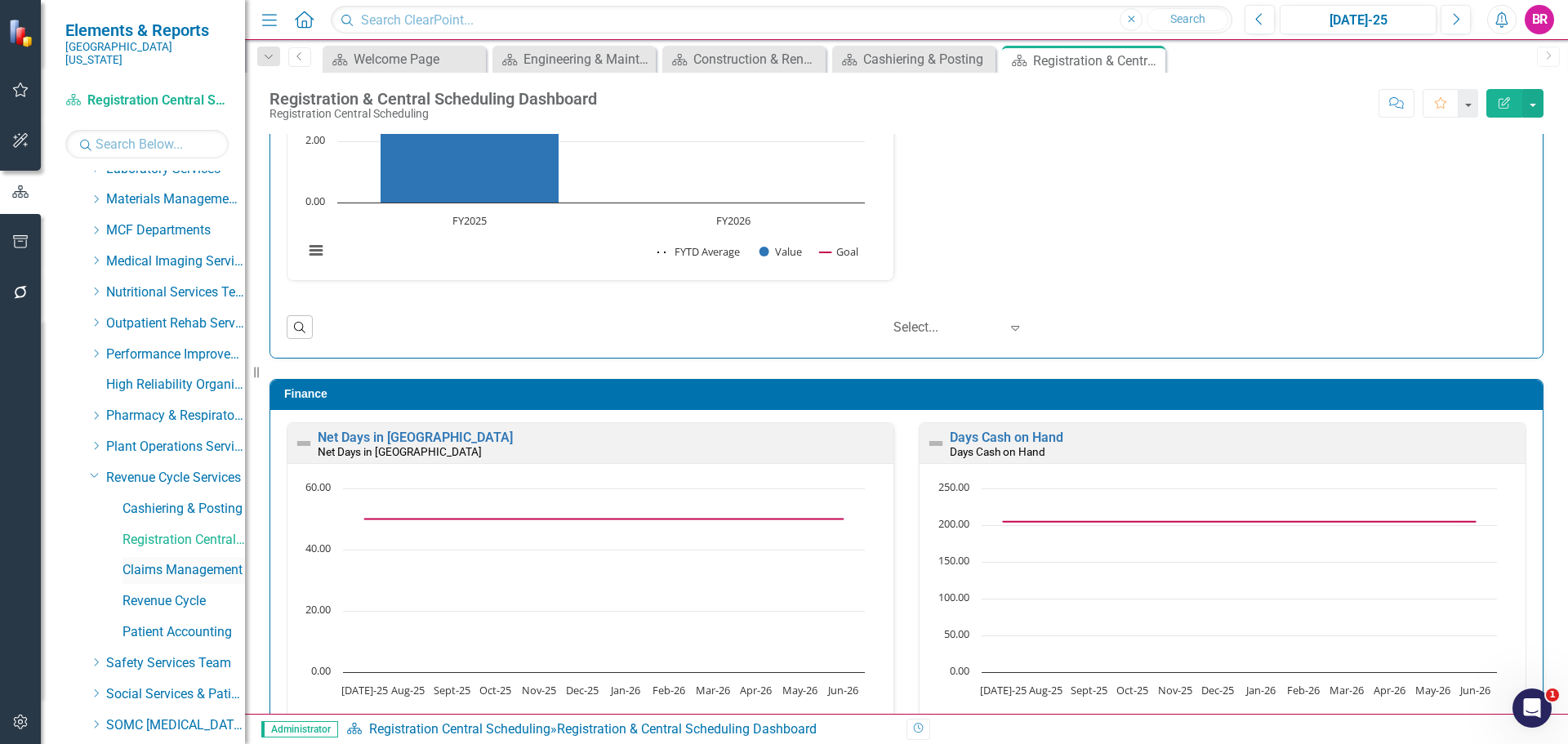
drag, startPoint x: 162, startPoint y: 561, endPoint x: 190, endPoint y: 560, distance: 28.0
click at [162, 561] on link "Claims Management" at bounding box center [184, 570] width 123 height 19
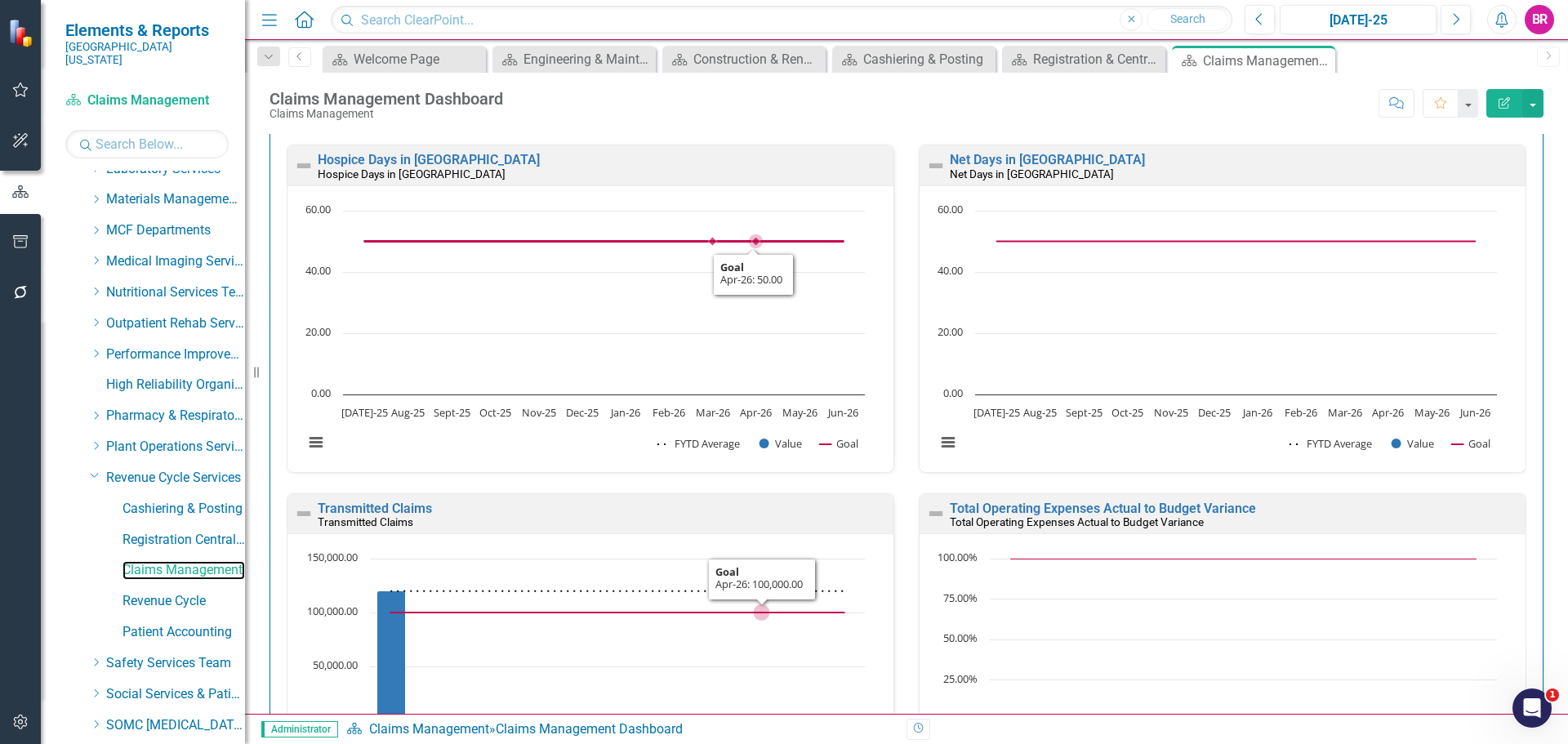
scroll to position [2450, 0]
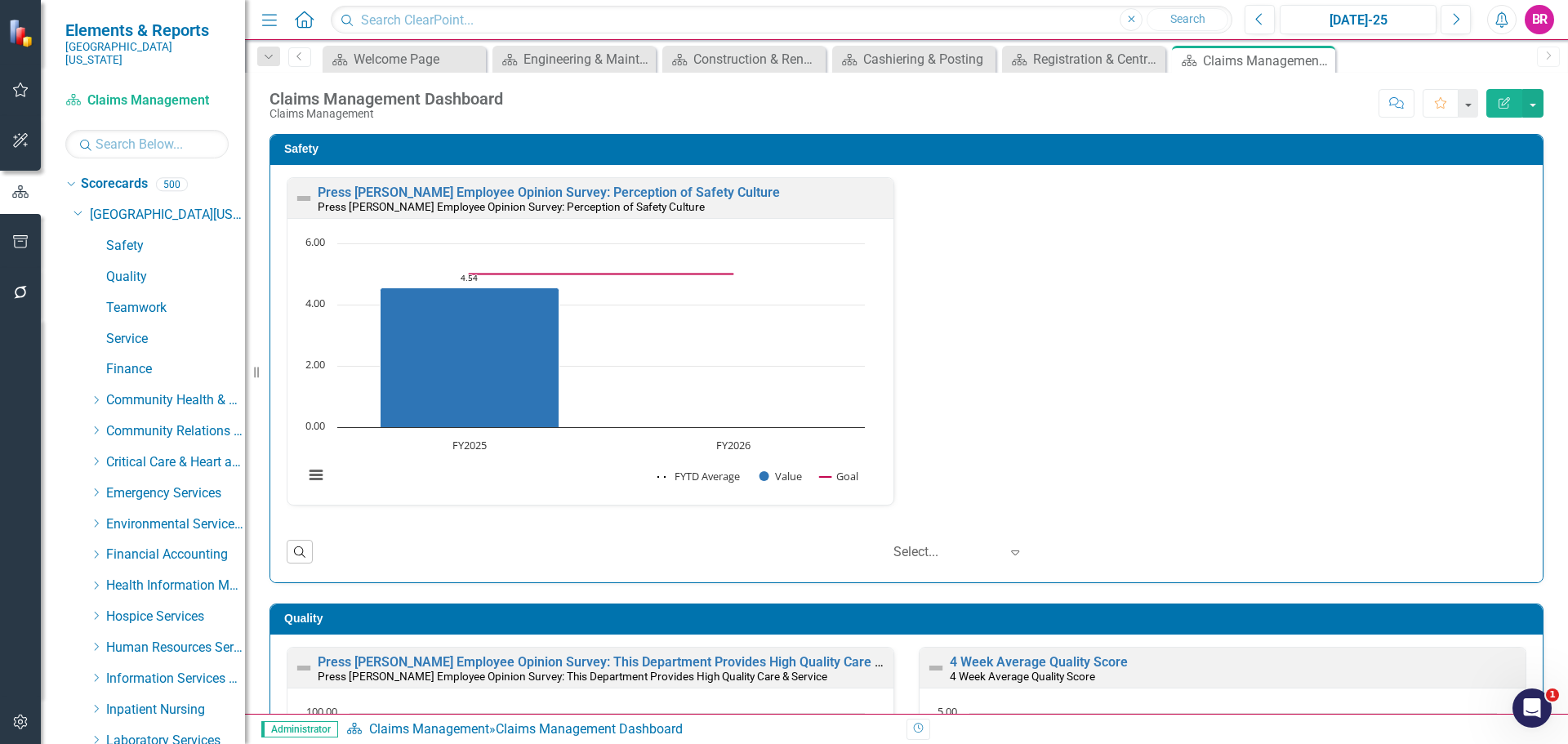
scroll to position [1, 0]
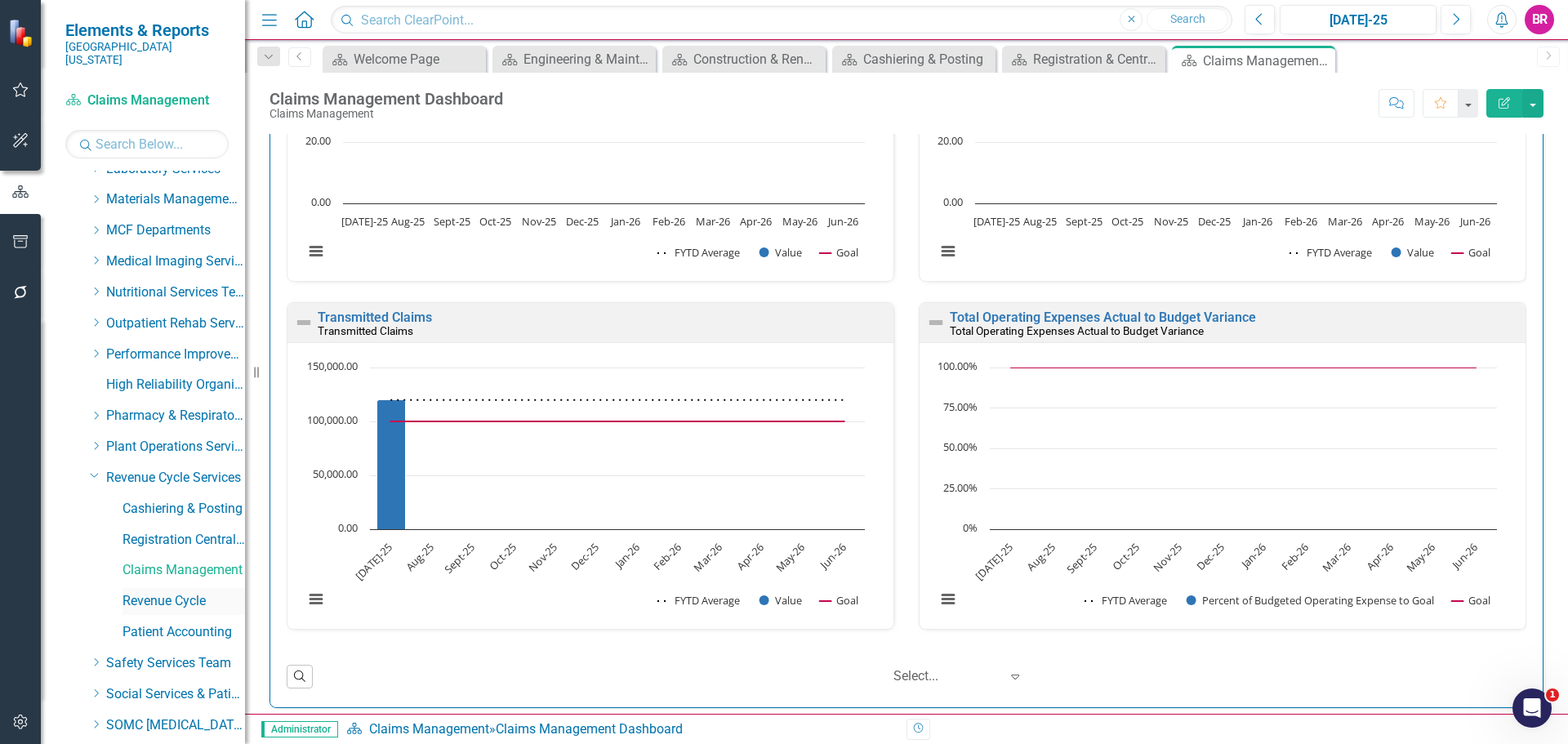
drag, startPoint x: 165, startPoint y: 588, endPoint x: 194, endPoint y: 580, distance: 30.1
click at [165, 592] on link "Revenue Cycle" at bounding box center [184, 601] width 123 height 19
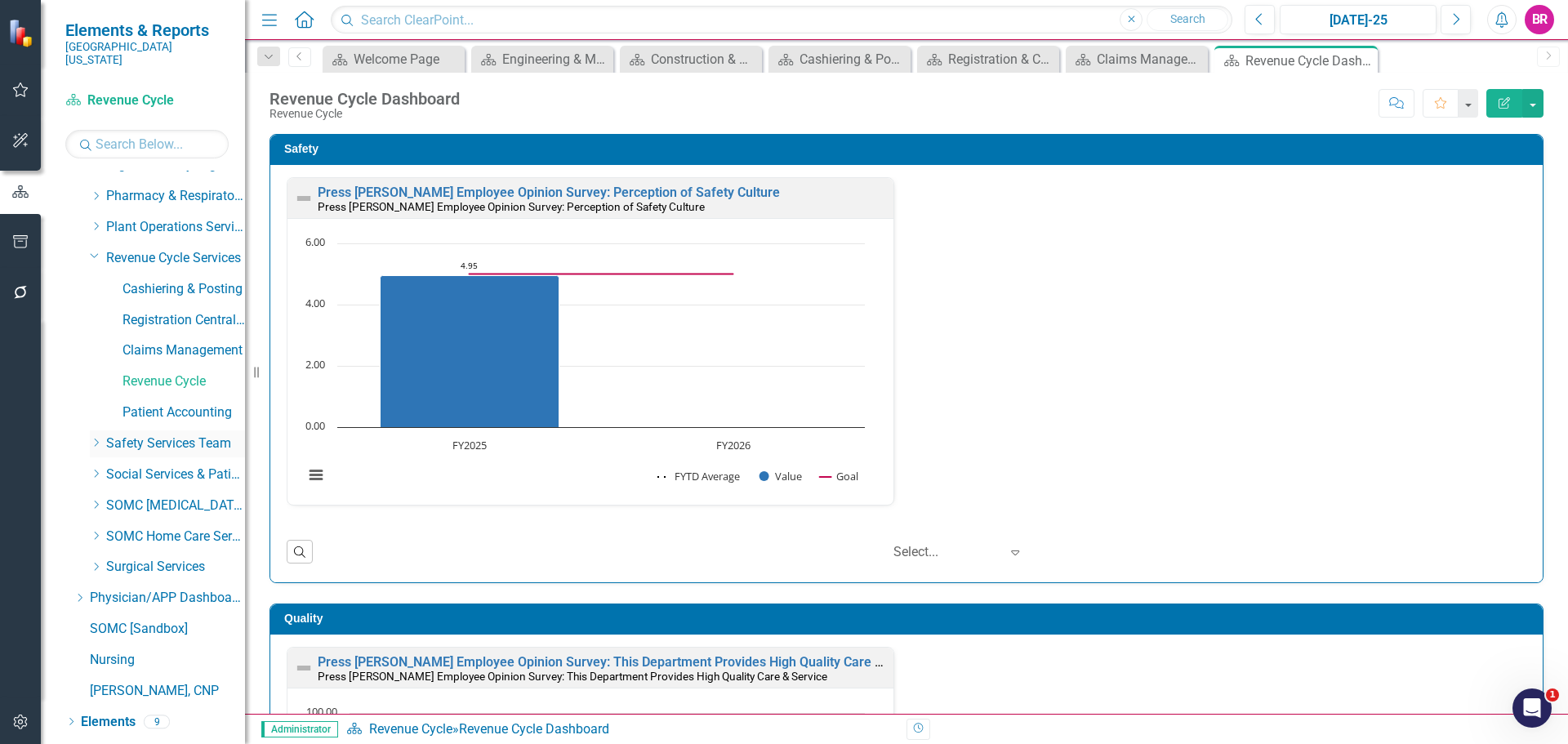
scroll to position [804, 0]
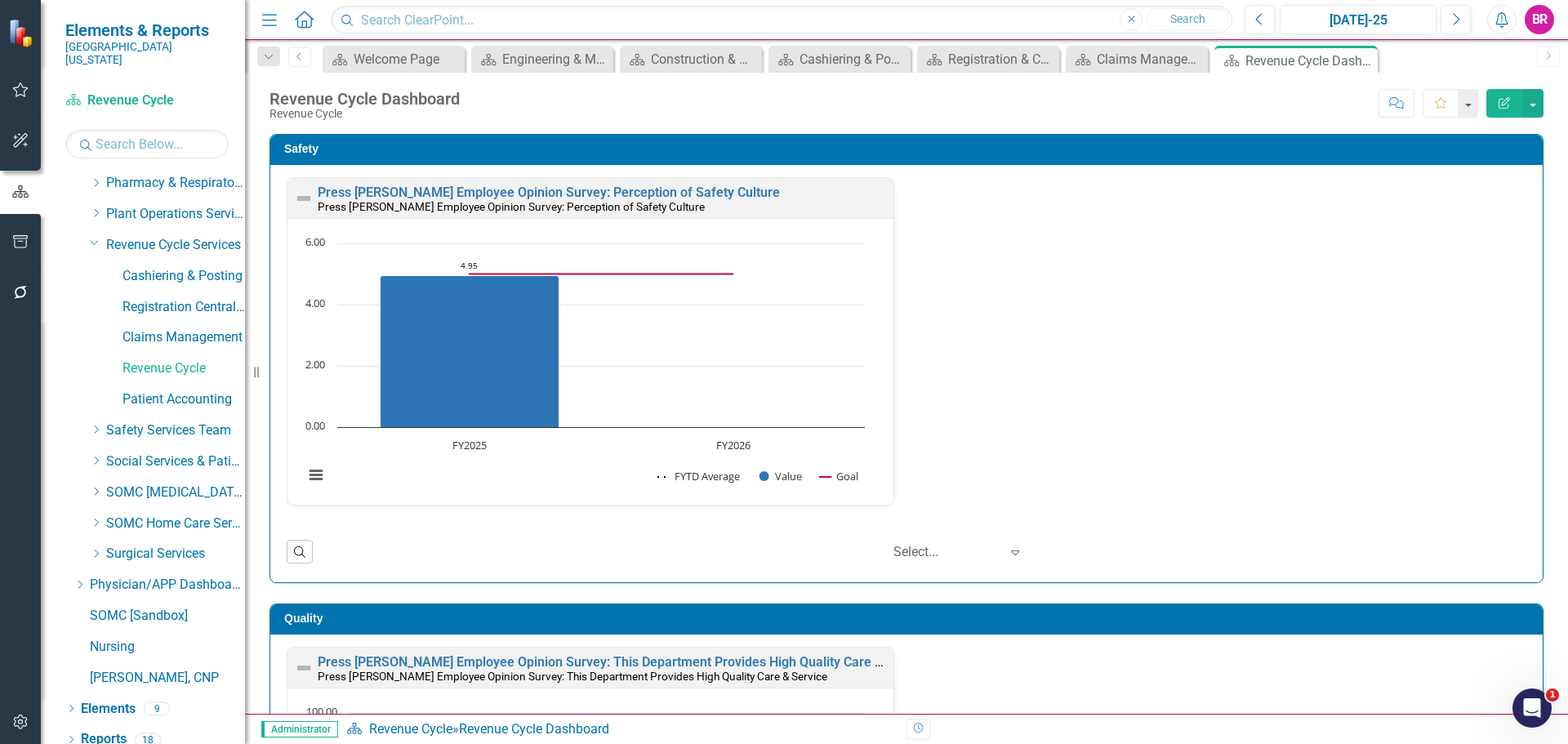
drag, startPoint x: 97, startPoint y: 228, endPoint x: 104, endPoint y: 254, distance: 26.9
click at [97, 236] on icon "Dropdown" at bounding box center [94, 242] width 10 height 12
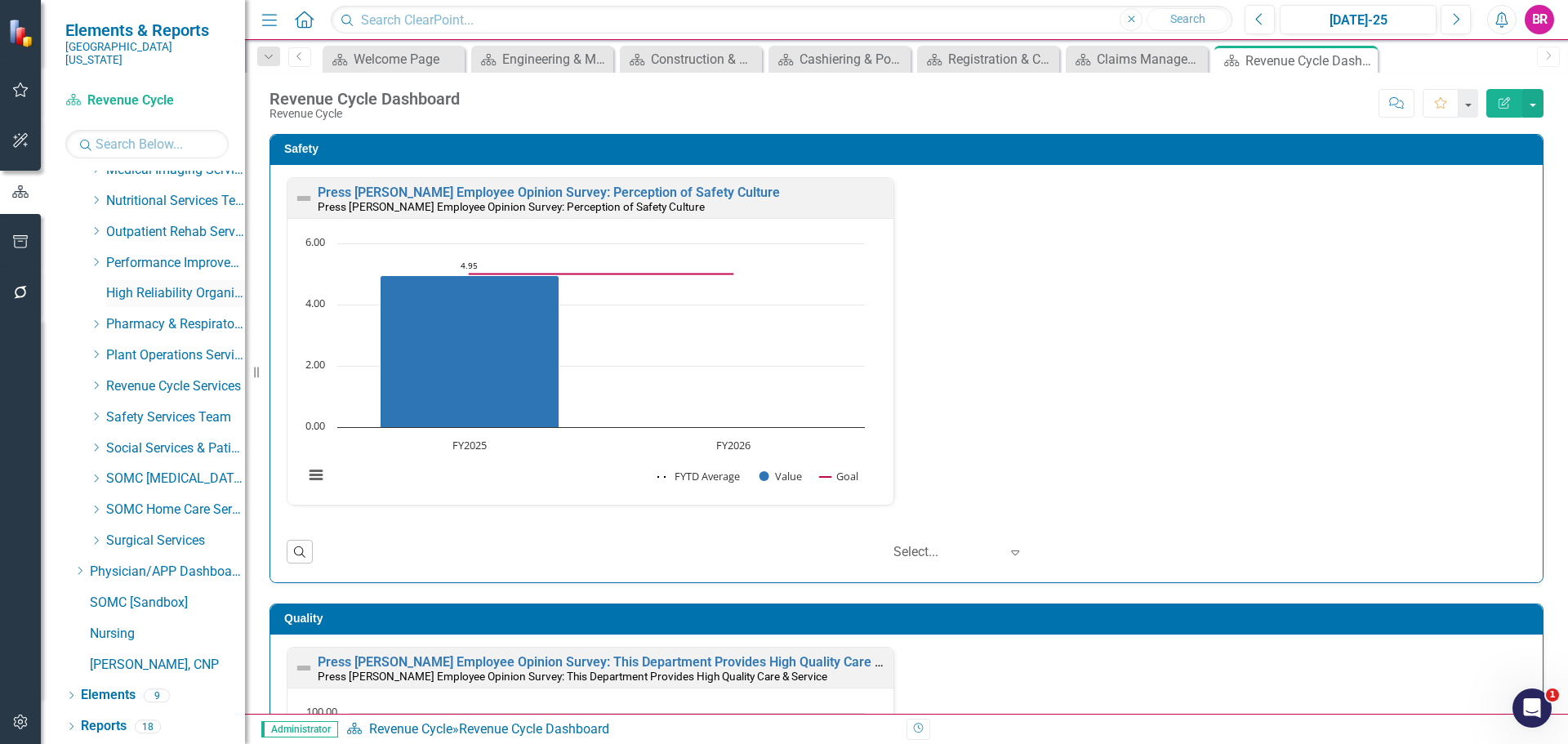
scroll to position [650, 0]
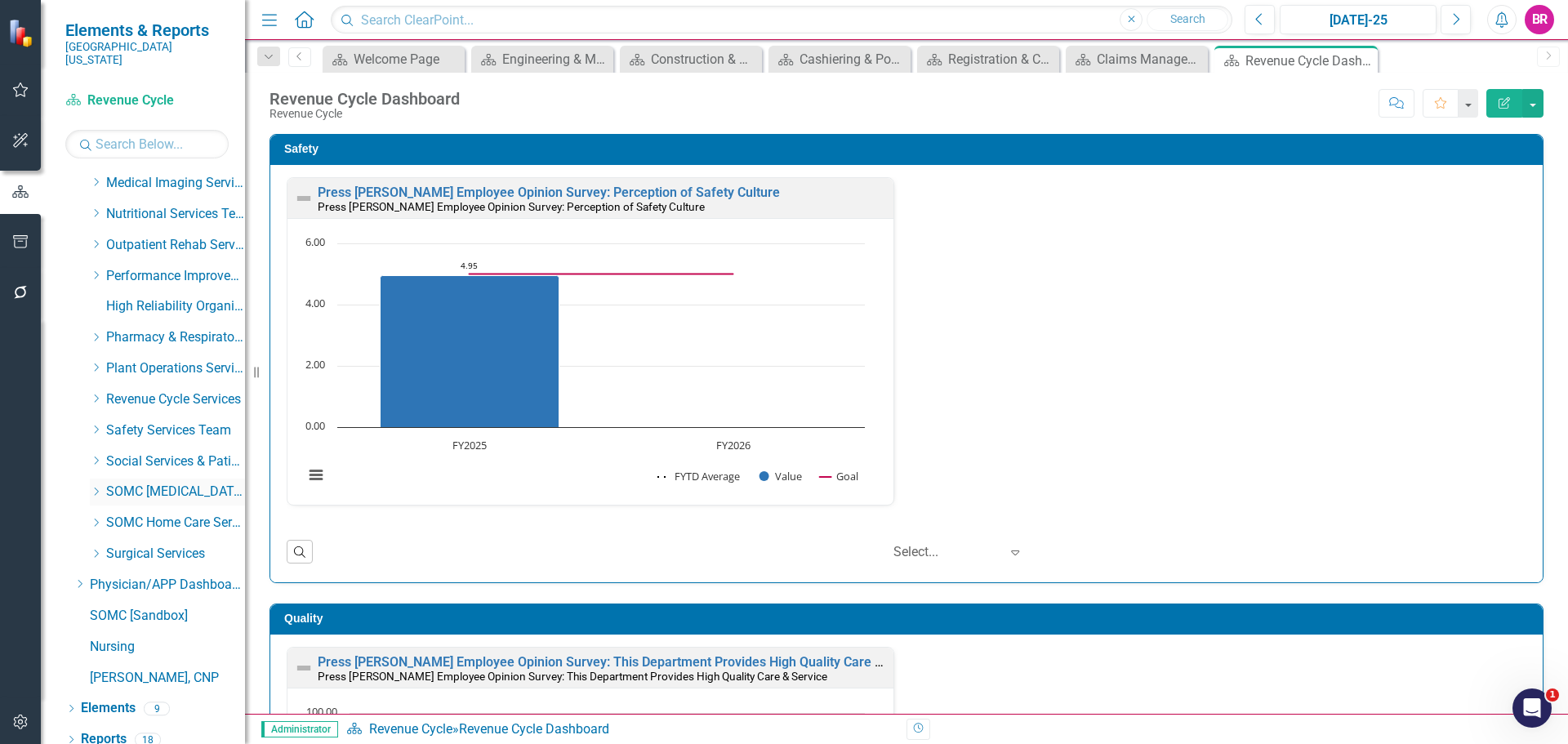
click at [97, 488] on icon at bounding box center [97, 491] width 4 height 8
click at [162, 422] on link "[MEDICAL_DATA] Services and Infusion" at bounding box center [184, 430] width 123 height 19
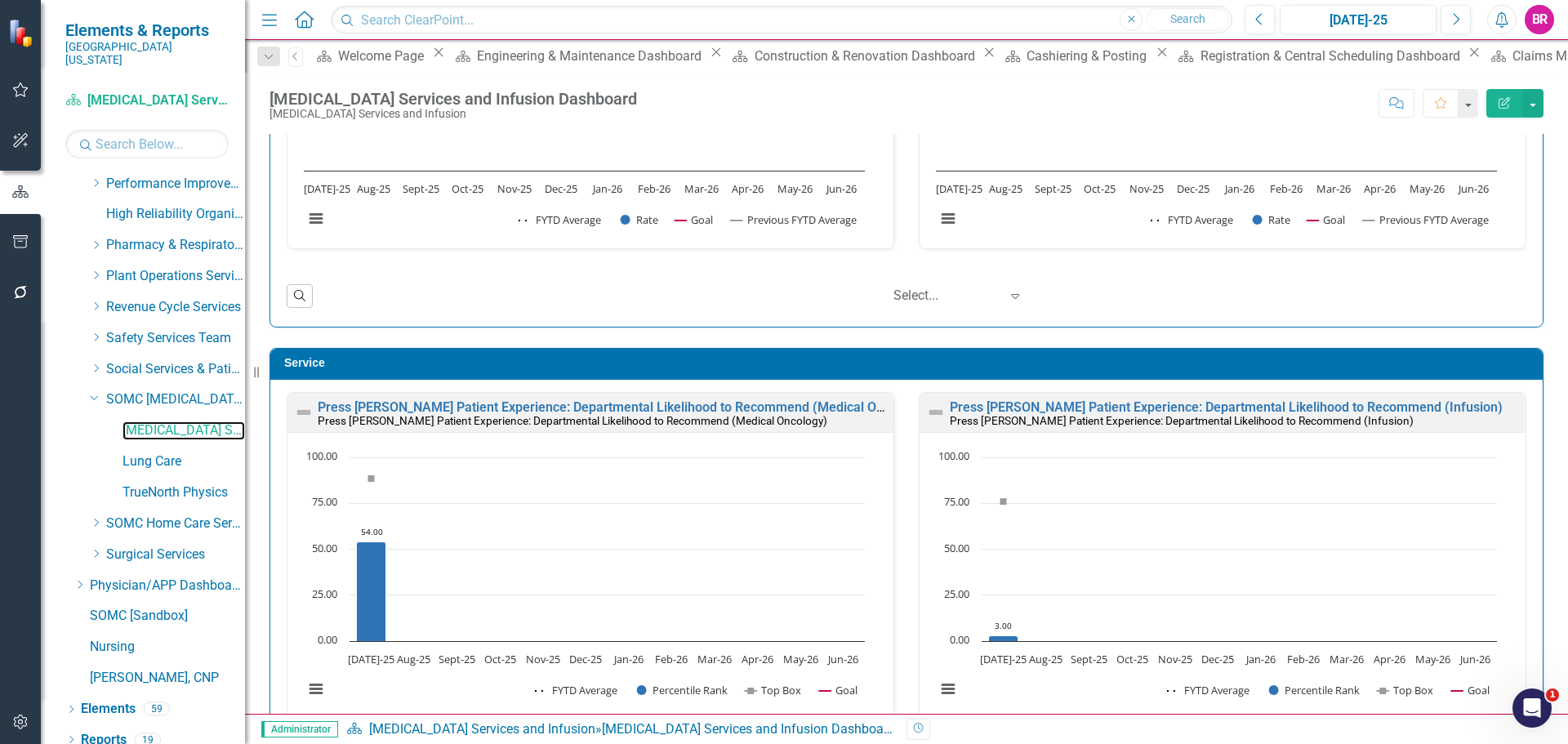
scroll to position [1388, 0]
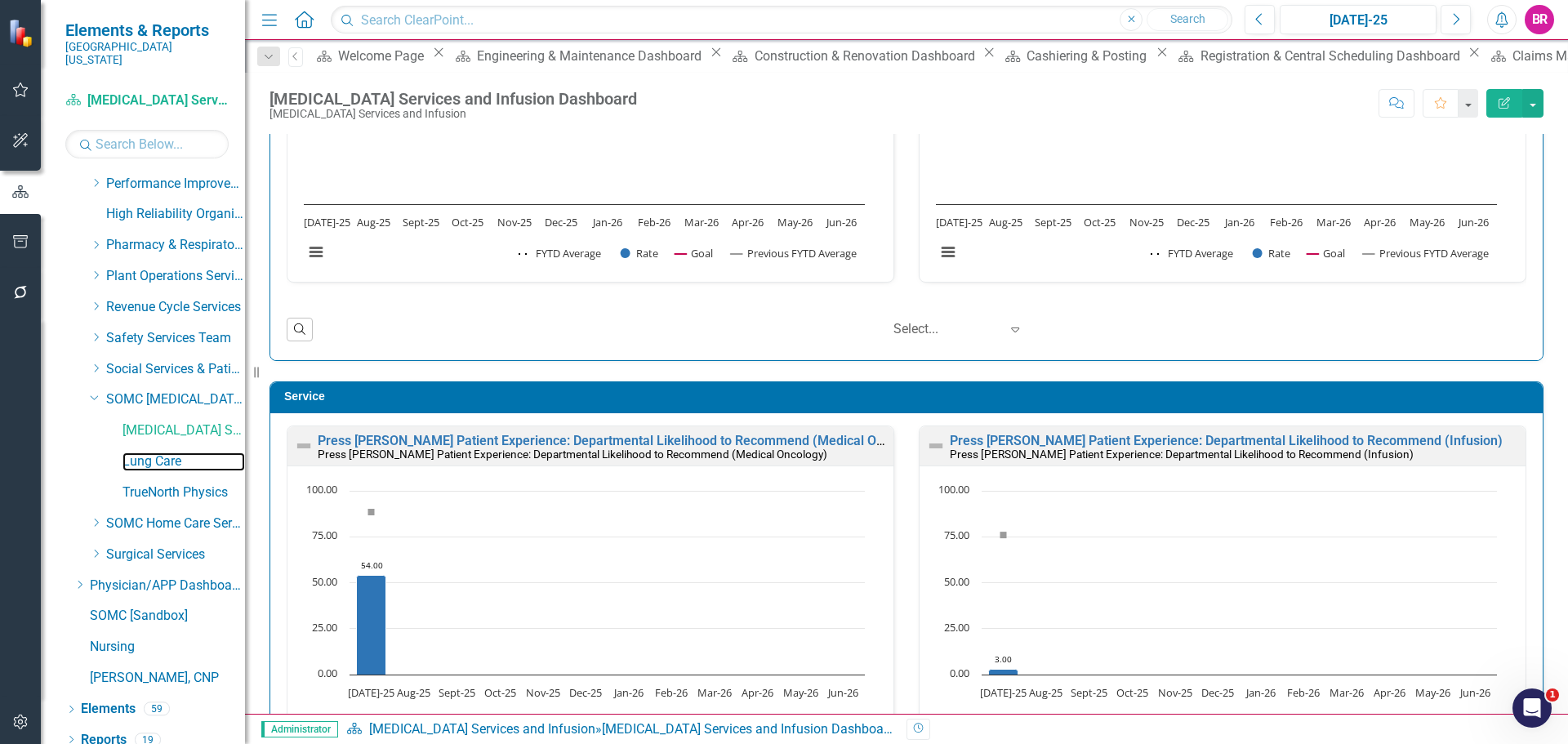
drag, startPoint x: 154, startPoint y: 446, endPoint x: 523, endPoint y: 483, distance: 370.9
click at [154, 452] on link "Lung Care" at bounding box center [184, 461] width 123 height 19
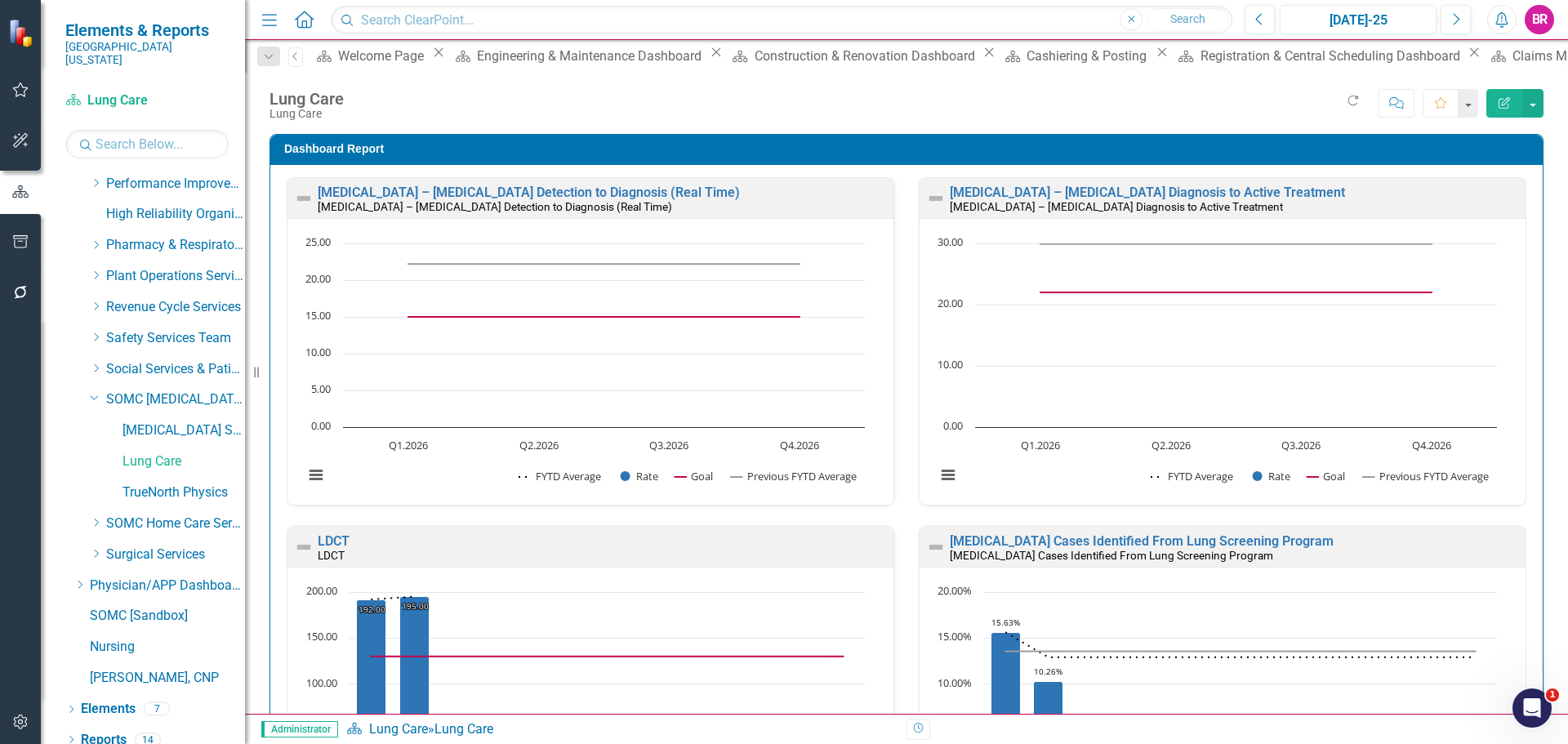
click at [1534, 441] on div "Dashboard Report Lung Cancer – NSCLC Detection to Diagnosis (Real Time) Lung Ca…" at bounding box center [906, 696] width 1299 height 1166
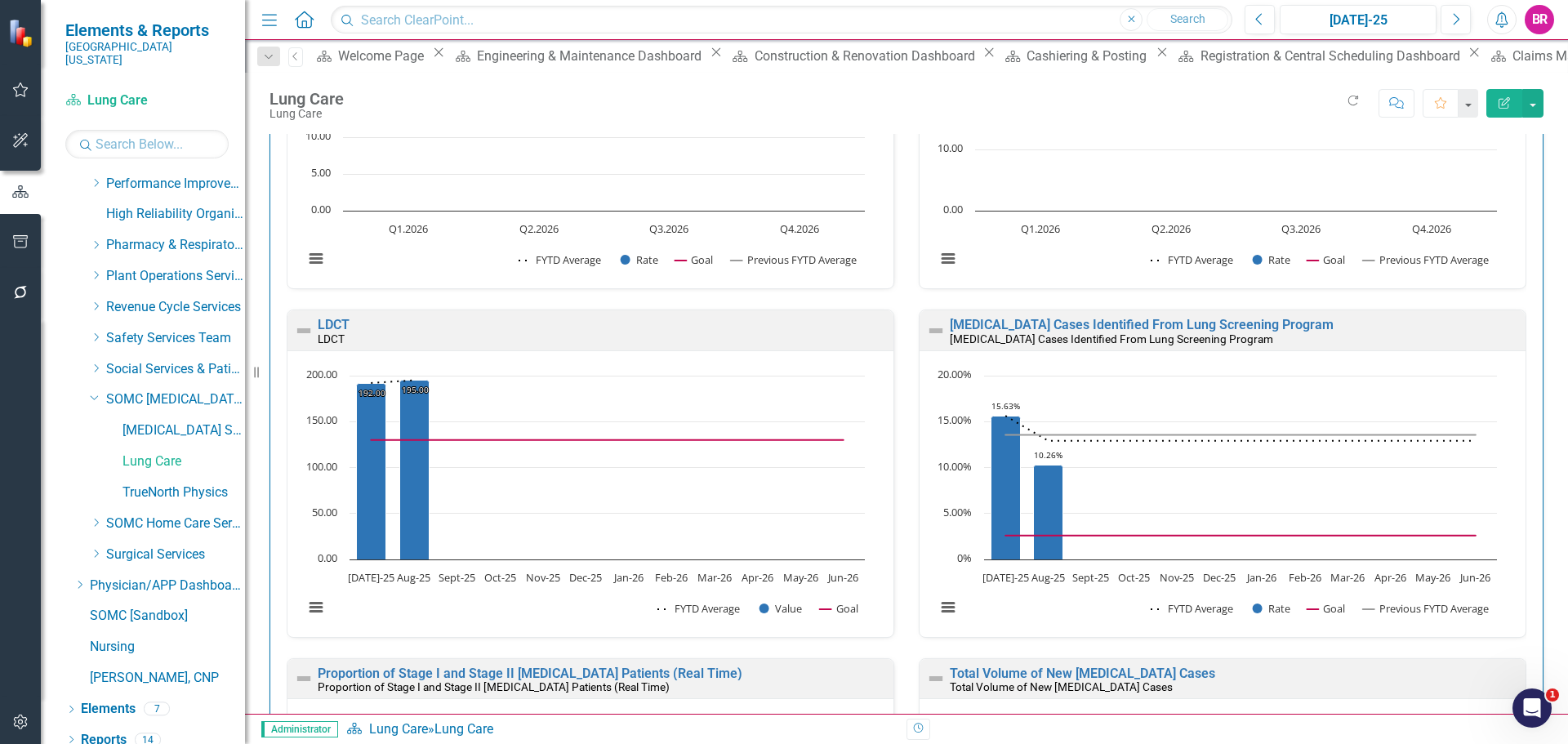
scroll to position [245, 0]
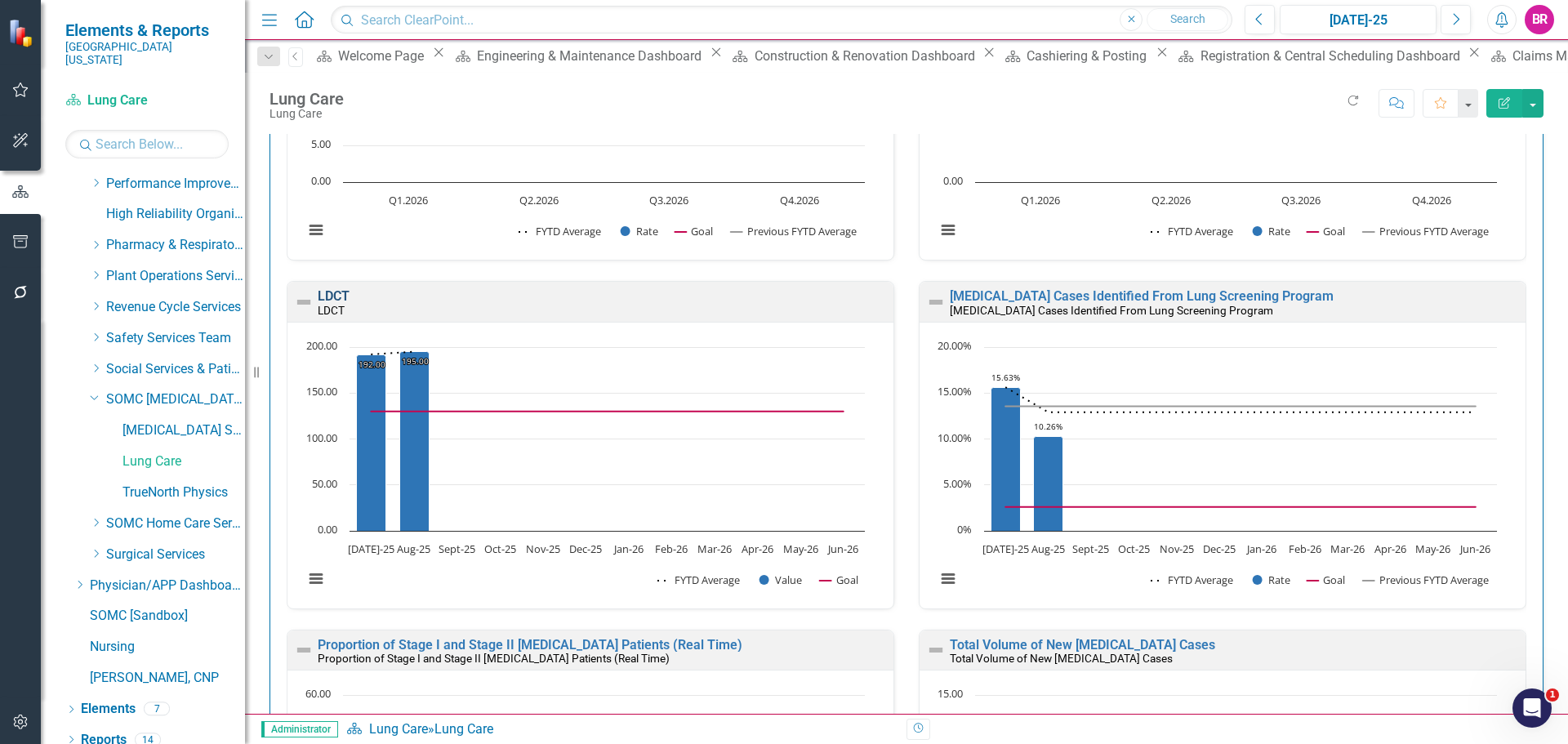
click at [335, 295] on link "LDCT" at bounding box center [333, 296] width 32 height 16
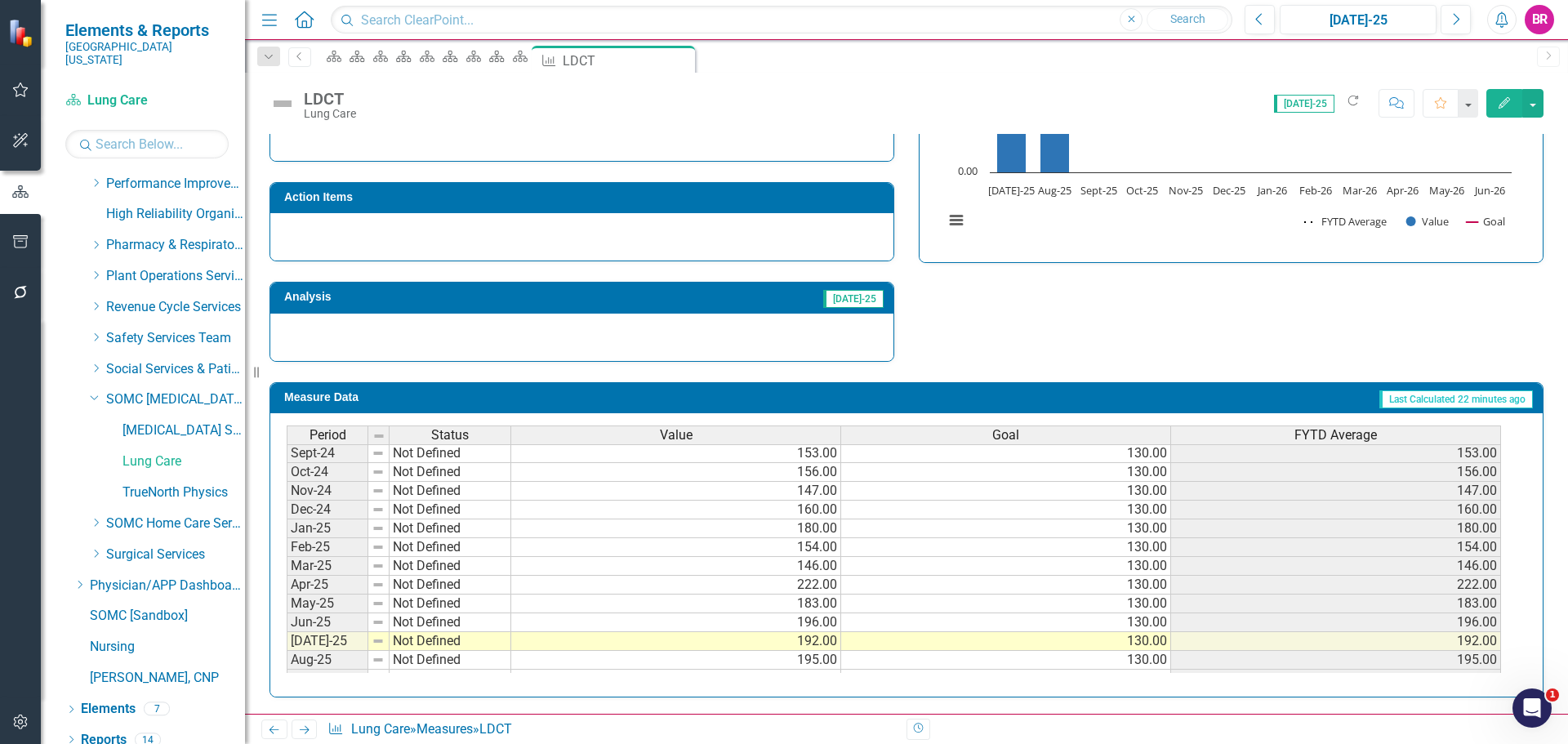
click at [1356, 433] on span "FYTD Average" at bounding box center [1336, 436] width 82 height 15
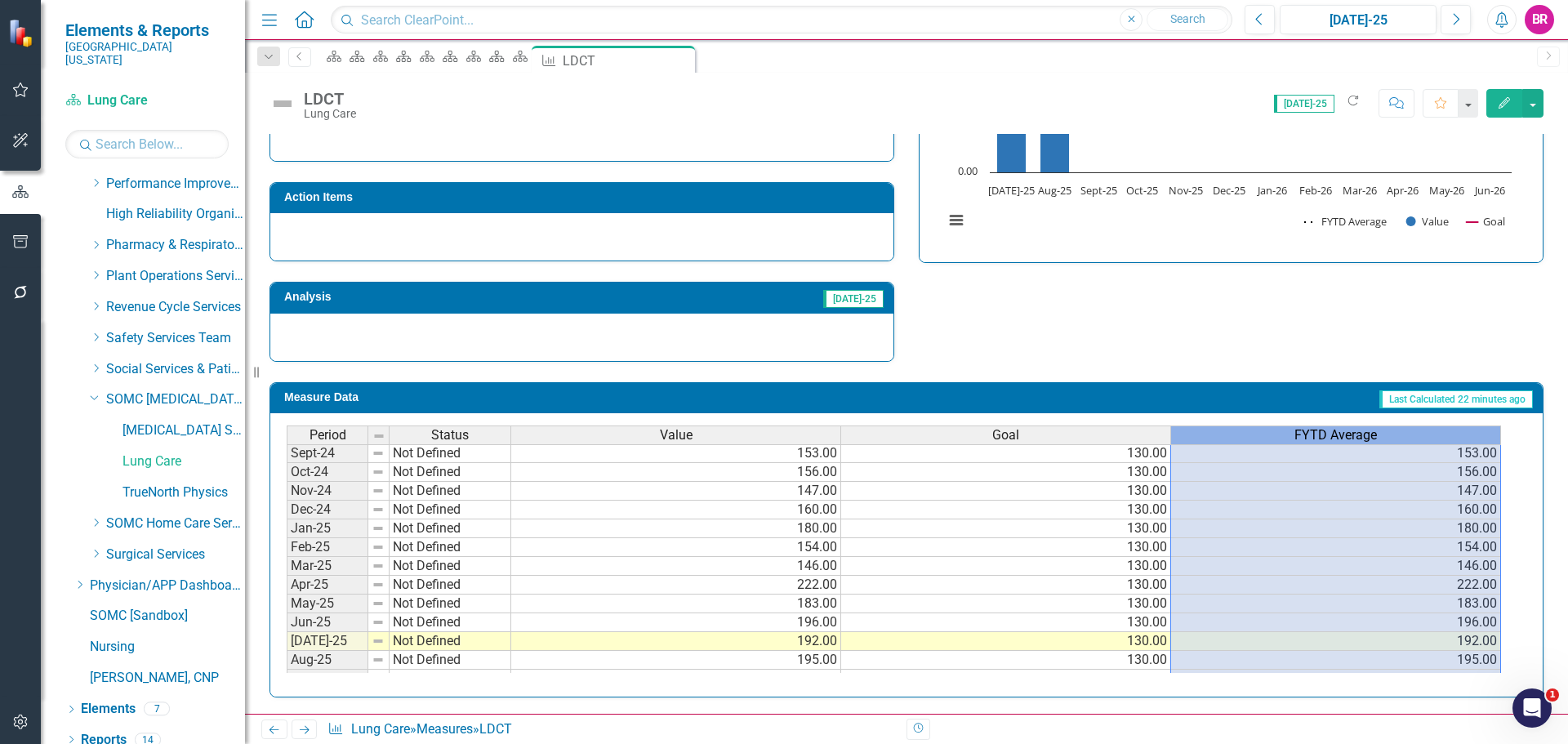
click at [1356, 433] on span "FYTD Average" at bounding box center [1336, 436] width 82 height 15
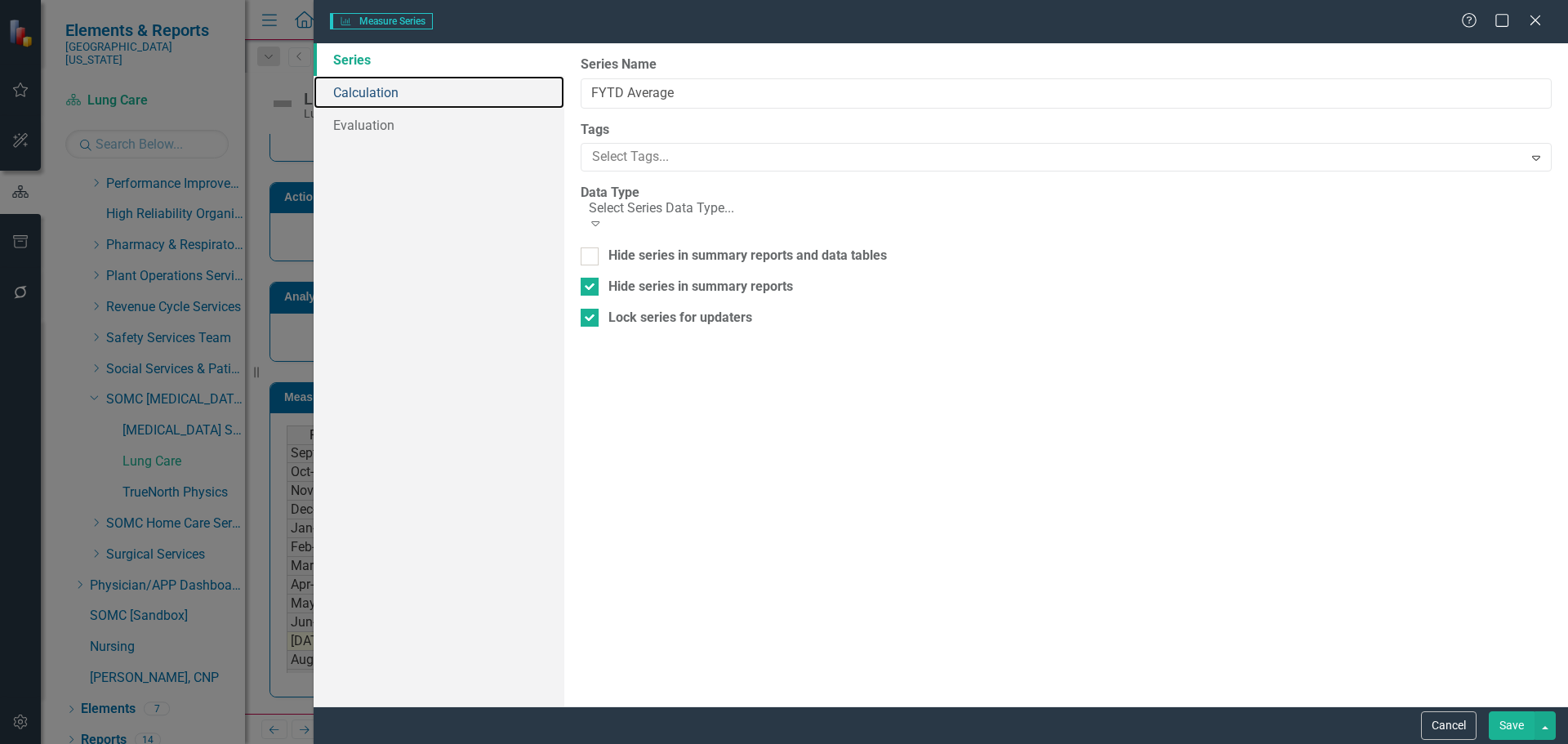
drag, startPoint x: 351, startPoint y: 87, endPoint x: 389, endPoint y: 60, distance: 46.6
click at [351, 87] on link "Calculation" at bounding box center [439, 92] width 251 height 33
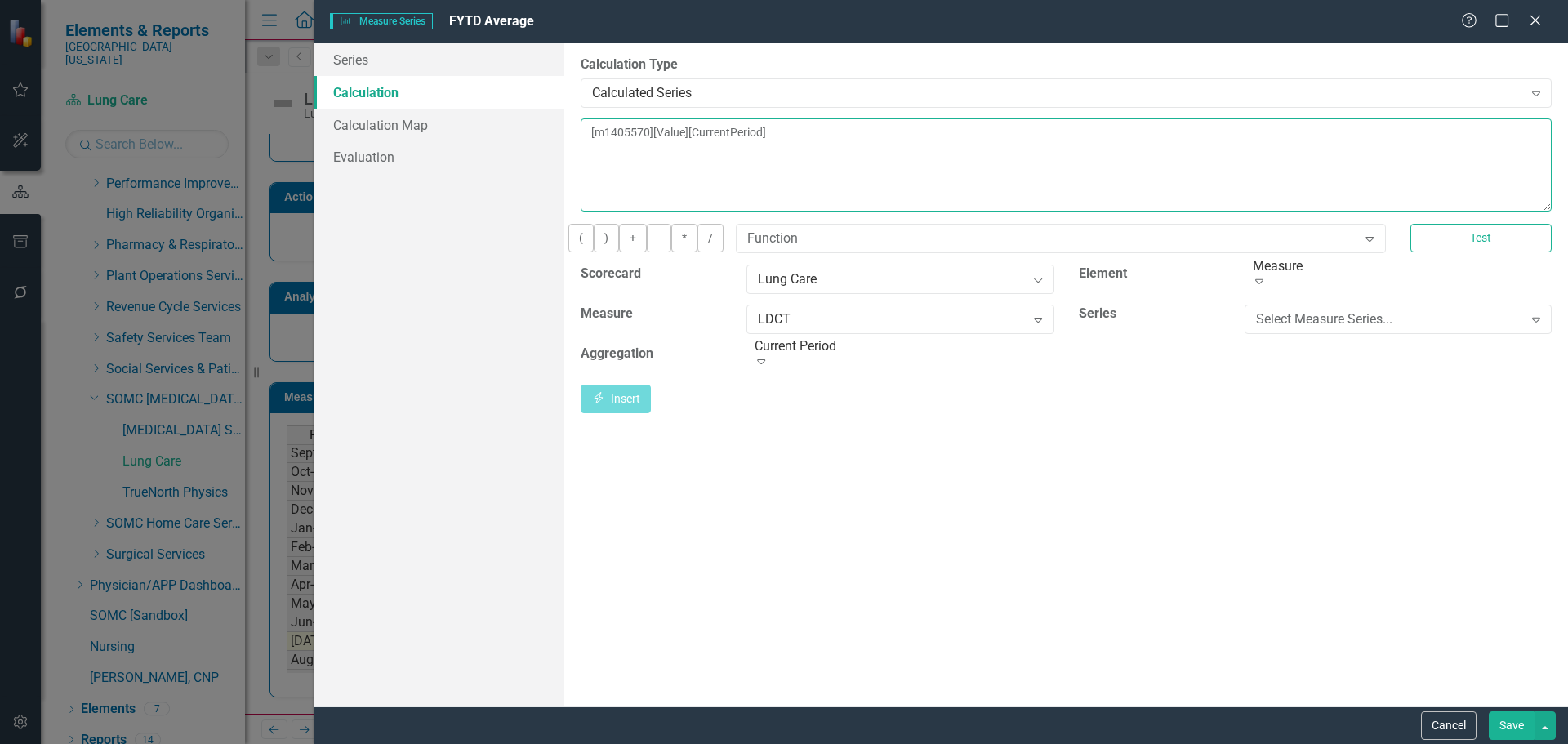
drag, startPoint x: 860, startPoint y: 134, endPoint x: 542, endPoint y: 97, distance: 320.1
click at [543, 97] on div "Series Calculation Calculation Map Evaluation From this page, you can edit the …" at bounding box center [941, 374] width 1255 height 663
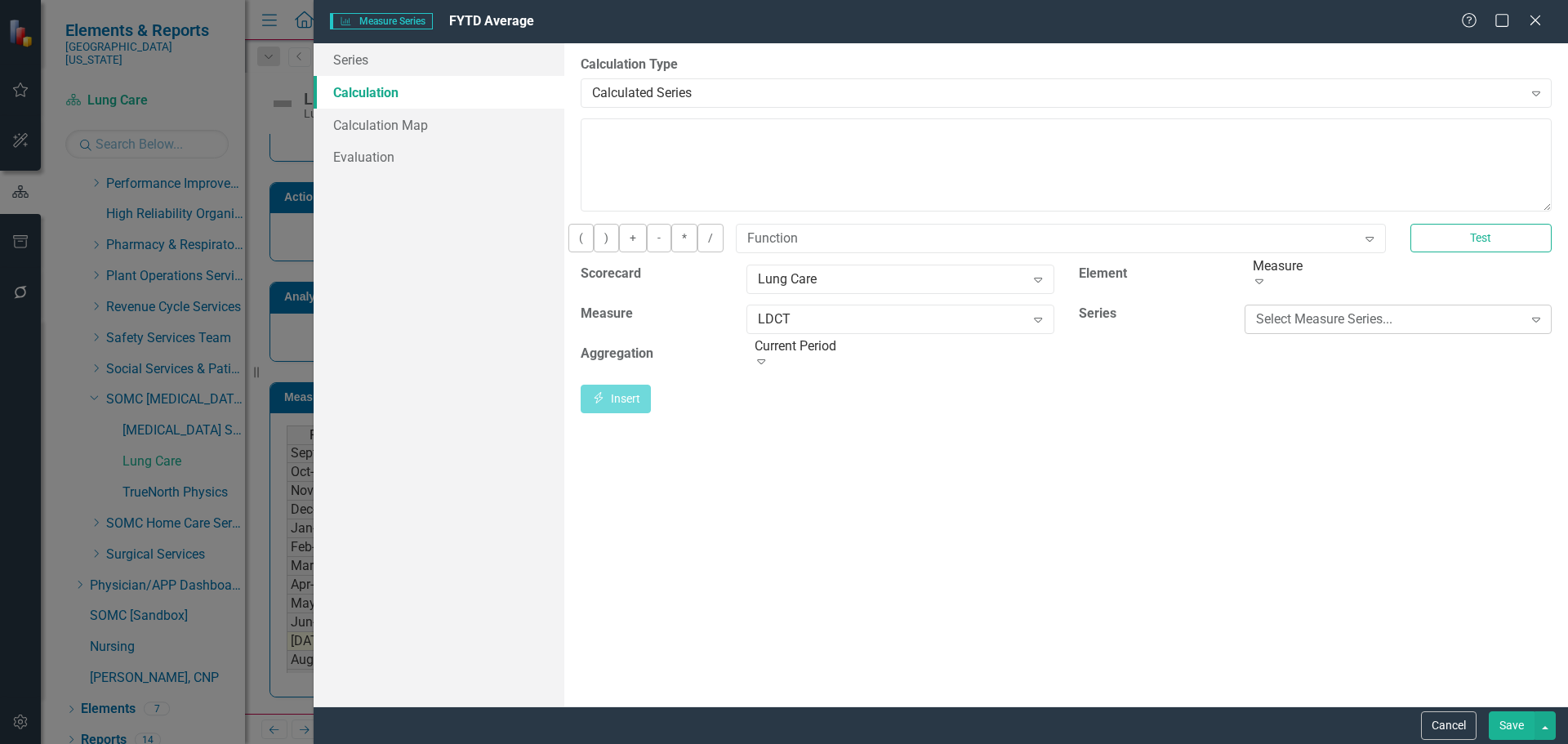
click at [1330, 329] on div "Select Measure Series..." at bounding box center [1390, 318] width 267 height 19
drag, startPoint x: 589, startPoint y: 244, endPoint x: 696, endPoint y: 276, distance: 111.7
click at [589, 245] on button "(" at bounding box center [581, 237] width 26 height 28
click at [1310, 305] on div "Measure Expand" at bounding box center [1399, 285] width 331 height 40
click at [1324, 324] on div "Select Measure Series..." at bounding box center [1390, 318] width 267 height 19
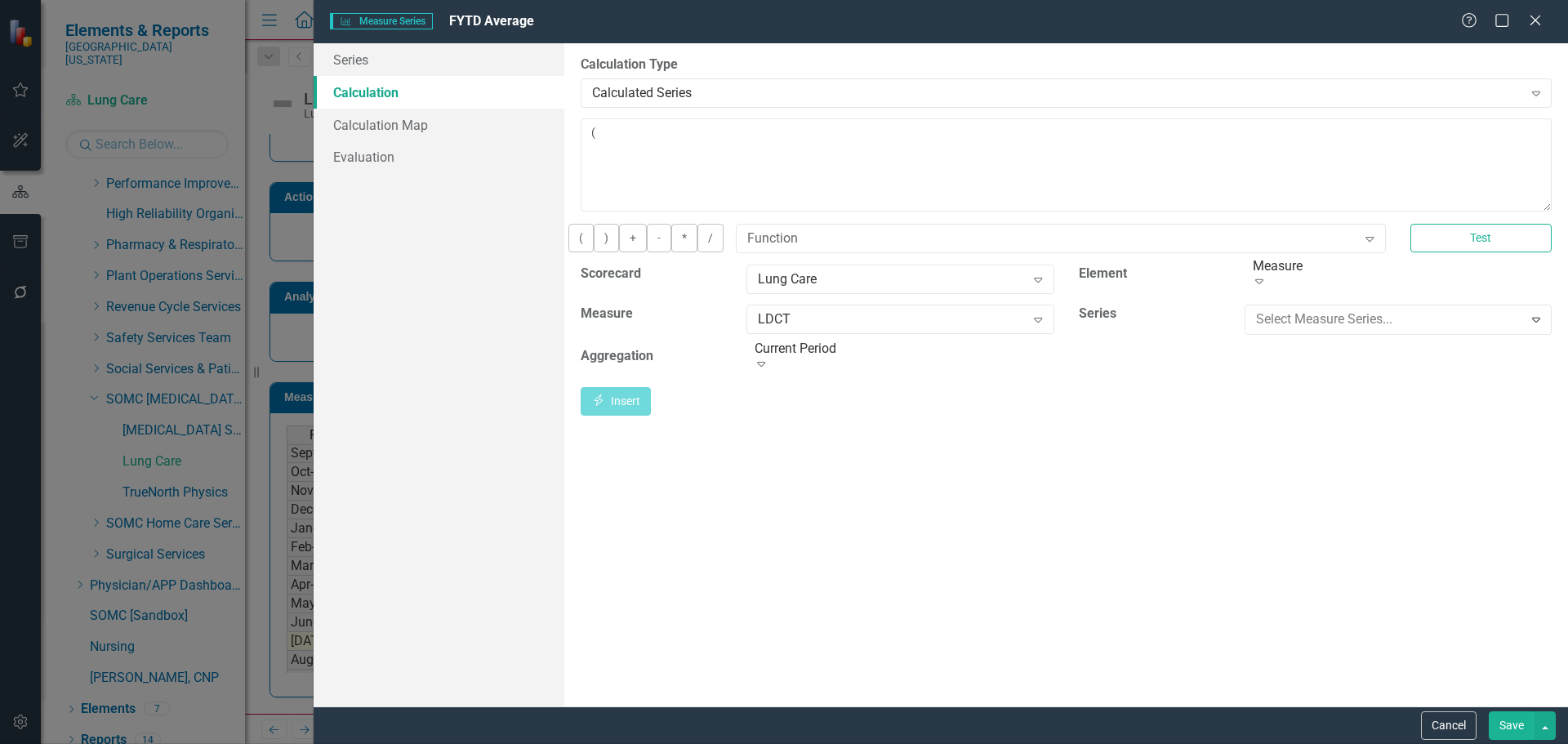
click at [1311, 743] on div "Value" at bounding box center [787, 757] width 1542 height 19
click at [1044, 366] on icon "Expand" at bounding box center [1038, 359] width 16 height 13
click at [651, 414] on button "Insert Insert" at bounding box center [615, 398] width 70 height 28
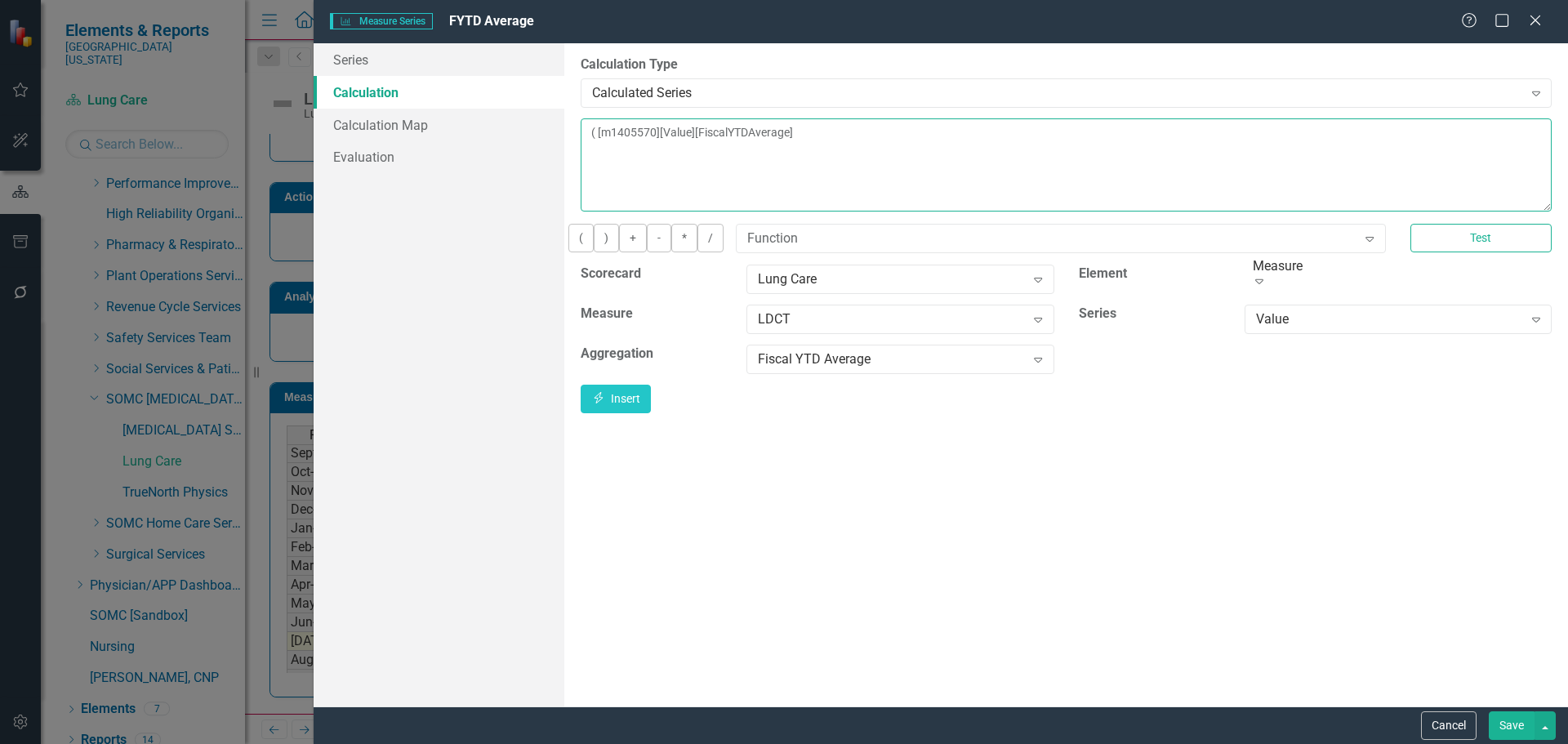
drag, startPoint x: 599, startPoint y: 138, endPoint x: 571, endPoint y: 135, distance: 28.2
click at [571, 135] on div "By default, series in ClearPoint are not calculated. So, if you leave the form …" at bounding box center [1066, 374] width 1004 height 663
type textarea "[m1405570][Value][FiscalYTDAverage]"
click at [1525, 725] on button "Save" at bounding box center [1512, 725] width 46 height 28
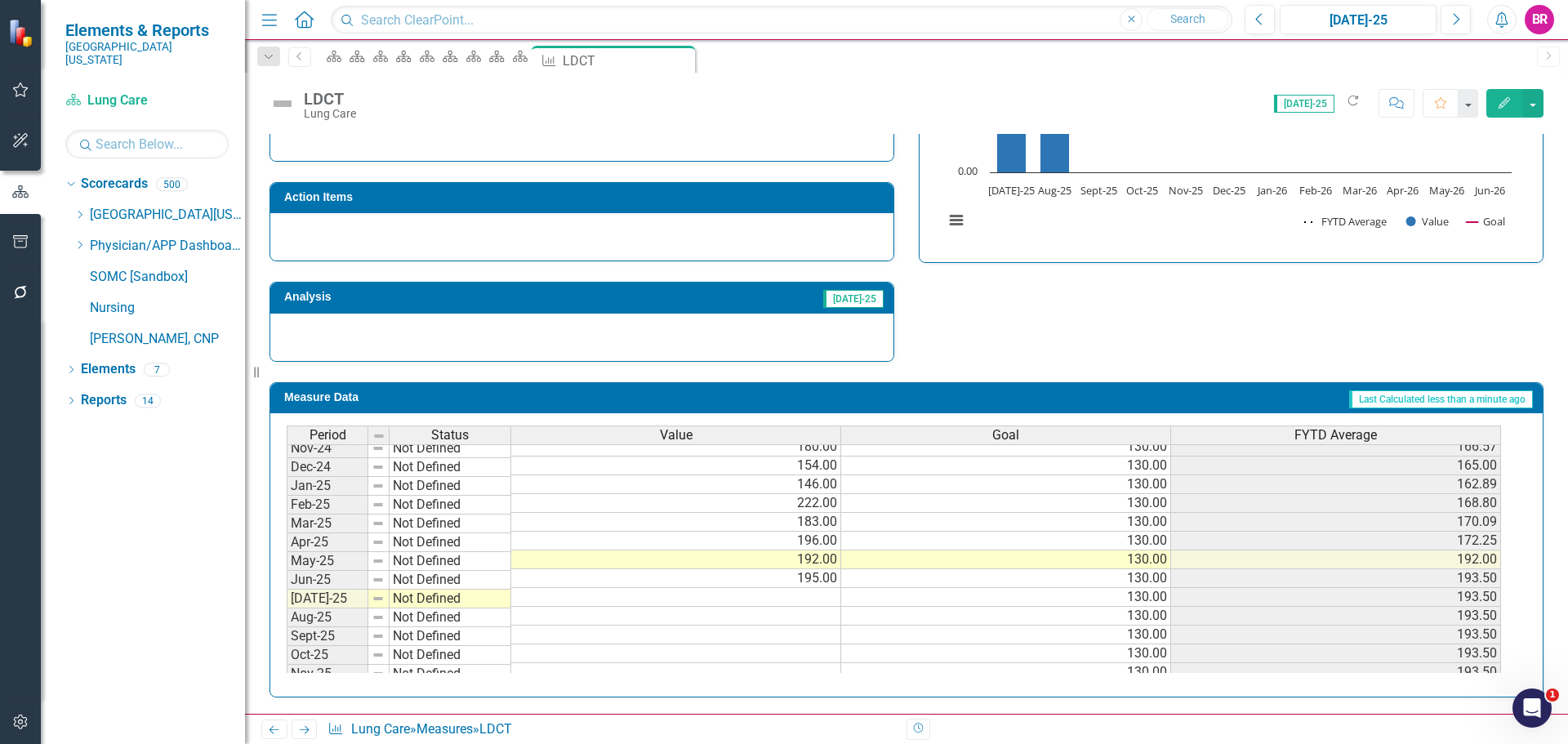
scroll to position [572, 0]
click at [1503, 105] on icon "Edit" at bounding box center [1505, 102] width 15 height 11
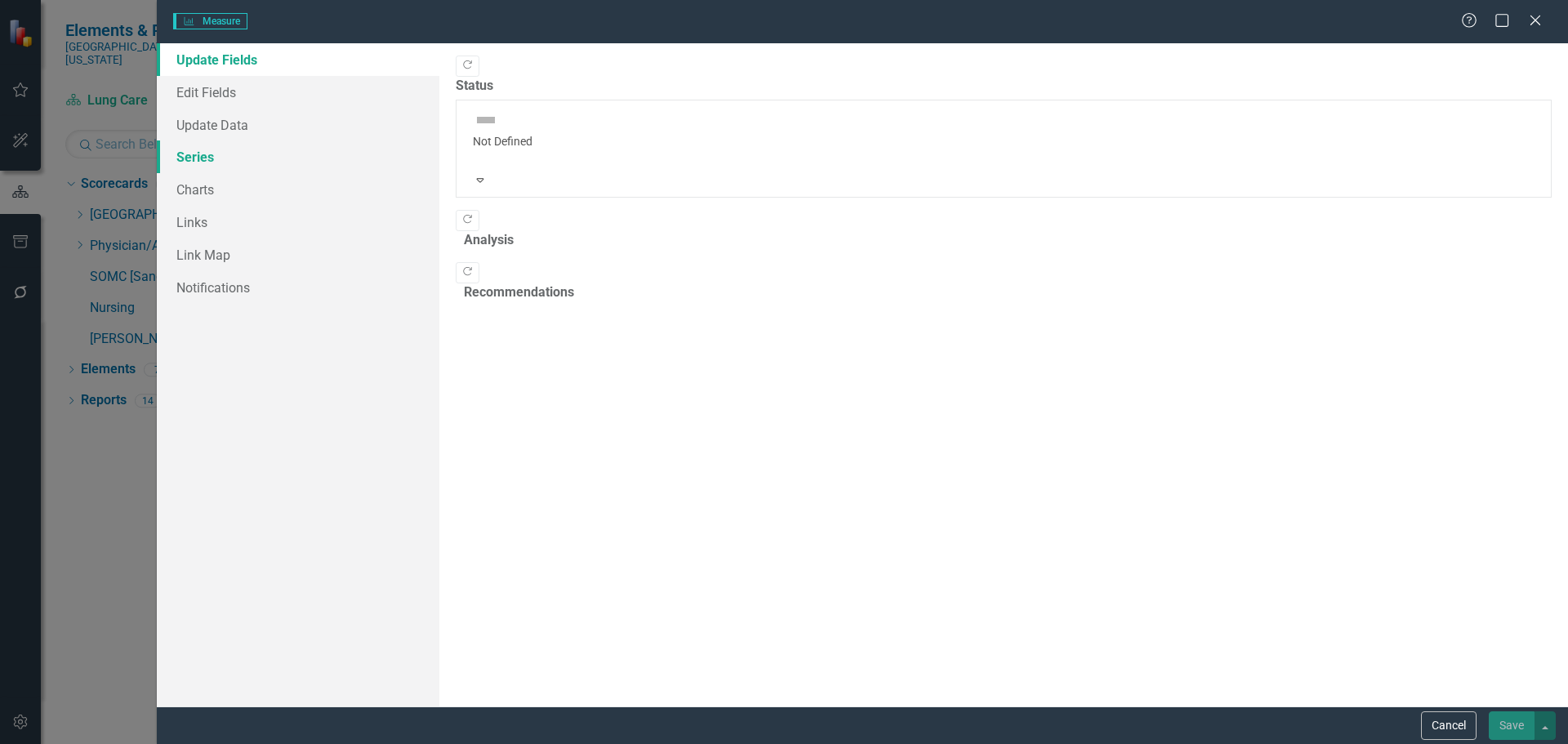
drag, startPoint x: 201, startPoint y: 149, endPoint x: 201, endPoint y: 160, distance: 11.0
click at [201, 149] on link "Series" at bounding box center [297, 156] width 283 height 33
click at [201, 160] on link "Series" at bounding box center [297, 156] width 283 height 33
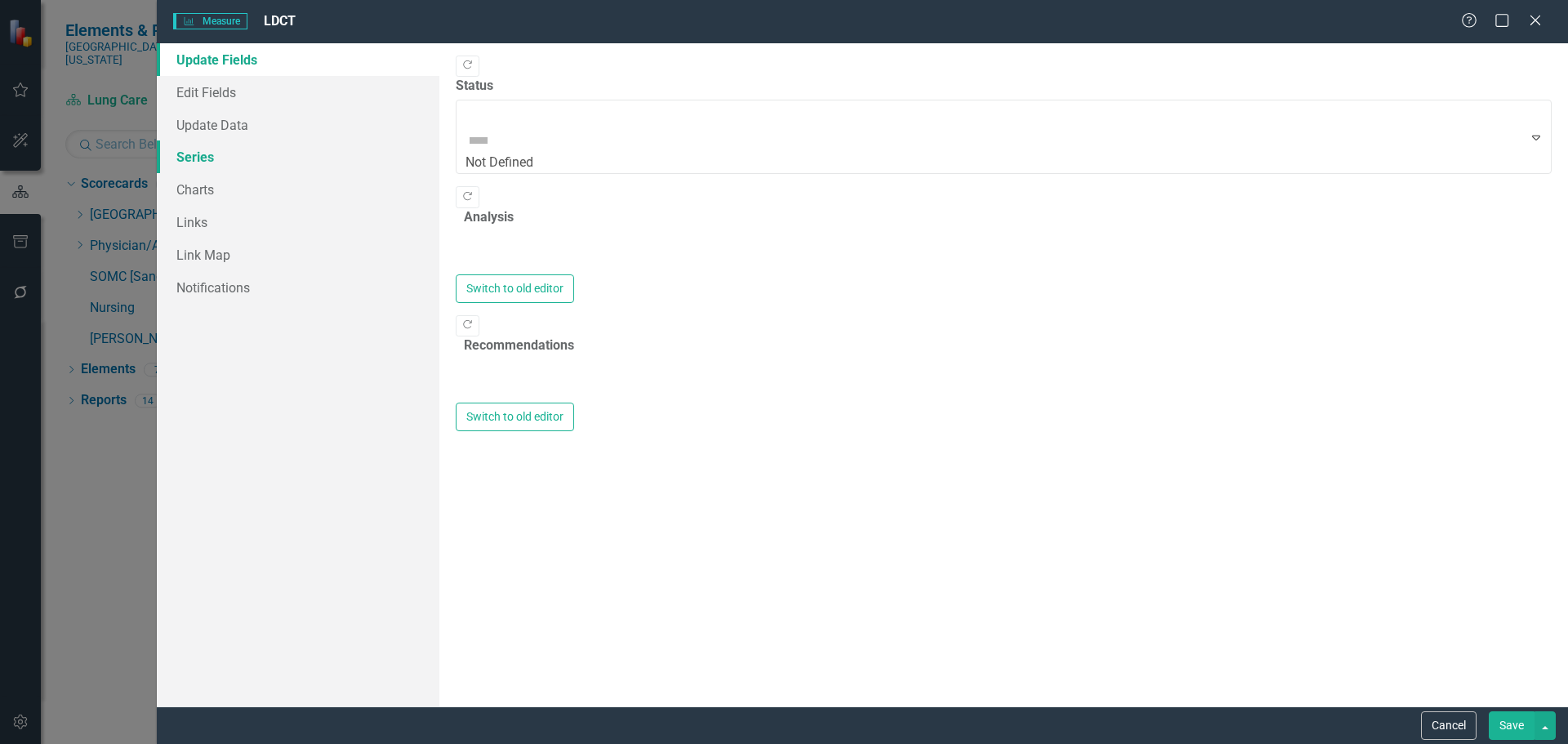
click at [214, 152] on link "Series" at bounding box center [297, 156] width 283 height 33
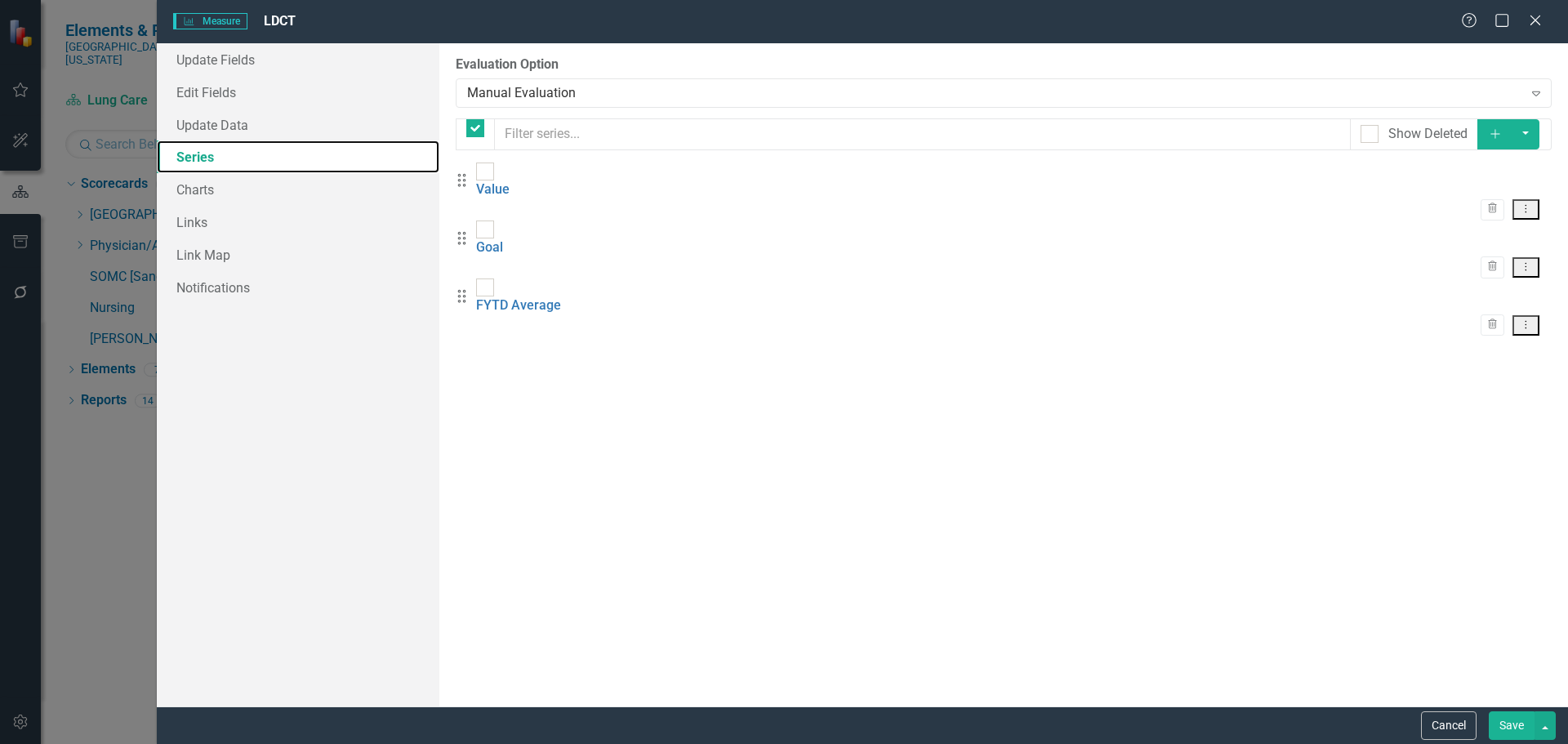
checkbox input "false"
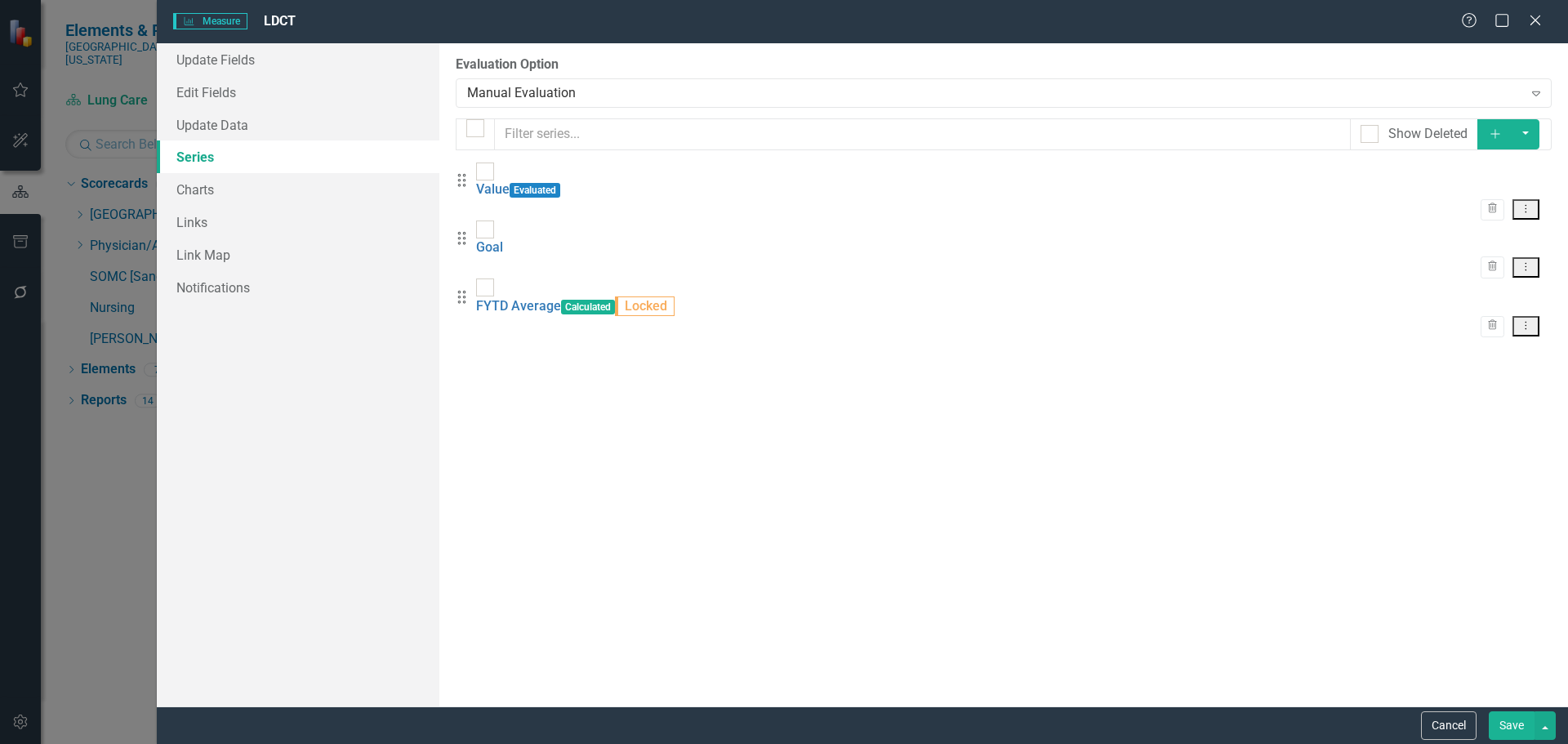
scroll to position [0, 0]
click at [1513, 139] on button "Add" at bounding box center [1495, 134] width 36 height 30
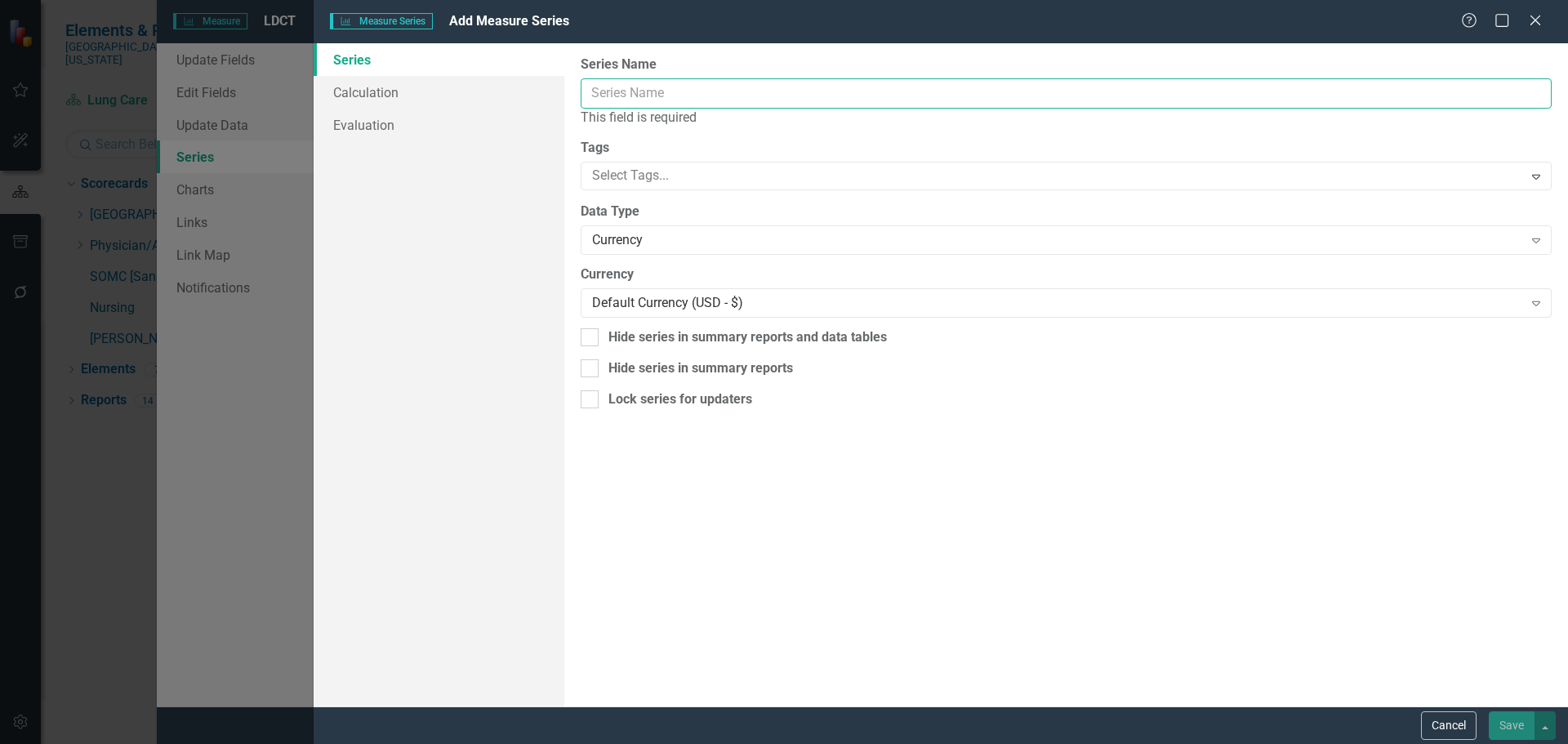
click at [643, 94] on input "Series Name" at bounding box center [1065, 93] width 971 height 30
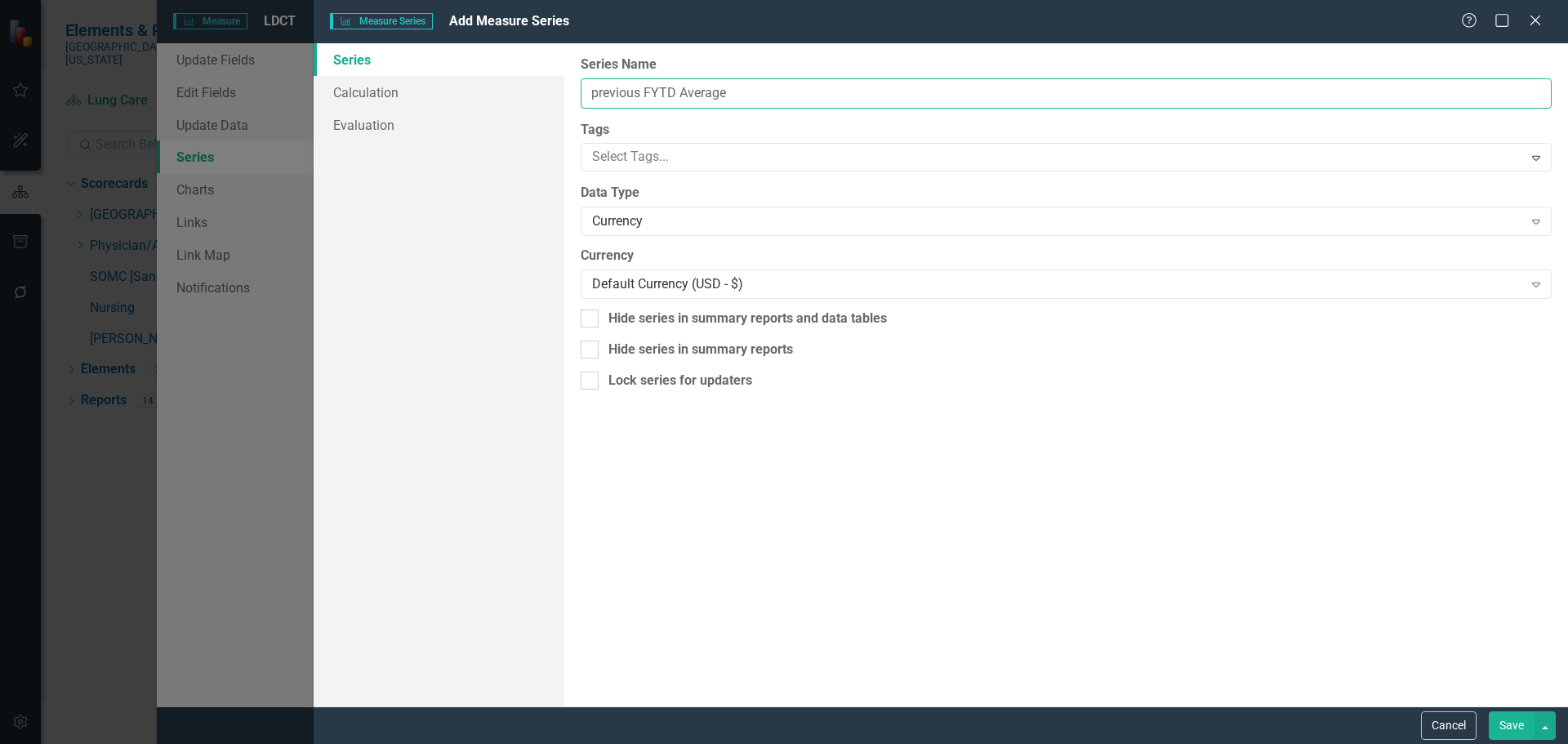
click at [599, 95] on input "previous FYTD Average" at bounding box center [1065, 93] width 971 height 30
type input "Previous FYTD Average"
click at [671, 228] on div "Currency" at bounding box center [1057, 221] width 930 height 19
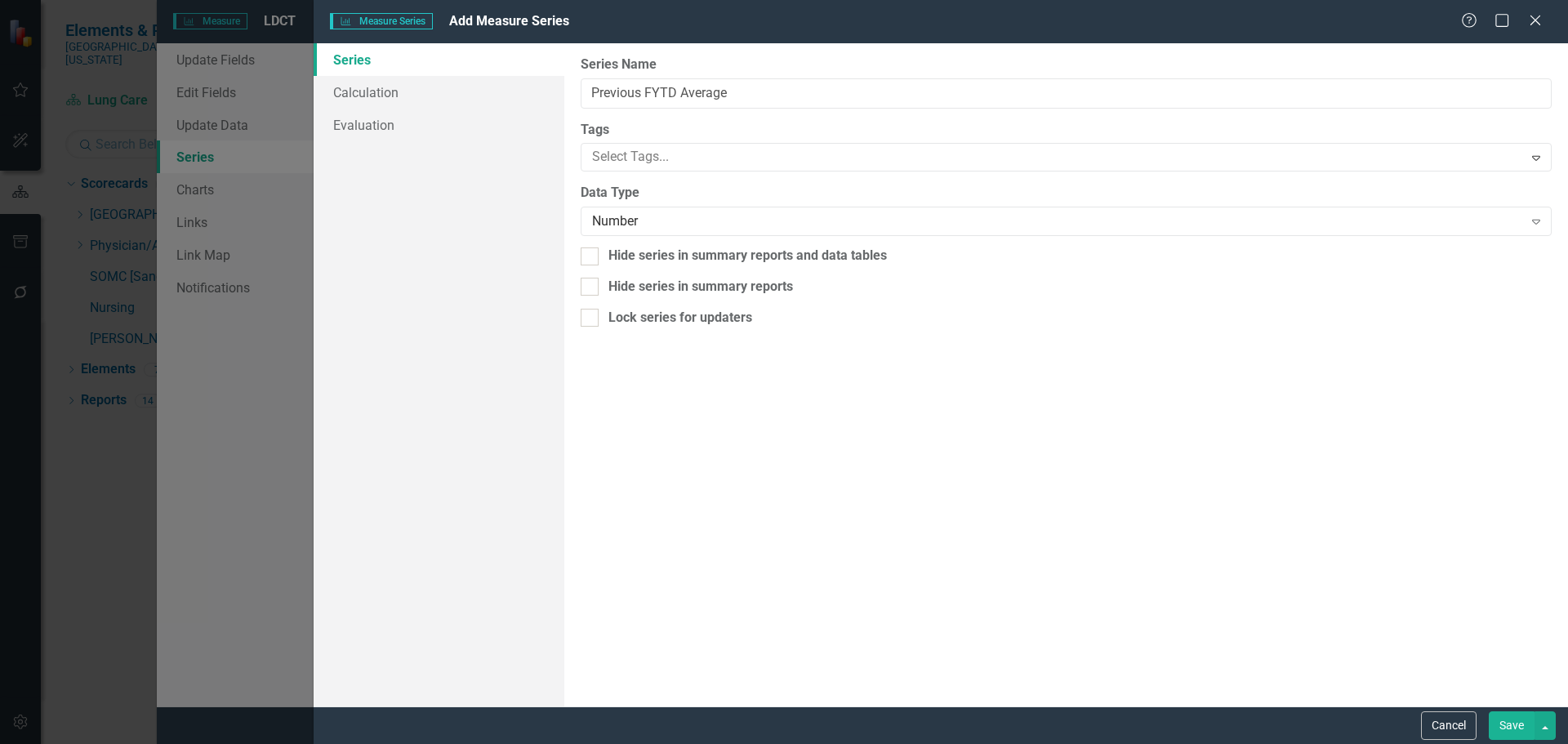
click at [1515, 724] on button "Save" at bounding box center [1512, 725] width 46 height 28
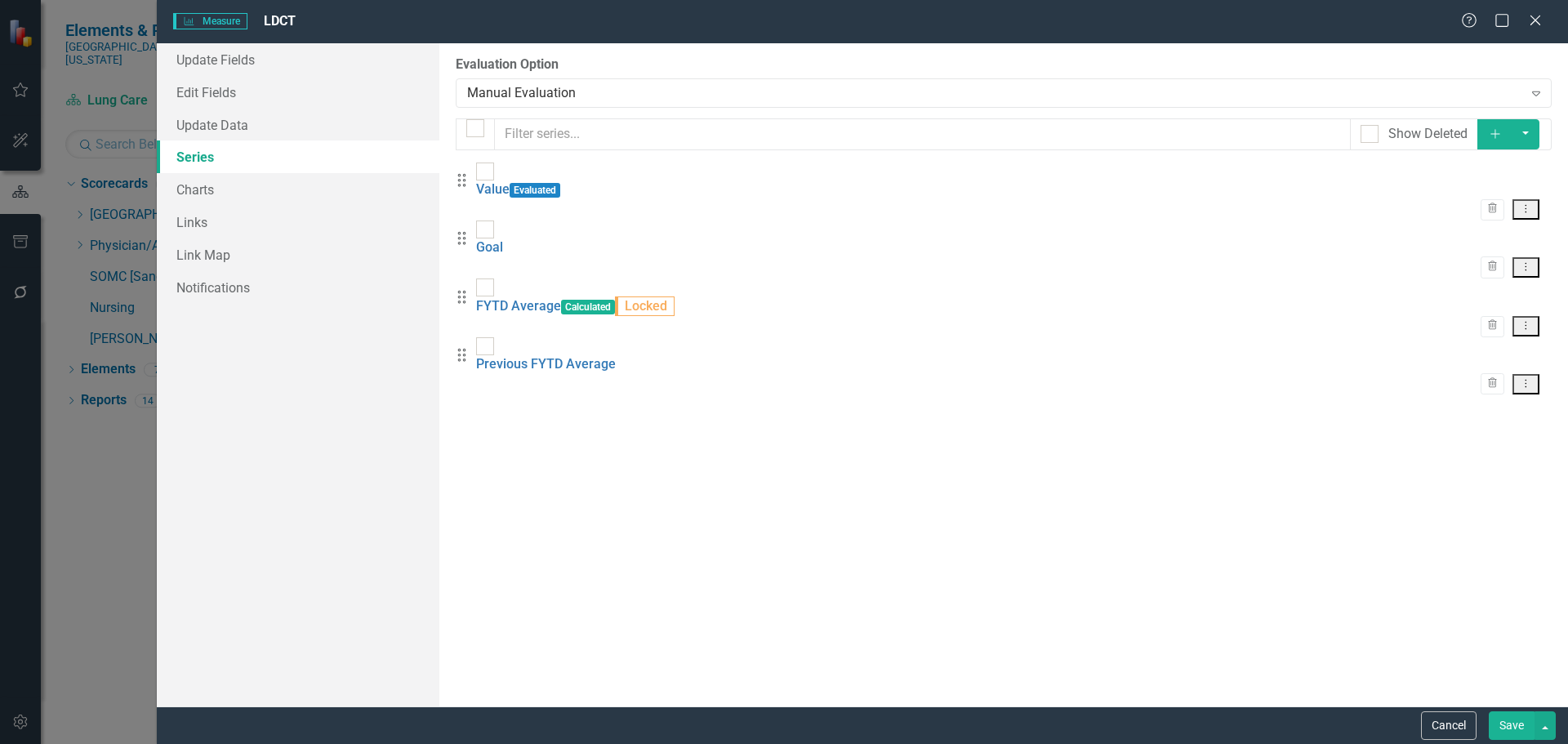
click at [1509, 721] on button "Save" at bounding box center [1512, 725] width 46 height 28
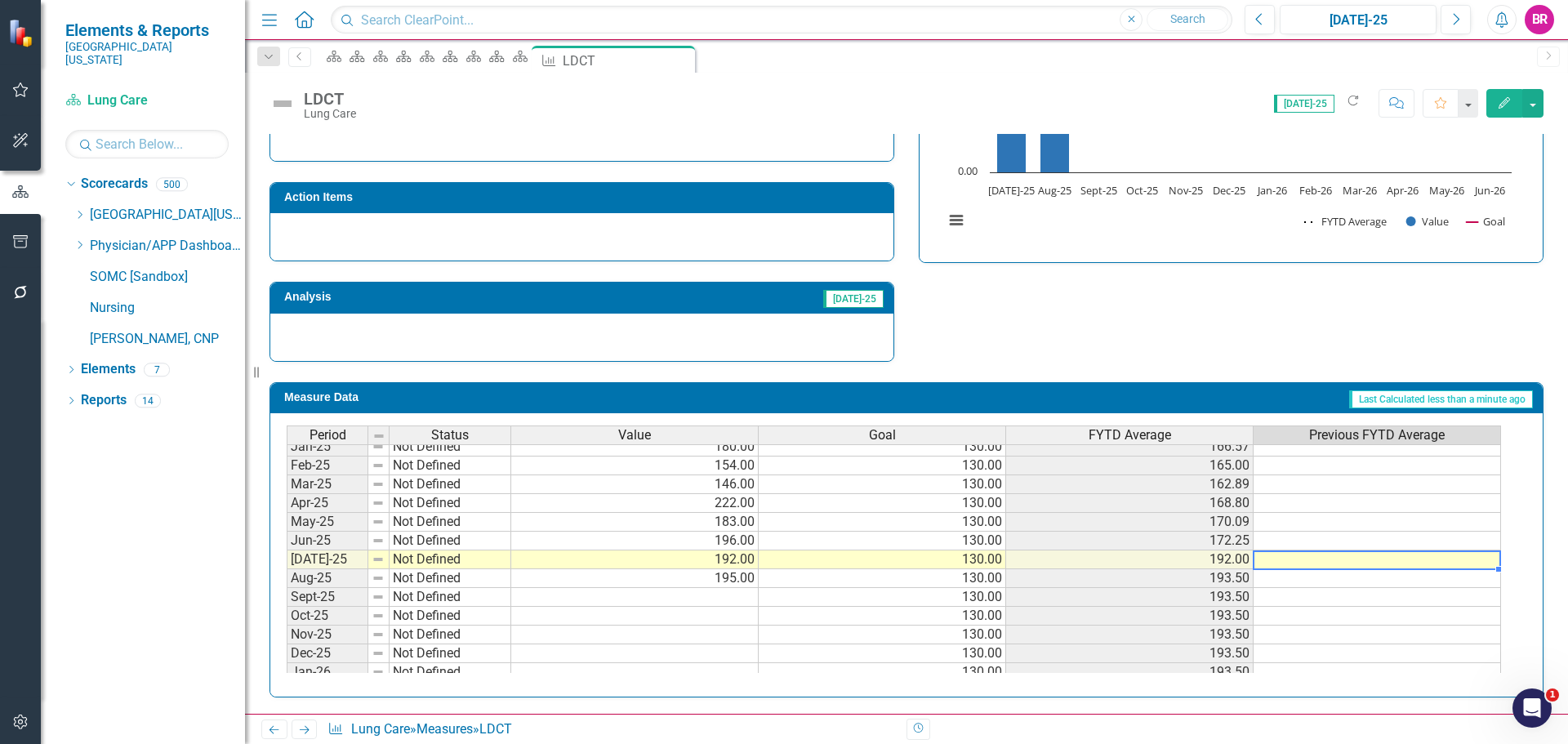
click at [287, 552] on div "Period Status Value Goal FYTD Average Previous FYTD Average Feb-24 Not Defined …" at bounding box center [287, 492] width 0 height 565
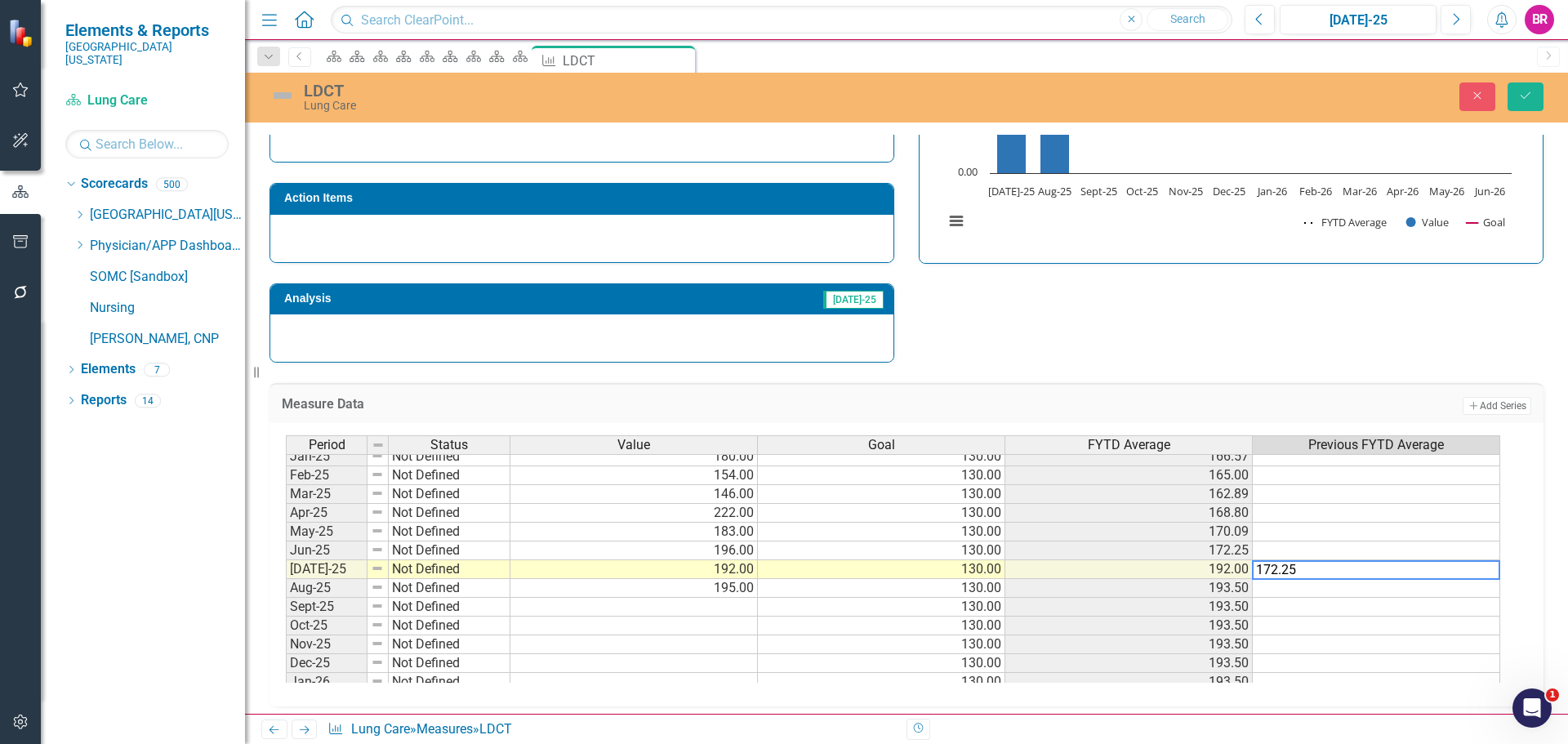
type textarea "172.25"
click at [1374, 356] on div "Strategic Values Safety SOMC Cancer & Infusion Services Q1.2026 A Better Way Ac…" at bounding box center [906, 150] width 1299 height 426
click at [1483, 577] on td "172.25" at bounding box center [1377, 569] width 247 height 19
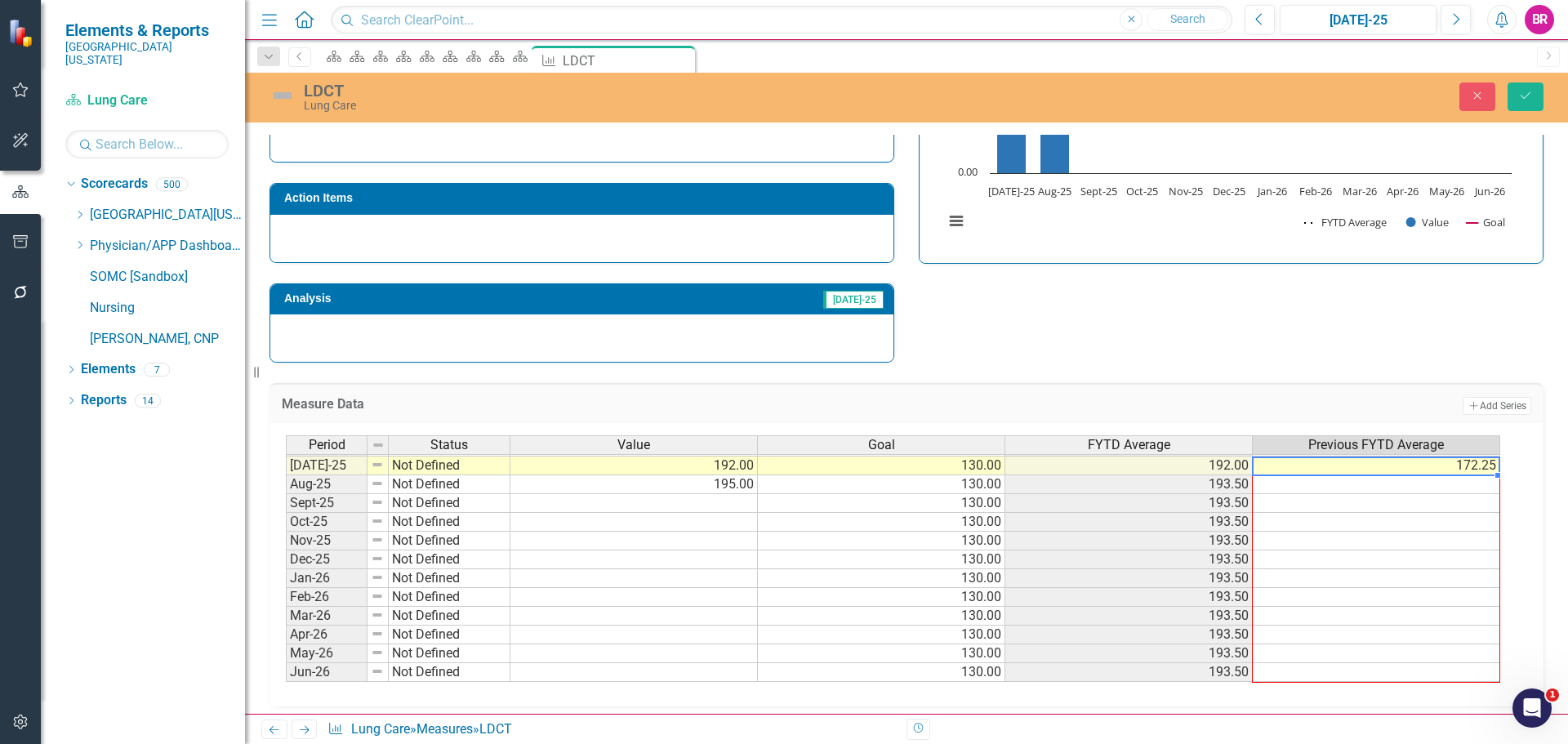
drag, startPoint x: 1498, startPoint y: 578, endPoint x: 1477, endPoint y: 664, distance: 88.5
click at [286, 664] on div "Period Status Value Goal FYTD Average Previous FYTD Average Feb-24 Not Defined …" at bounding box center [286, 399] width 0 height 565
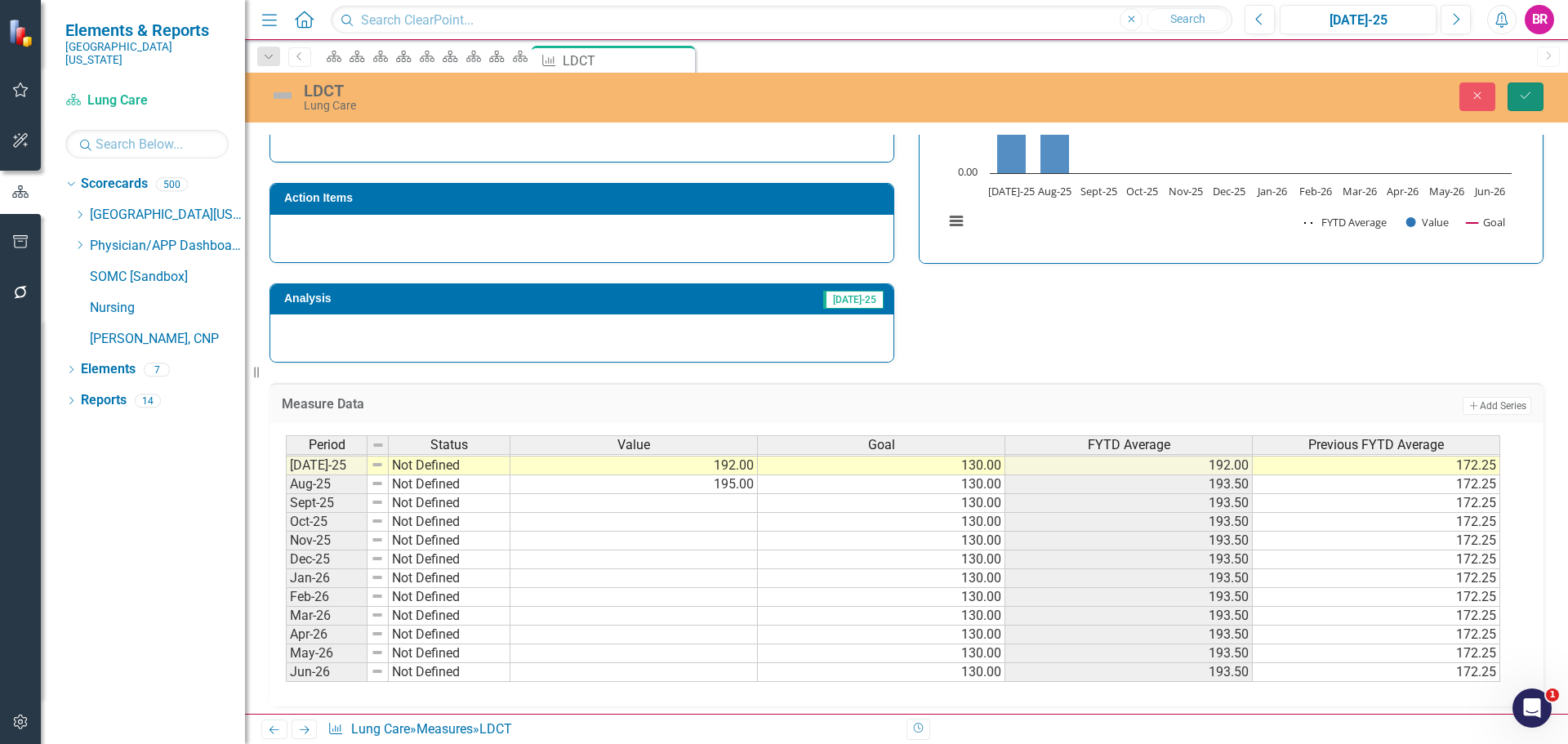
click at [1528, 99] on icon "Save" at bounding box center [1526, 95] width 15 height 11
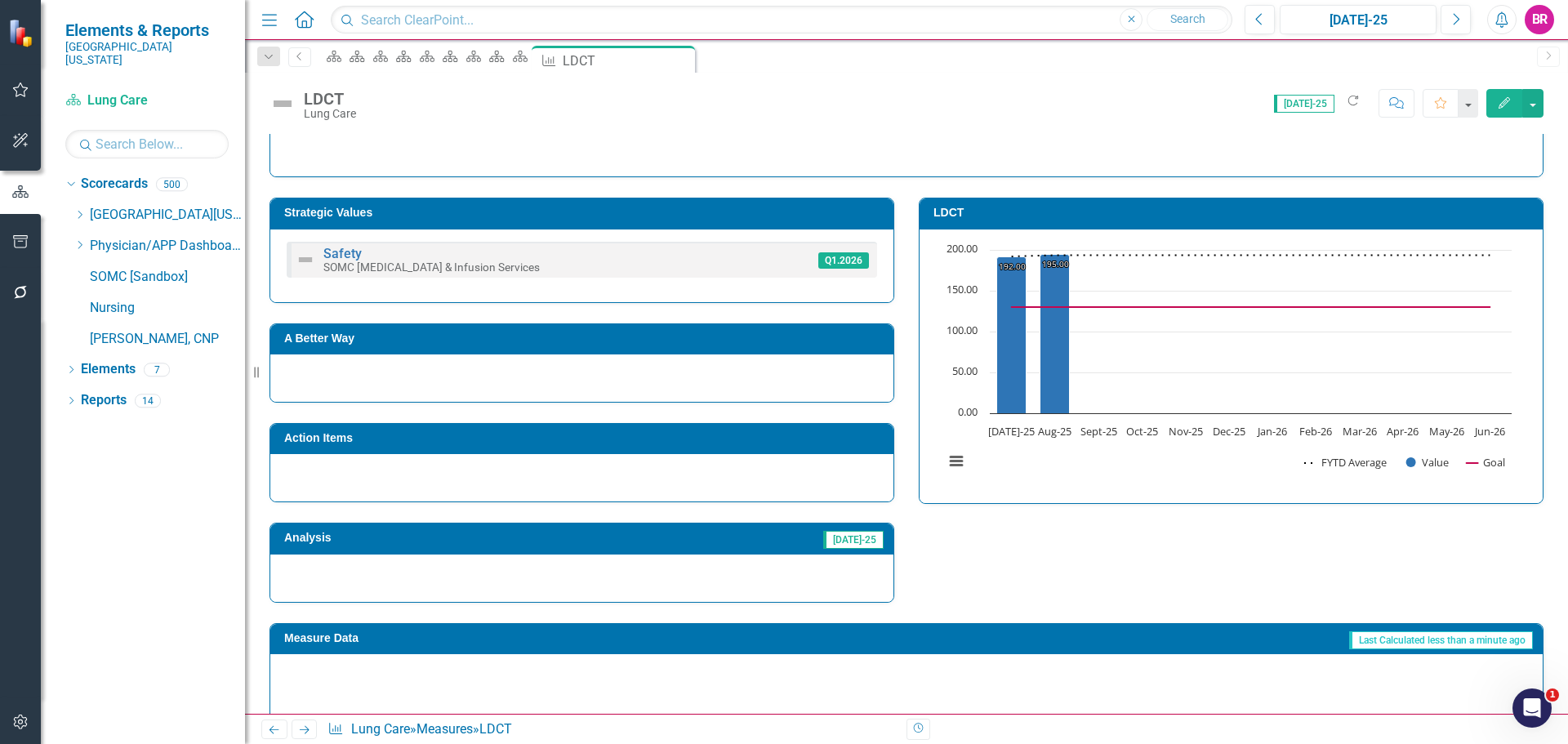
scroll to position [245, 0]
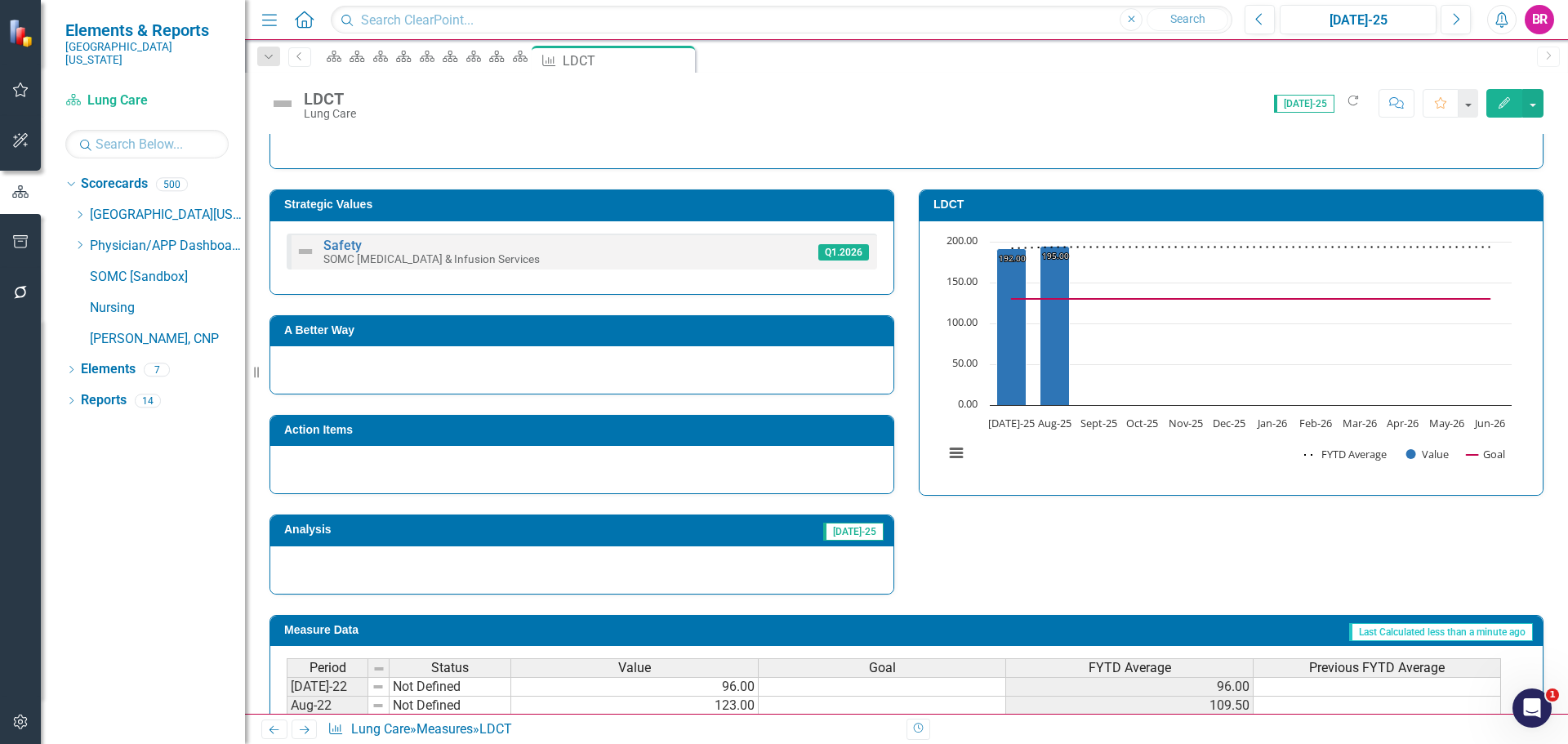
click at [989, 208] on h3 "LDCT" at bounding box center [1234, 204] width 601 height 12
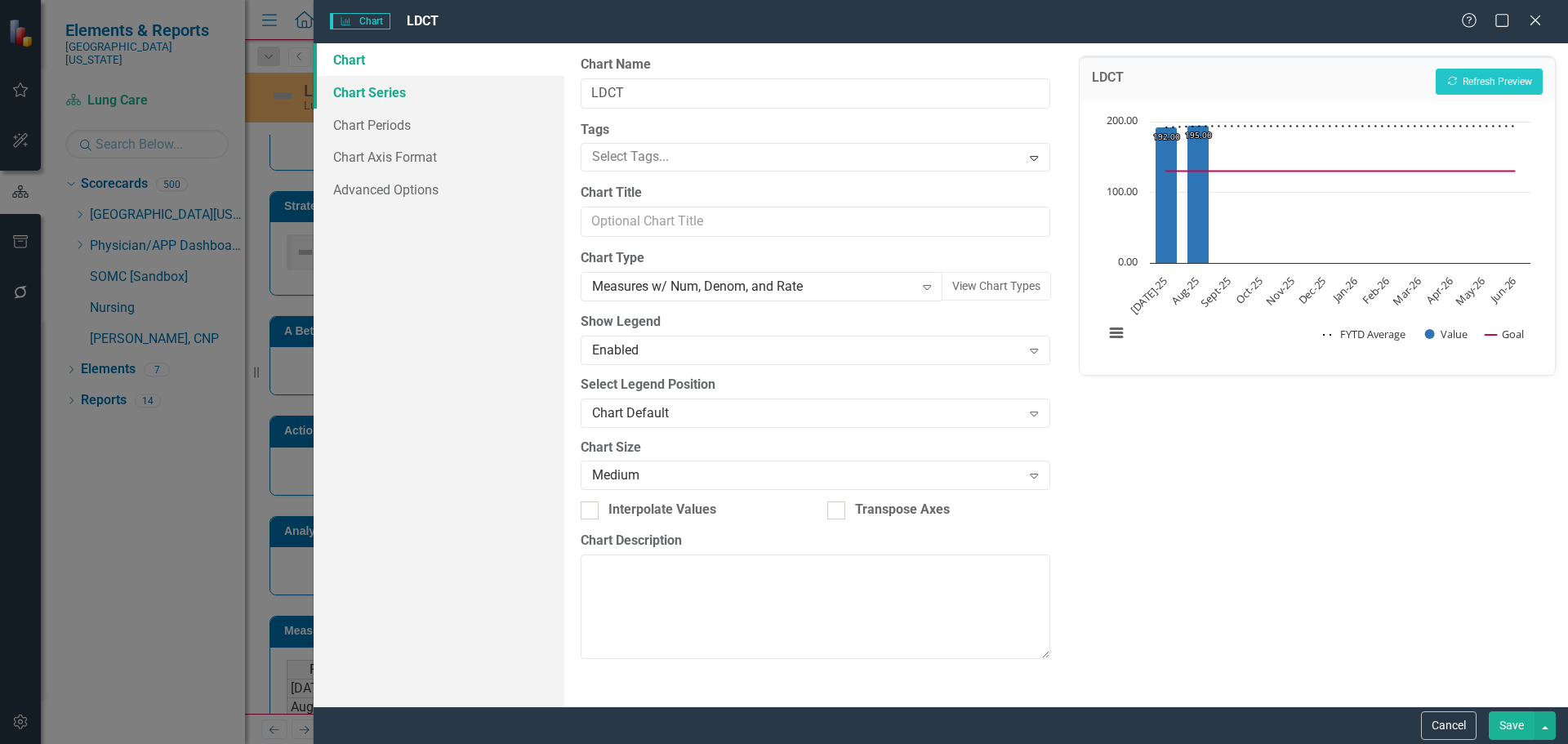
click at [364, 84] on link "Chart Series" at bounding box center [439, 92] width 251 height 33
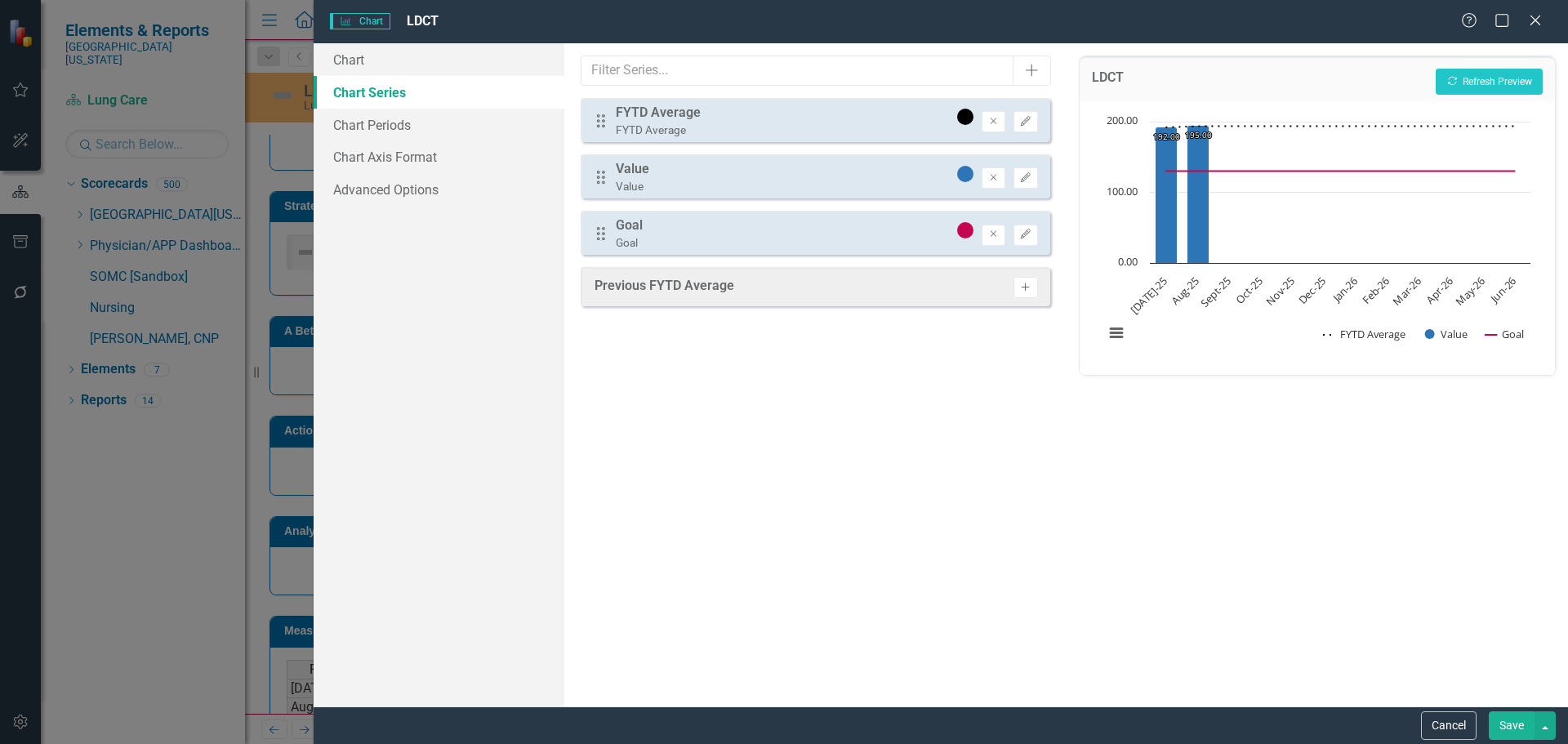
click at [1032, 296] on button "Activate" at bounding box center [1025, 286] width 24 height 21
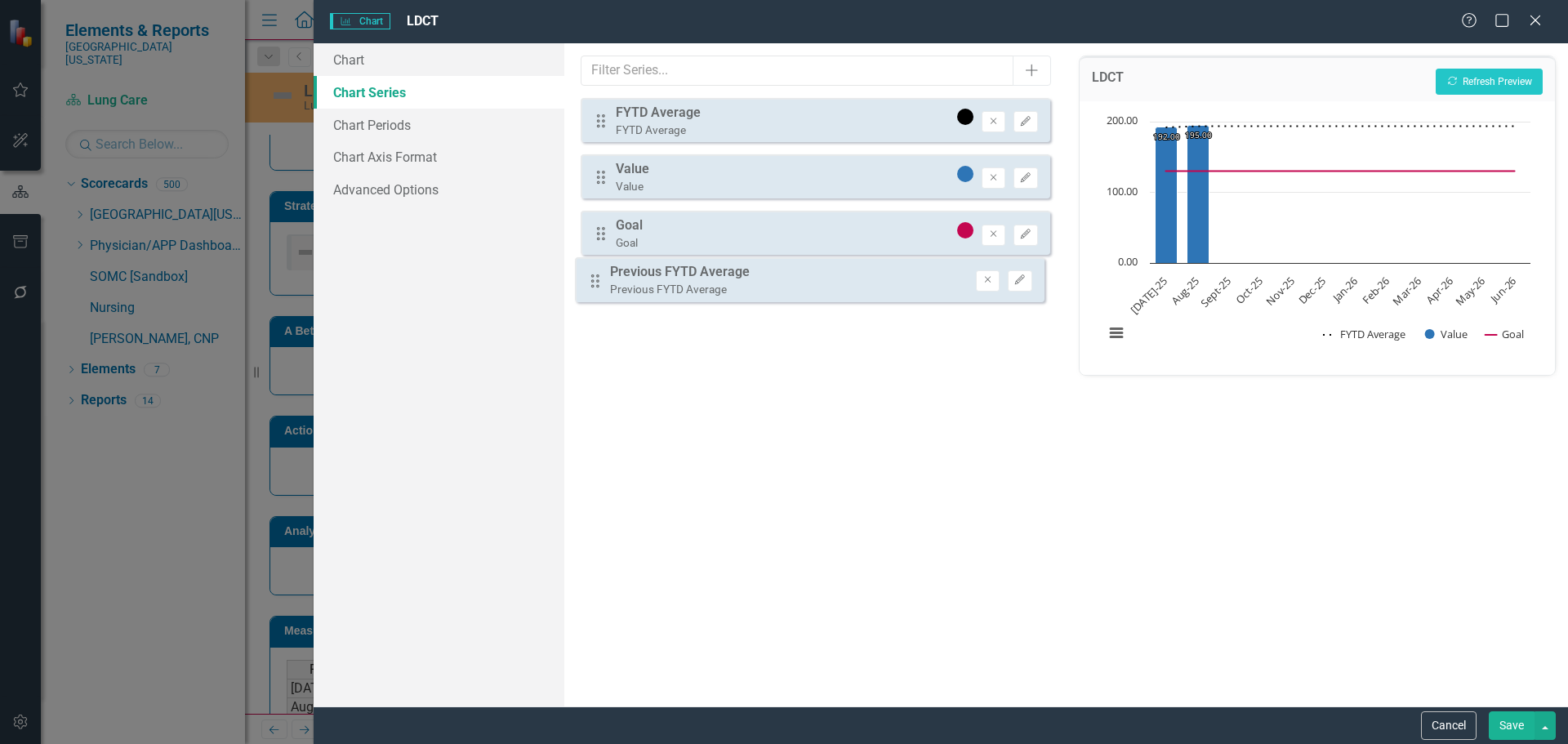
drag, startPoint x: 599, startPoint y: 297, endPoint x: 593, endPoint y: 286, distance: 12.5
click at [593, 286] on div "Drag FYTD Average FYTD Average Remove Edit Drag Value Value Remove Edit Drag Go…" at bounding box center [815, 205] width 469 height 214
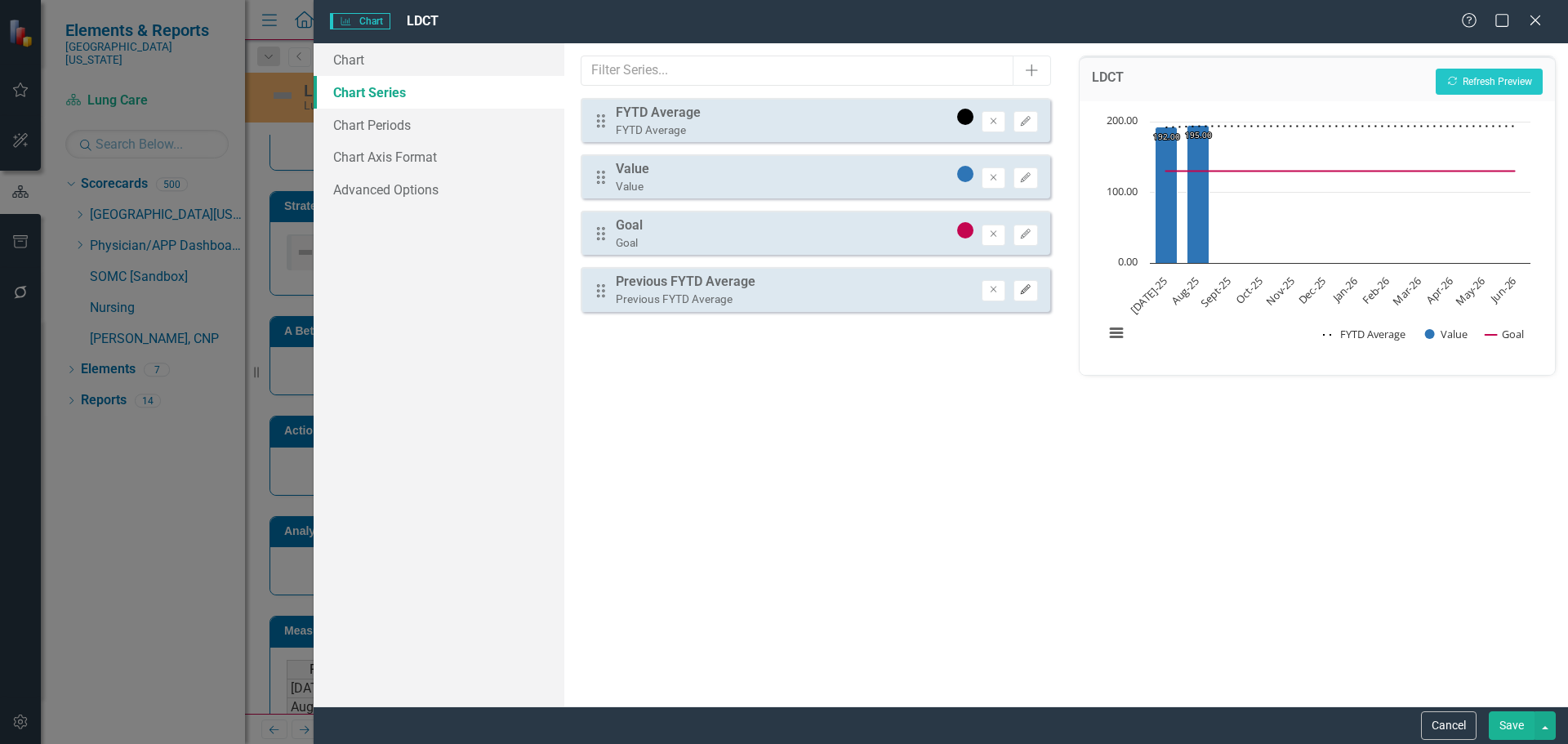
click at [1020, 292] on icon "Edit" at bounding box center [1025, 289] width 12 height 10
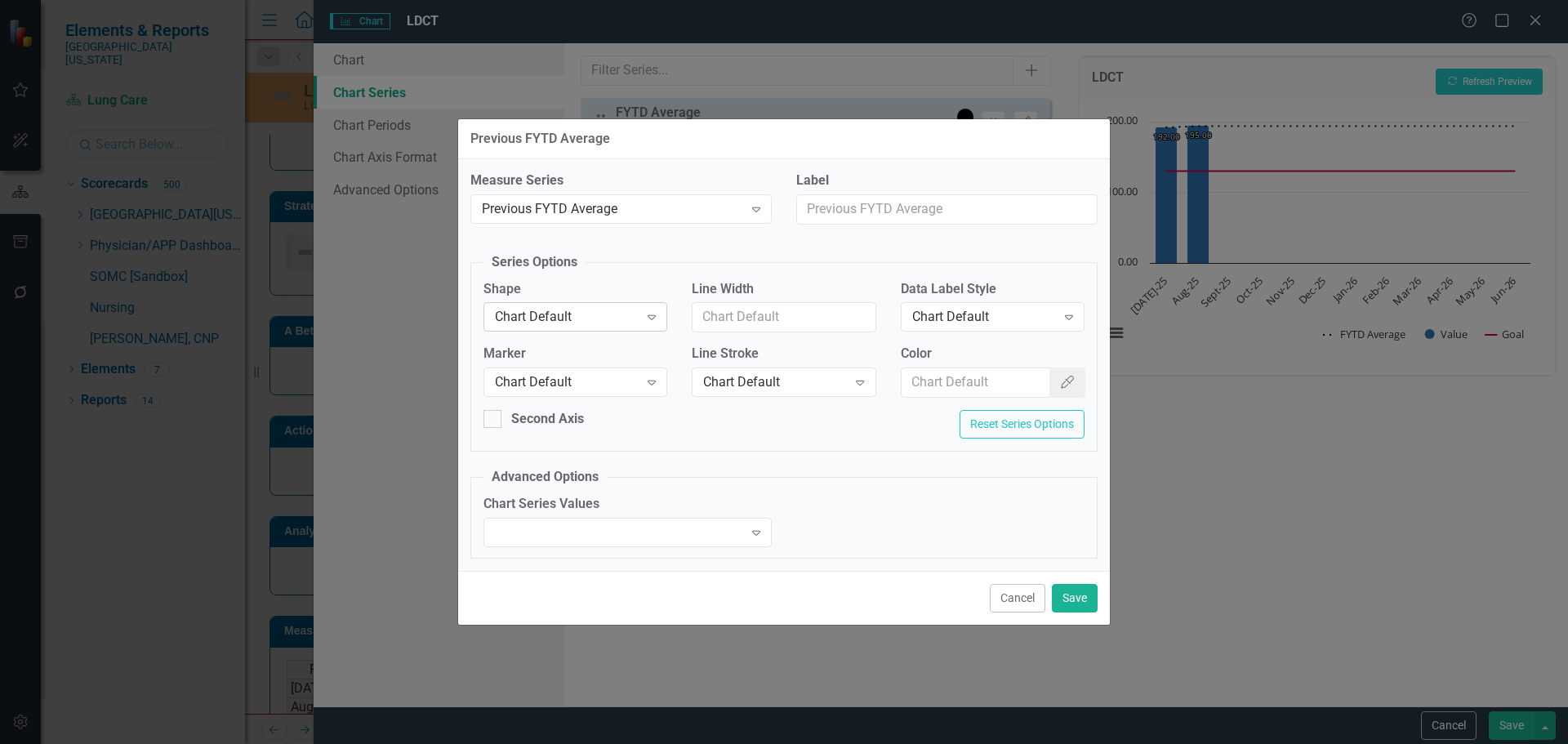
click at [632, 315] on div "Chart Default" at bounding box center [567, 317] width 144 height 19
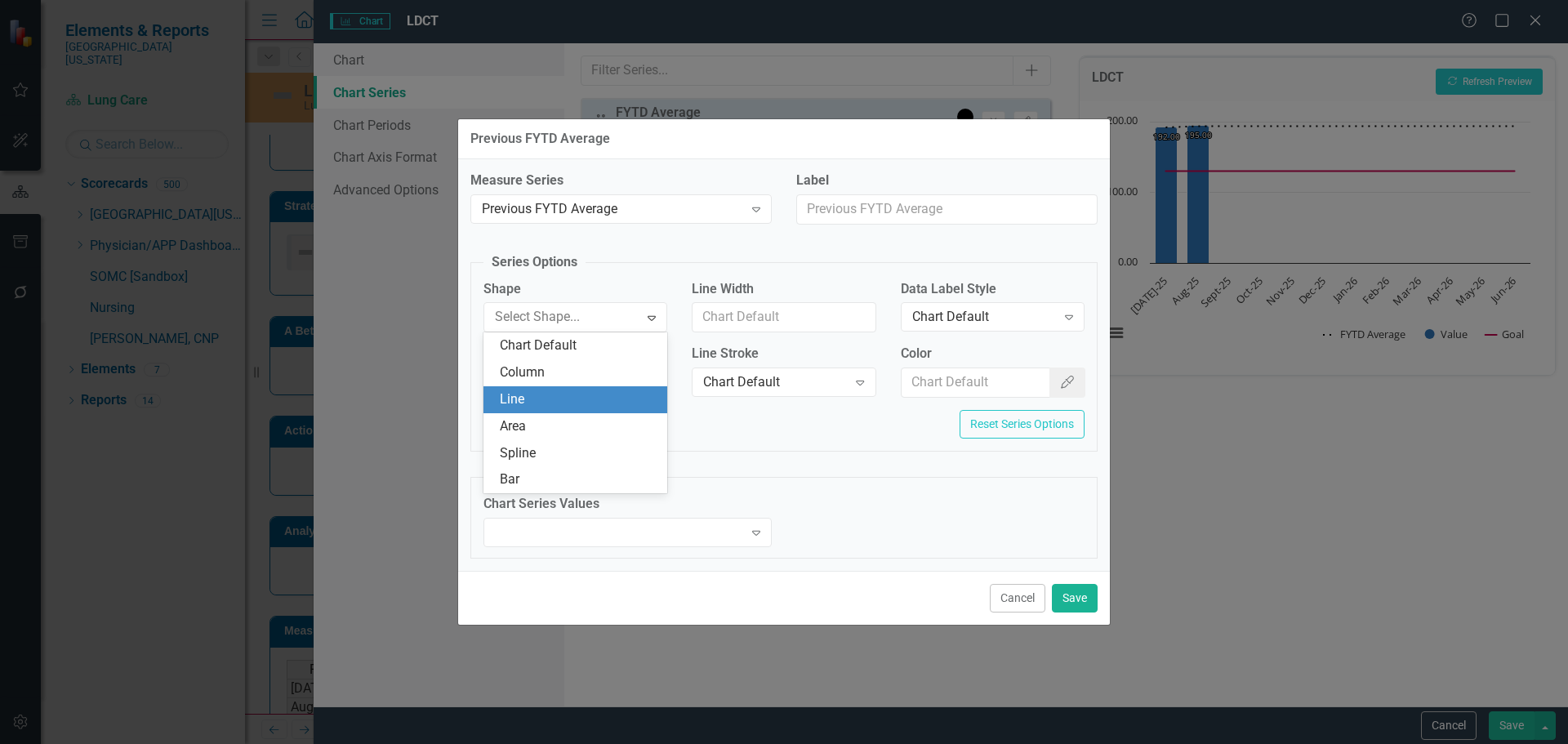
click at [626, 398] on div "Line" at bounding box center [579, 400] width 157 height 19
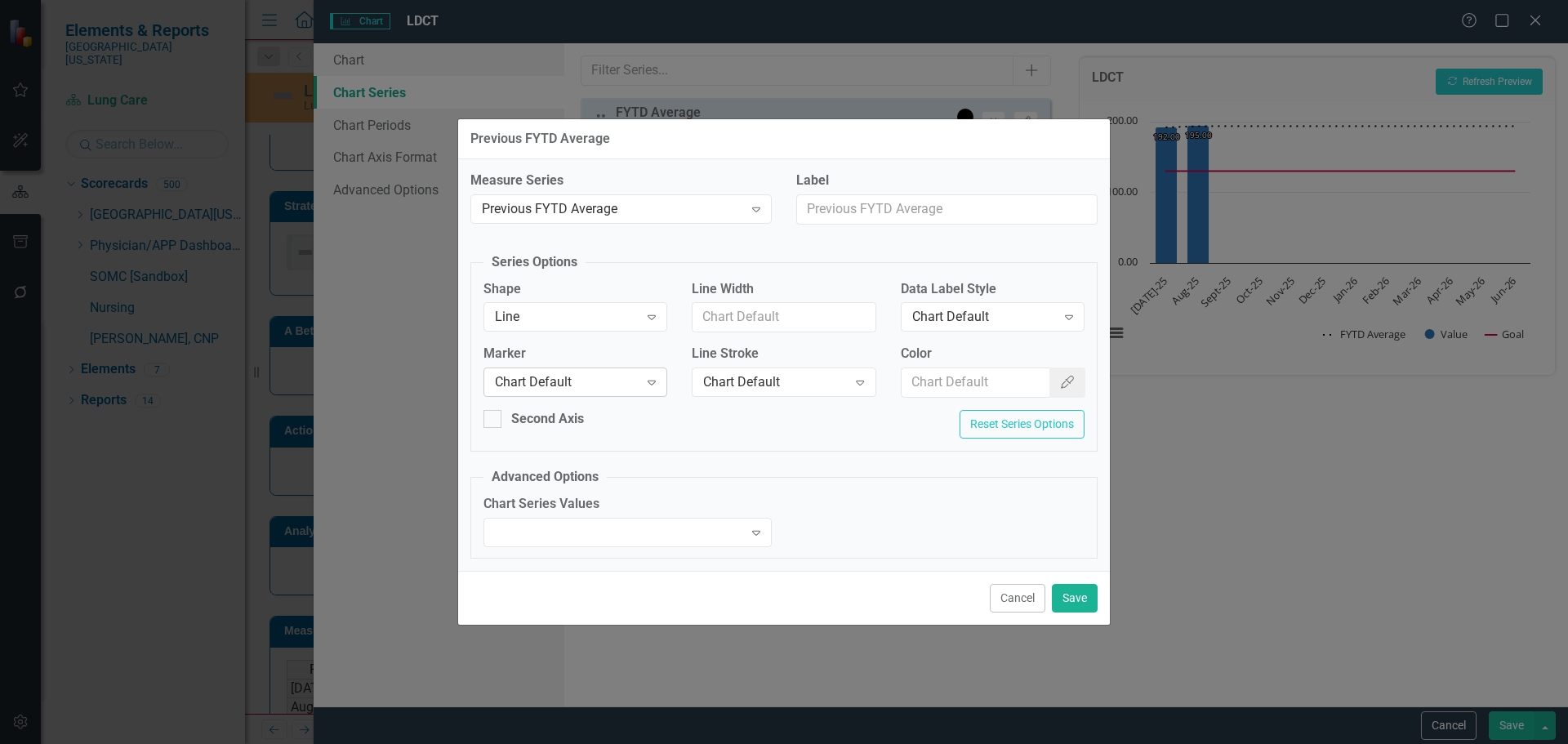
click at [587, 383] on div "Chart Default" at bounding box center [567, 383] width 144 height 19
click at [588, 383] on div "Chart Default" at bounding box center [567, 383] width 144 height 19
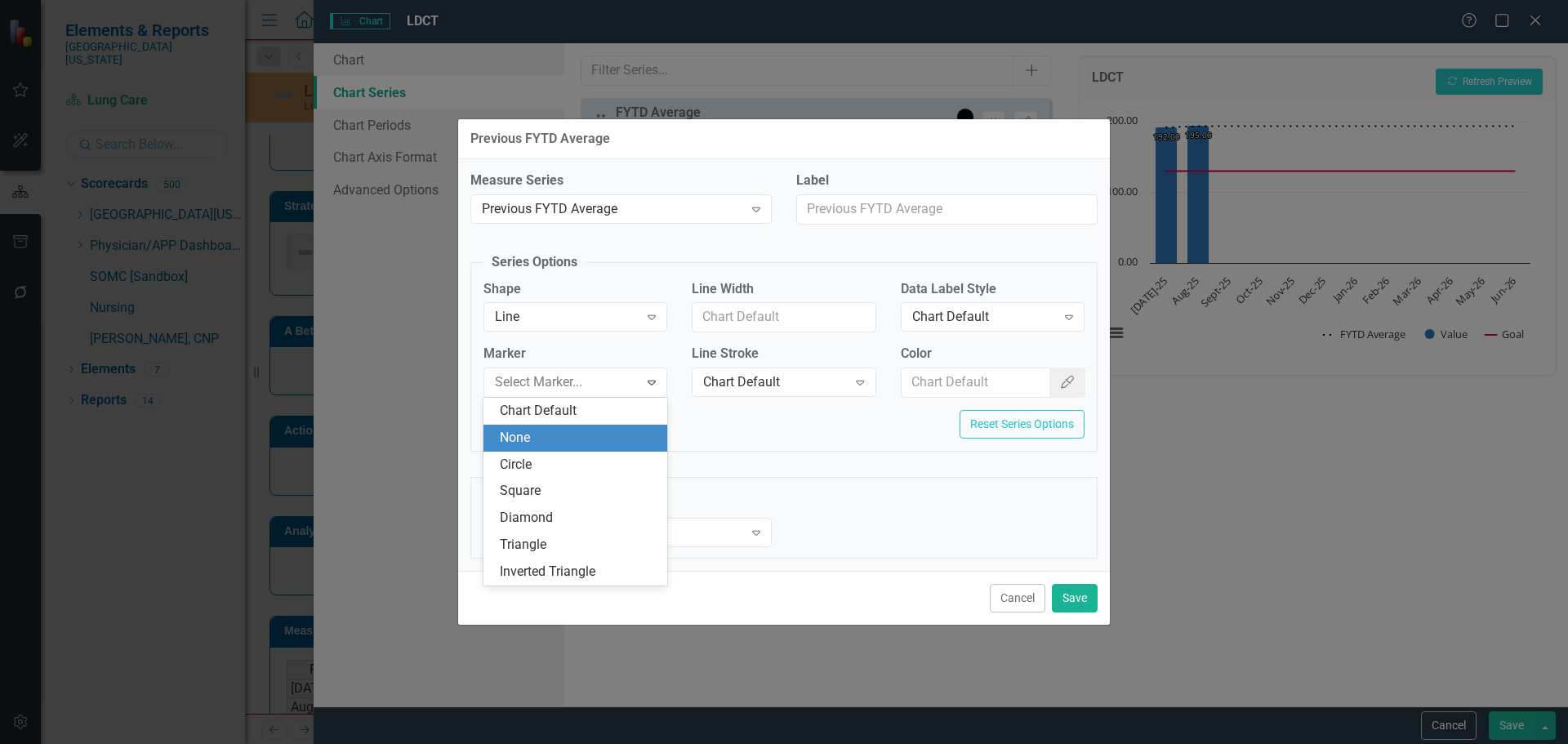
click at [569, 446] on div "None" at bounding box center [579, 437] width 157 height 19
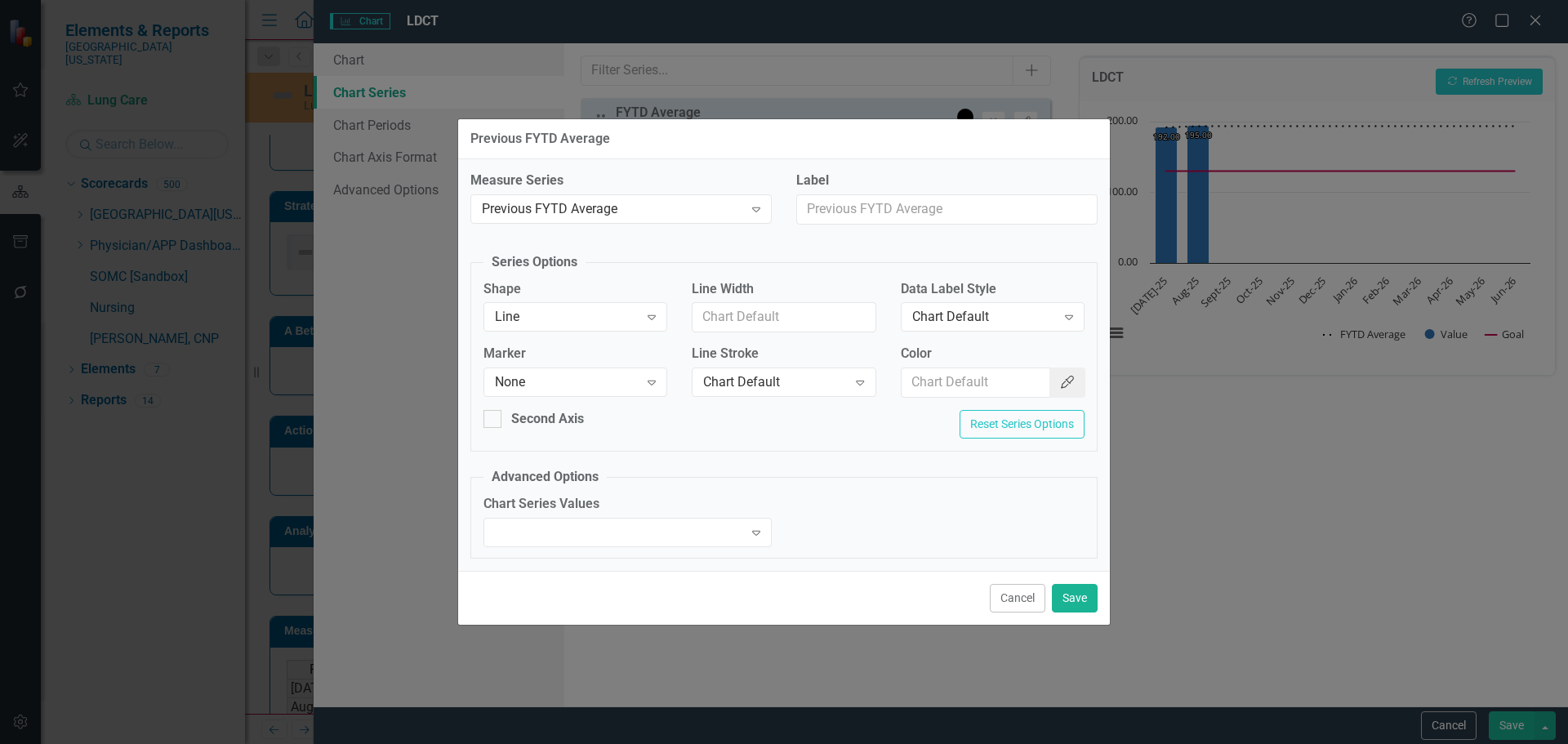
click at [1066, 383] on icon "Color Picker" at bounding box center [1067, 382] width 16 height 13
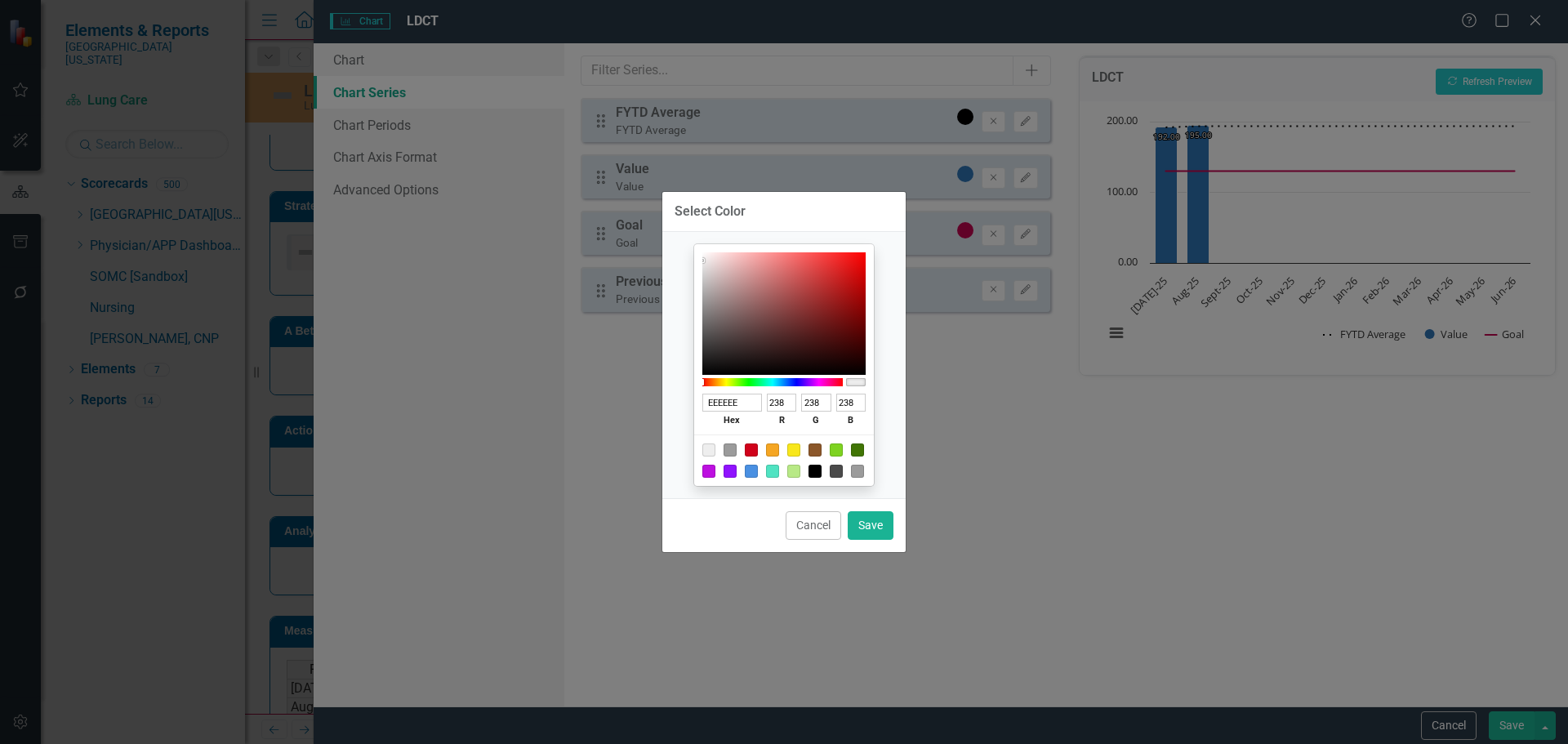
drag, startPoint x: 724, startPoint y: 450, endPoint x: 748, endPoint y: 457, distance: 25.0
click at [724, 450] on div at bounding box center [730, 450] width 13 height 13
type input "9B9B9B"
type input "155"
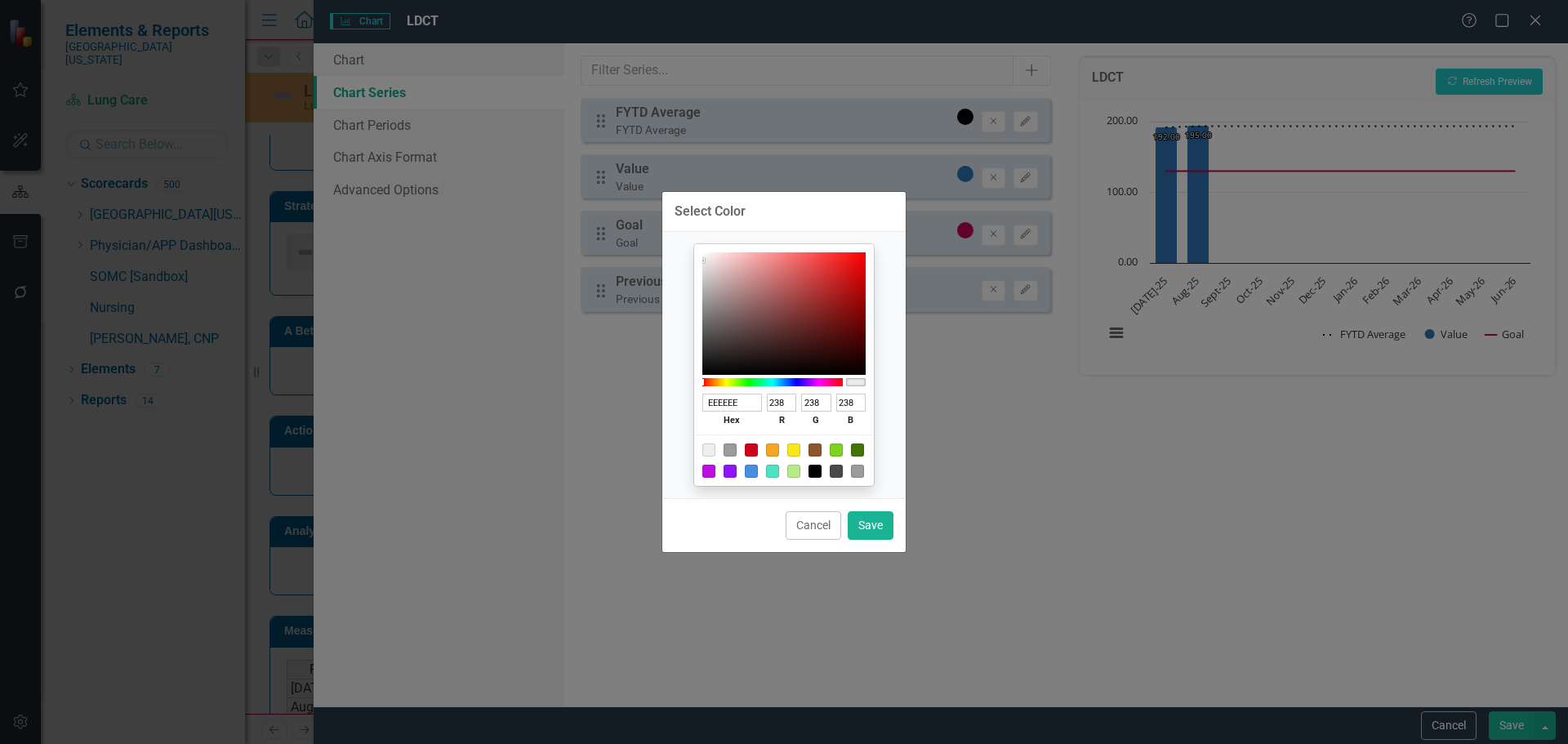
type input "155"
drag, startPoint x: 880, startPoint y: 526, endPoint x: 1259, endPoint y: 596, distance: 385.4
click at [881, 527] on button "Save" at bounding box center [871, 525] width 46 height 28
type input "#9b9b9b"
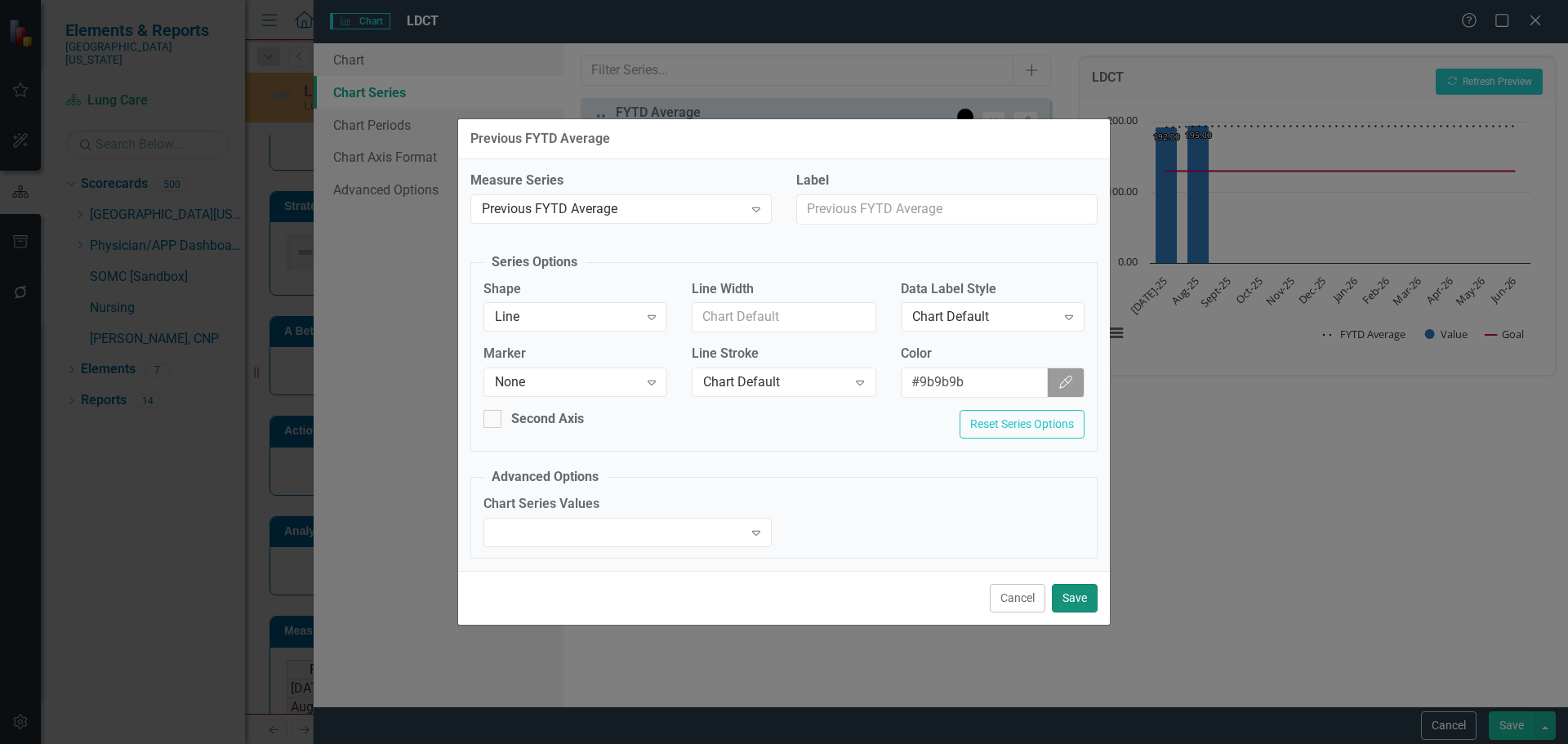
click at [1081, 594] on button "Save" at bounding box center [1075, 598] width 46 height 28
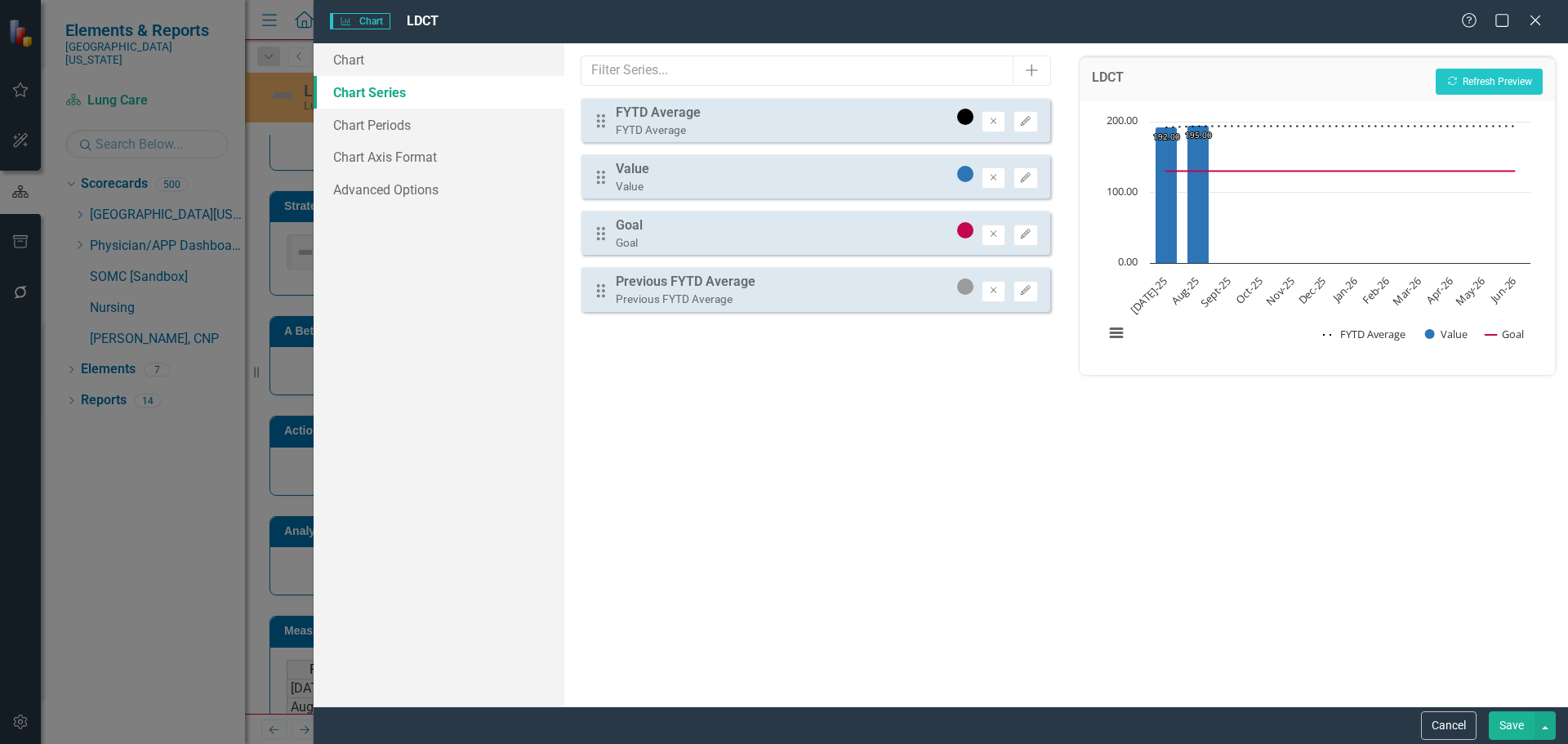
click at [1512, 728] on button "Save" at bounding box center [1512, 725] width 46 height 28
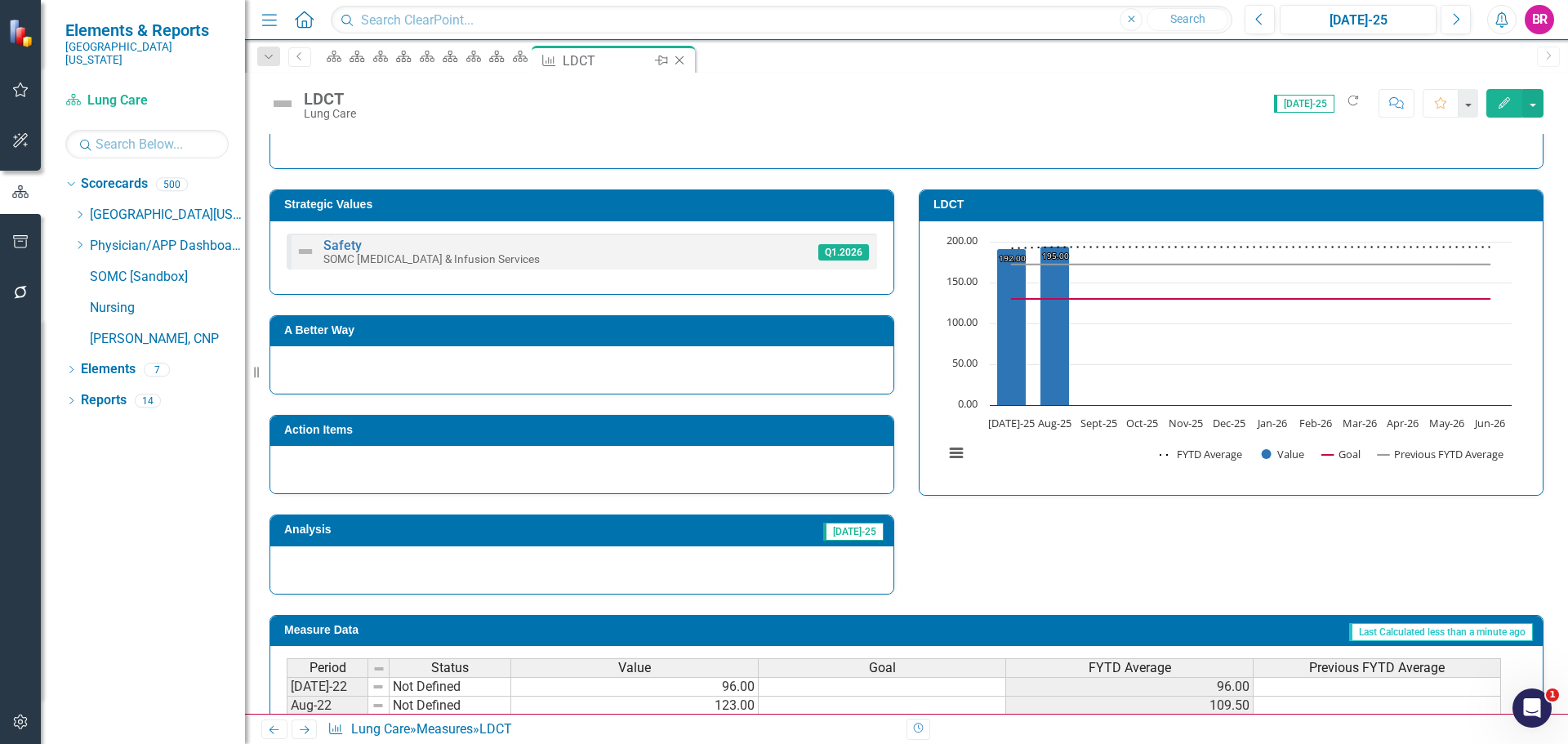
click at [687, 57] on icon "Close" at bounding box center [679, 60] width 16 height 13
